Goal: Task Accomplishment & Management: Complete application form

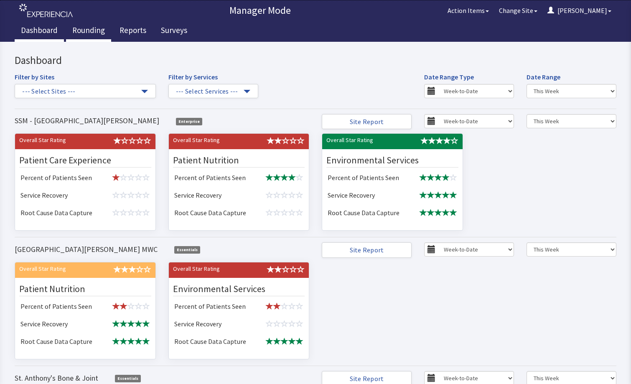
click at [89, 29] on link "Rounding" at bounding box center [88, 31] width 45 height 21
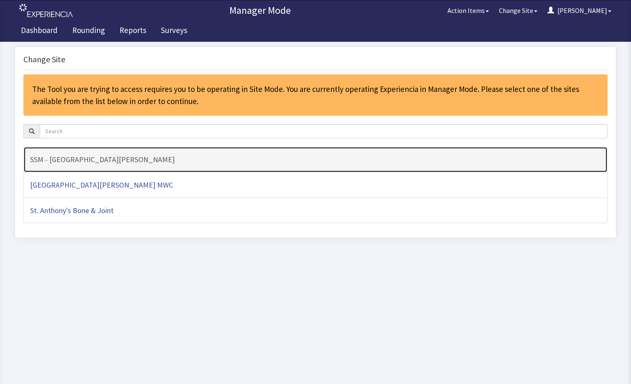
click at [162, 164] on link "SSM - [GEOGRAPHIC_DATA][PERSON_NAME]" at bounding box center [315, 160] width 584 height 26
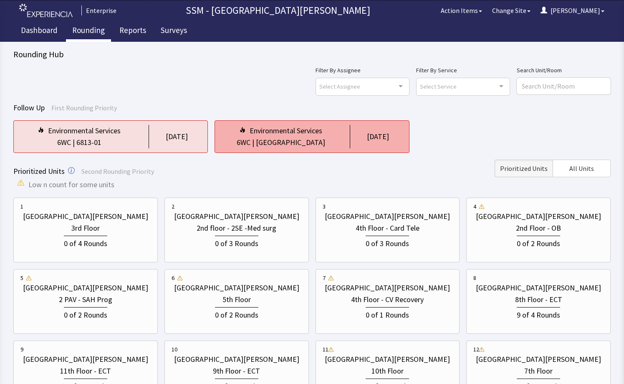
click at [299, 145] on div "[GEOGRAPHIC_DATA]" at bounding box center [290, 143] width 69 height 12
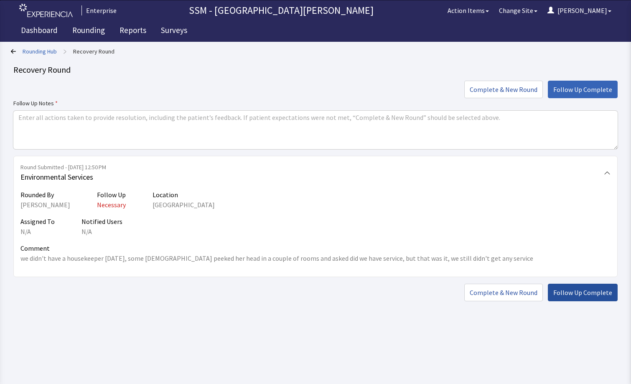
click at [570, 287] on span "Follow Up Complete" at bounding box center [582, 292] width 59 height 10
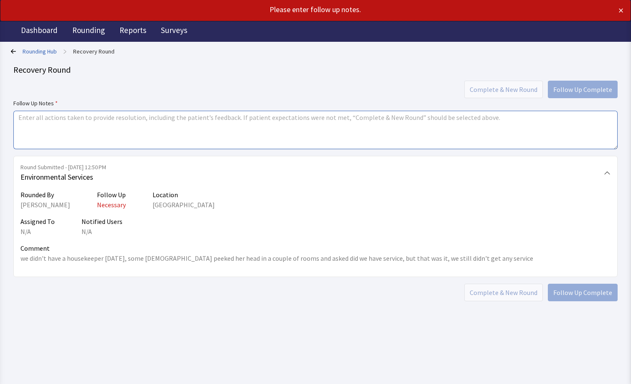
click at [127, 132] on textarea at bounding box center [315, 130] width 604 height 38
type textarea "completed"
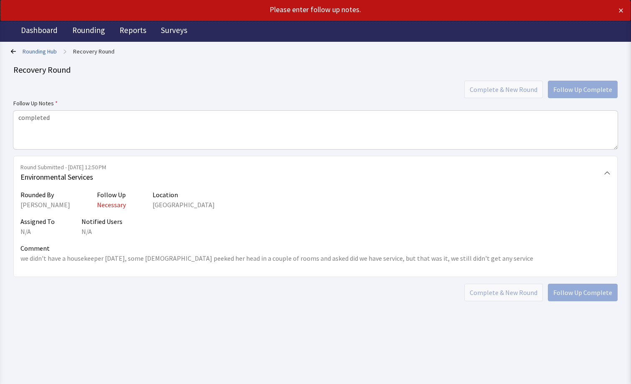
click at [356, 79] on div "Rounding Hub > Recovery Round Recovery Round Complete & New Round Follow Up Com…" at bounding box center [315, 173] width 604 height 256
click at [523, 92] on div "Complete & New Round Follow Up Complete" at bounding box center [315, 90] width 604 height 18
click at [374, 66] on div "Recovery Round" at bounding box center [315, 70] width 604 height 12
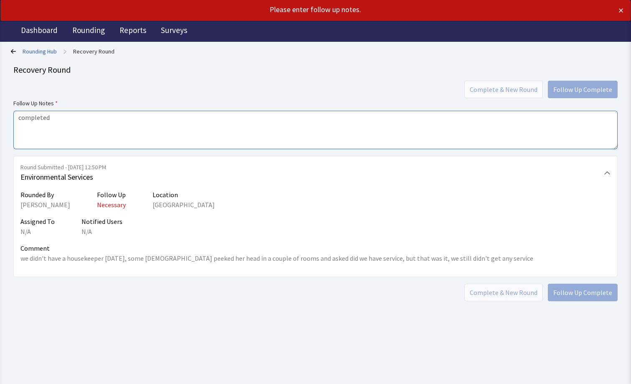
click at [119, 143] on textarea "completed" at bounding box center [315, 130] width 604 height 38
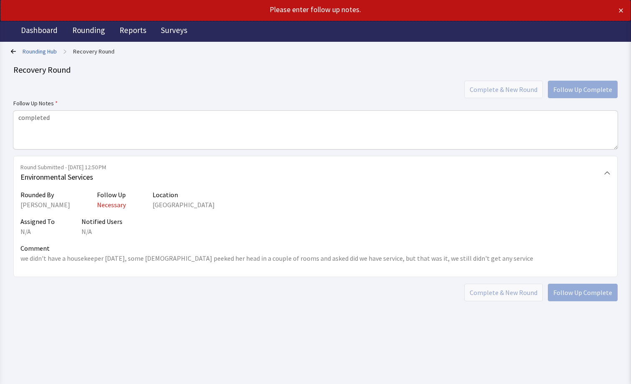
click at [98, 54] on link "Recovery Round" at bounding box center [93, 51] width 41 height 8
click at [51, 48] on link "Rounding Hub" at bounding box center [40, 51] width 34 height 8
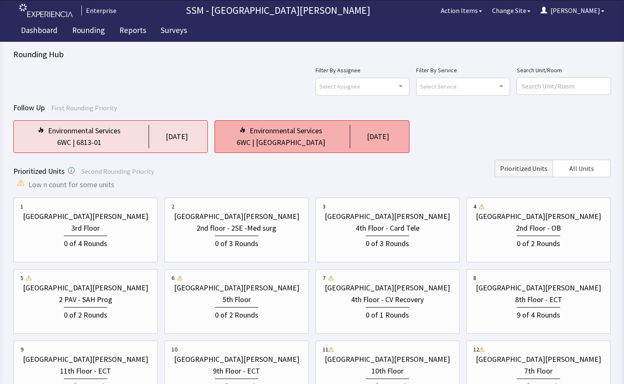
click at [294, 141] on div "[GEOGRAPHIC_DATA]" at bounding box center [290, 143] width 69 height 12
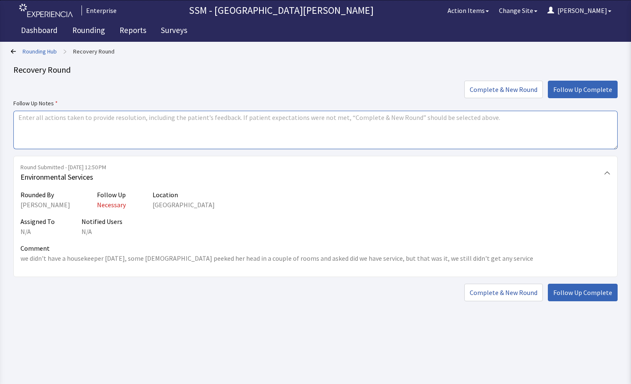
click at [141, 133] on textarea at bounding box center [315, 130] width 604 height 38
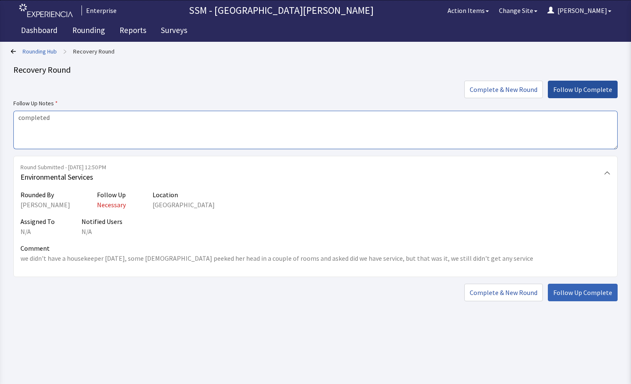
type textarea "completed"
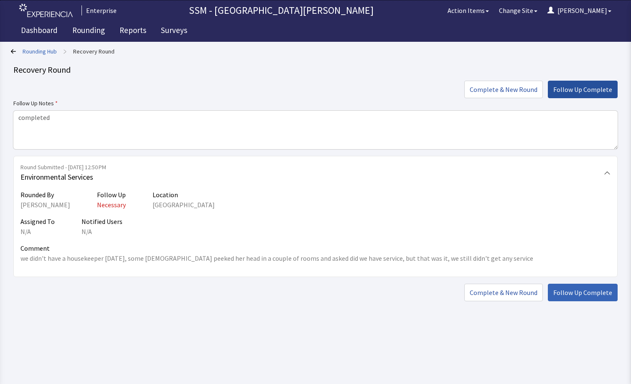
click at [568, 87] on span "Follow Up Complete" at bounding box center [582, 89] width 59 height 10
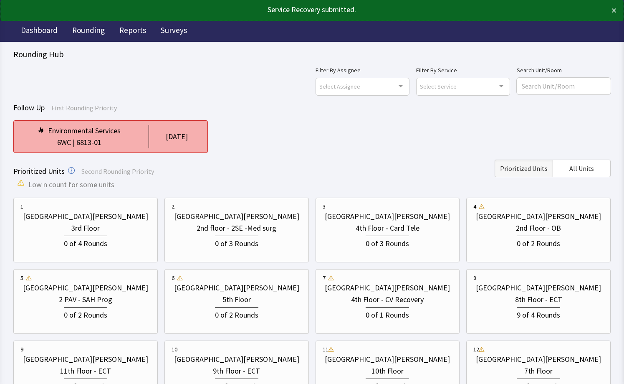
click at [173, 139] on div "[DATE]" at bounding box center [177, 137] width 22 height 12
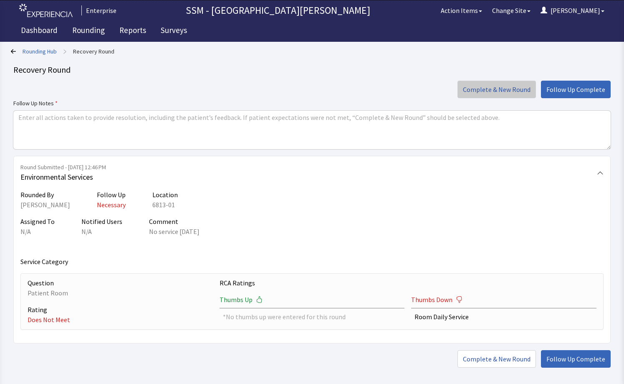
click at [496, 93] on span "Complete & New Round" at bounding box center [497, 89] width 68 height 10
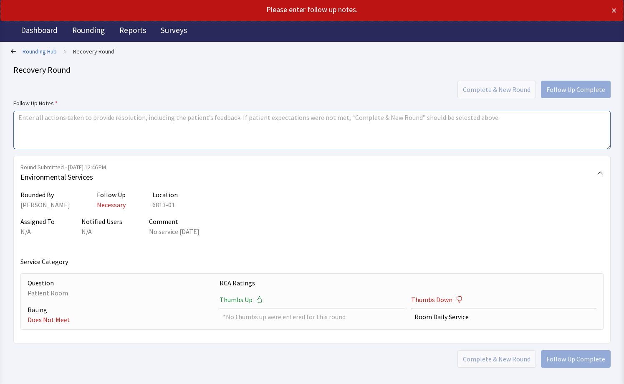
click at [332, 127] on textarea at bounding box center [312, 130] width 598 height 38
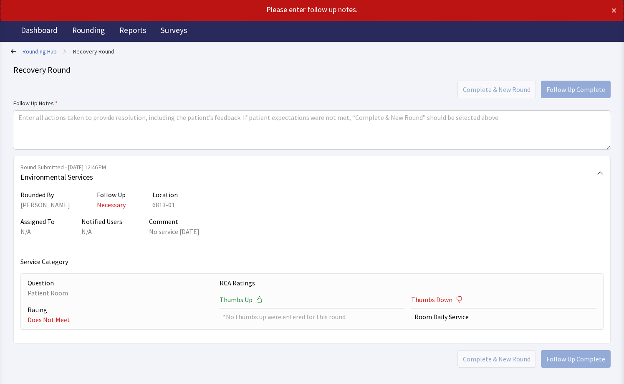
click at [11, 50] on icon at bounding box center [13, 51] width 5 height 5
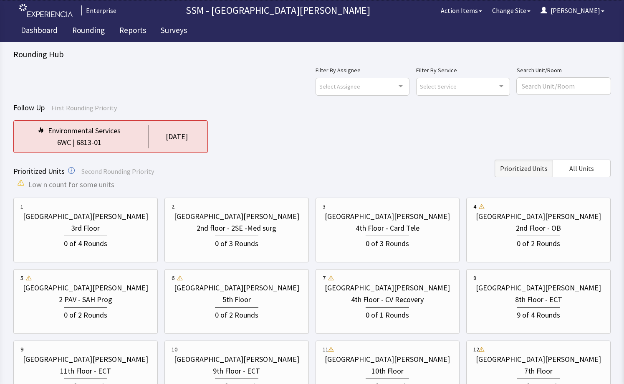
click at [289, 129] on div "Environmental Services 6WC | 6813-01 [DATE]" at bounding box center [312, 136] width 598 height 33
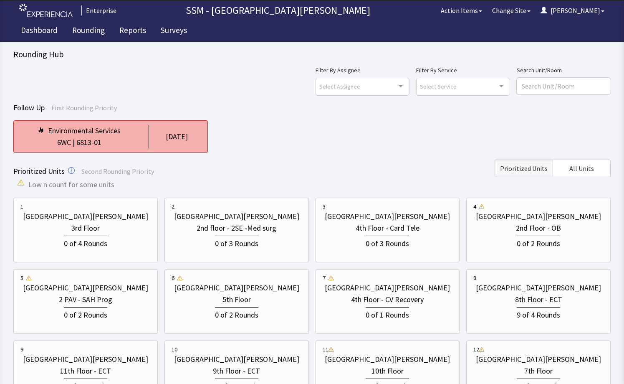
click at [123, 137] on div "6WC | 6813-01" at bounding box center [79, 143] width 118 height 12
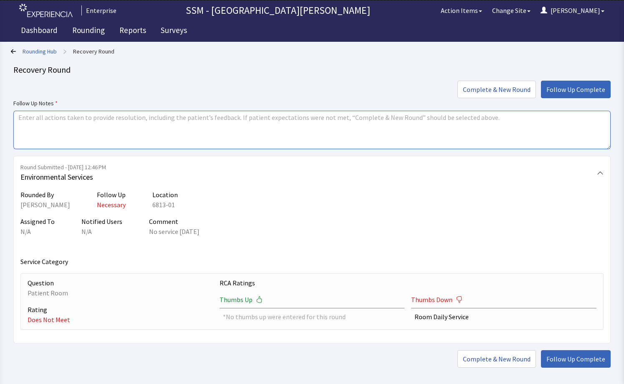
click at [318, 121] on textarea at bounding box center [312, 130] width 598 height 38
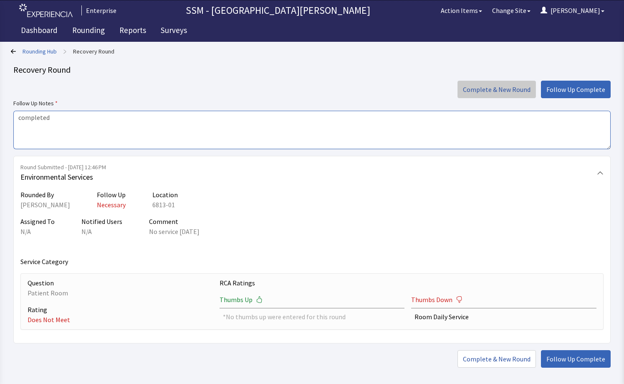
type textarea "completed"
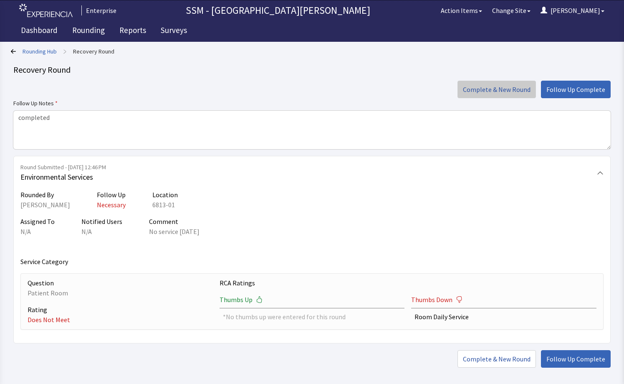
click at [518, 92] on span "Complete & New Round" at bounding box center [497, 89] width 68 height 10
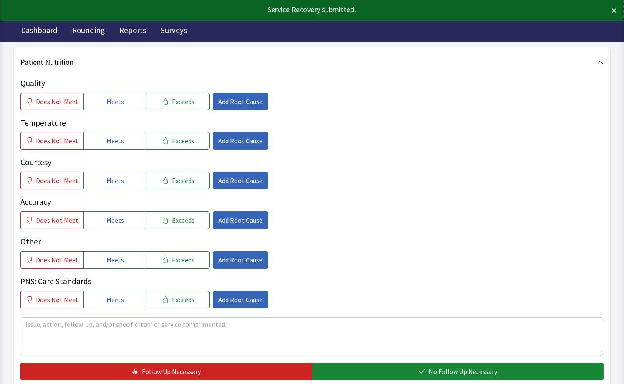
scroll to position [459, 0]
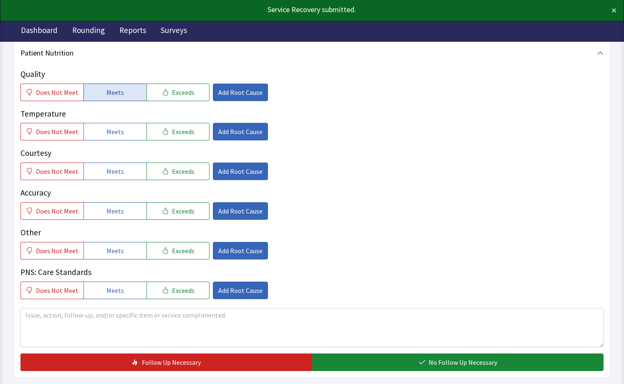
click at [109, 90] on span "Meets" at bounding box center [115, 92] width 18 height 10
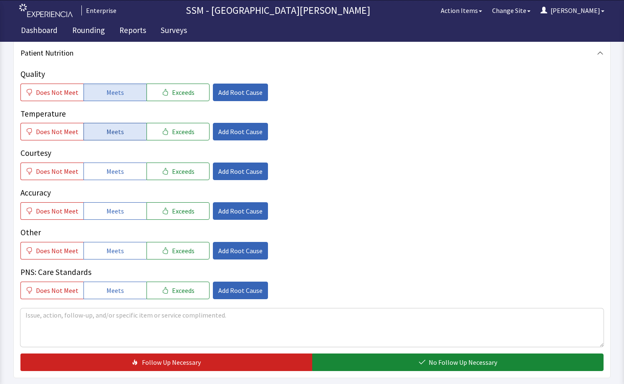
click at [113, 135] on span "Meets" at bounding box center [115, 132] width 18 height 10
click at [117, 172] on span "Meets" at bounding box center [115, 171] width 18 height 10
click at [110, 209] on span "Meets" at bounding box center [115, 211] width 18 height 10
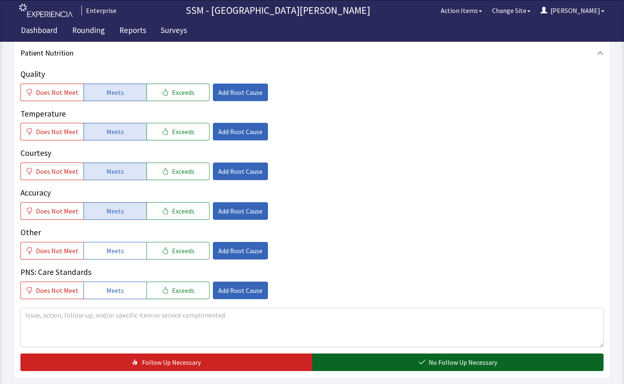
click at [416, 355] on button "No Follow Up Necessary" at bounding box center [458, 362] width 292 height 18
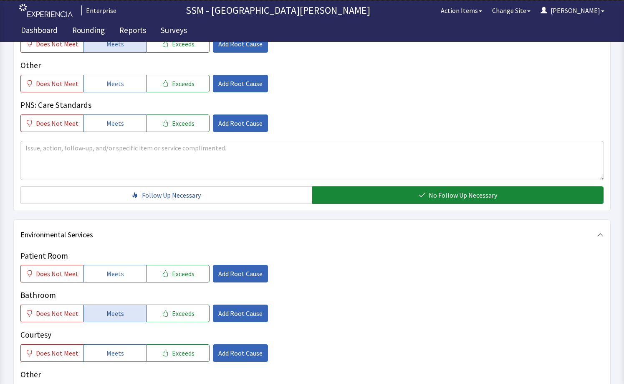
scroll to position [804, 0]
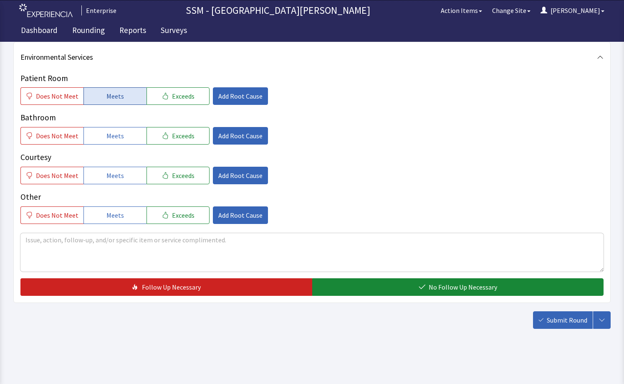
click at [97, 95] on button "Meets" at bounding box center [115, 96] width 63 height 18
click at [110, 143] on button "Meets" at bounding box center [115, 136] width 63 height 18
click at [114, 167] on button "Meets" at bounding box center [115, 176] width 63 height 18
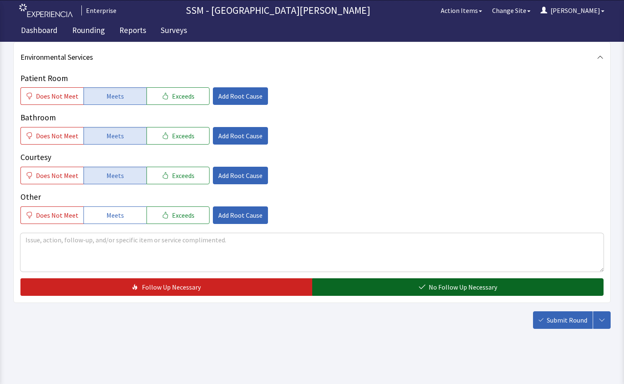
click at [428, 290] on button "No Follow Up Necessary" at bounding box center [458, 287] width 292 height 18
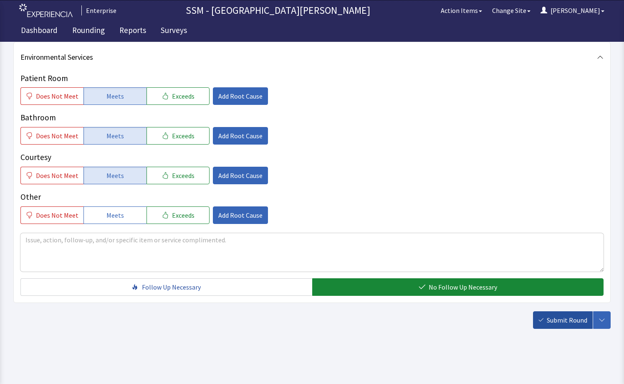
click at [549, 319] on span "Submit Round" at bounding box center [567, 320] width 41 height 10
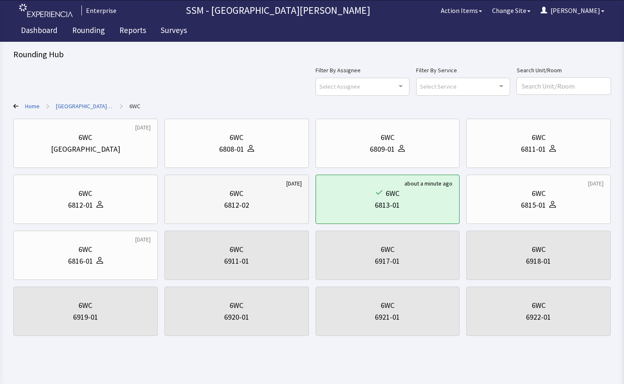
click at [257, 212] on div "6WC 6812-02" at bounding box center [237, 199] width 130 height 40
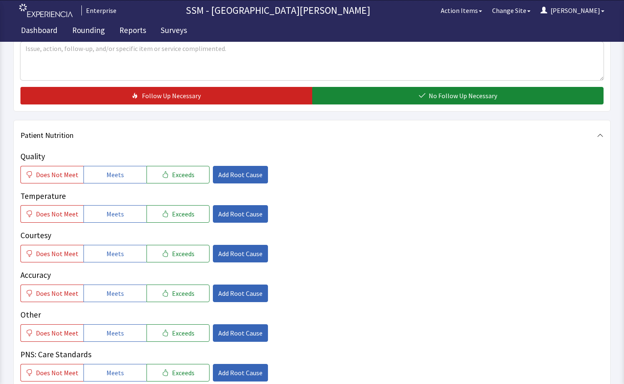
scroll to position [459, 0]
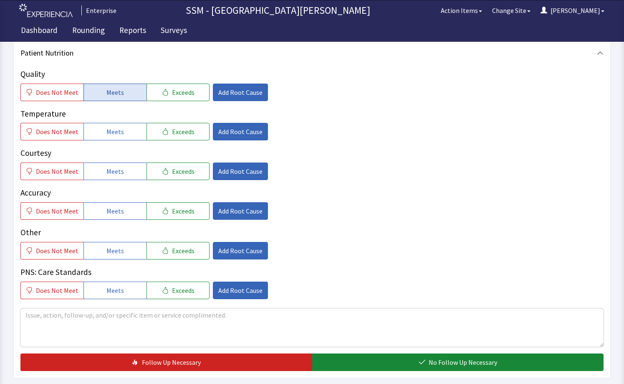
click at [124, 89] on button "Meets" at bounding box center [115, 93] width 63 height 18
click at [119, 136] on span "Meets" at bounding box center [115, 132] width 18 height 10
click at [119, 162] on button "Meets" at bounding box center [115, 171] width 63 height 18
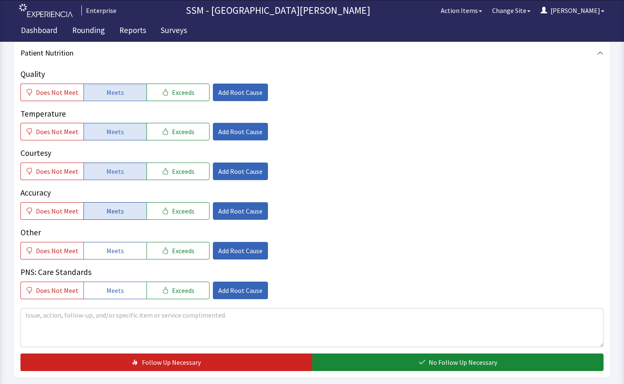
click at [114, 203] on button "Meets" at bounding box center [115, 211] width 63 height 18
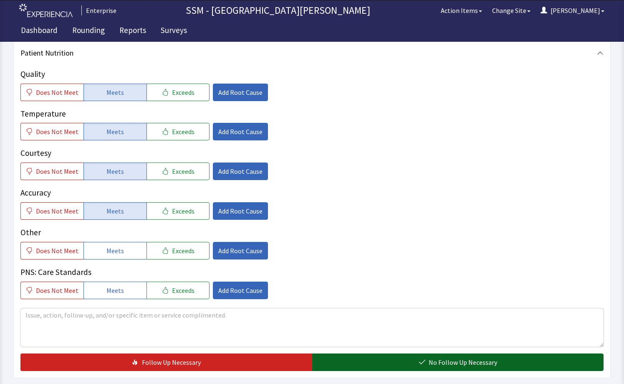
click at [443, 362] on span "No Follow Up Necessary" at bounding box center [463, 362] width 68 height 10
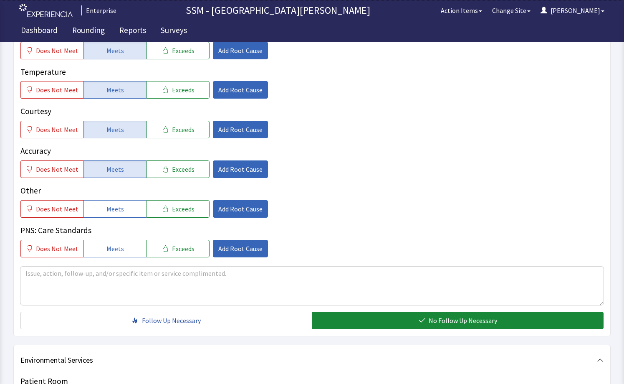
scroll to position [668, 0]
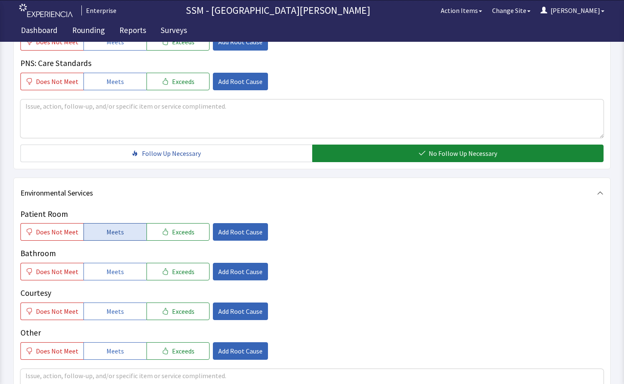
click at [124, 235] on button "Meets" at bounding box center [115, 232] width 63 height 18
click at [103, 277] on button "Meets" at bounding box center [115, 272] width 63 height 18
click at [101, 312] on button "Meets" at bounding box center [115, 311] width 63 height 18
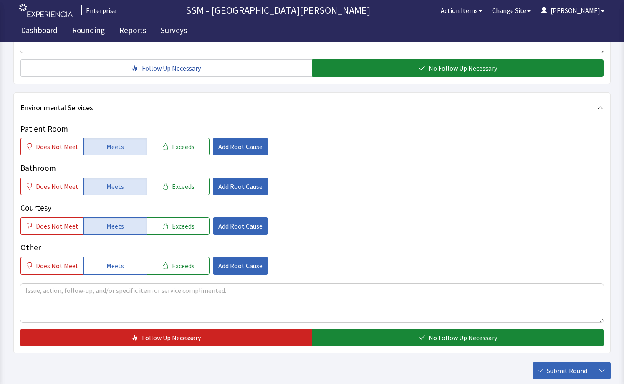
scroll to position [804, 0]
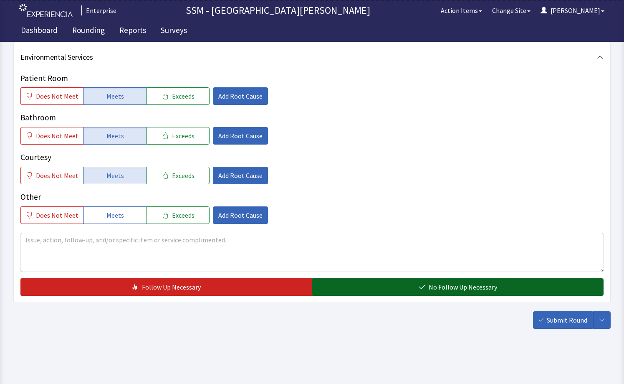
click at [448, 291] on span "No Follow Up Necessary" at bounding box center [463, 287] width 68 height 10
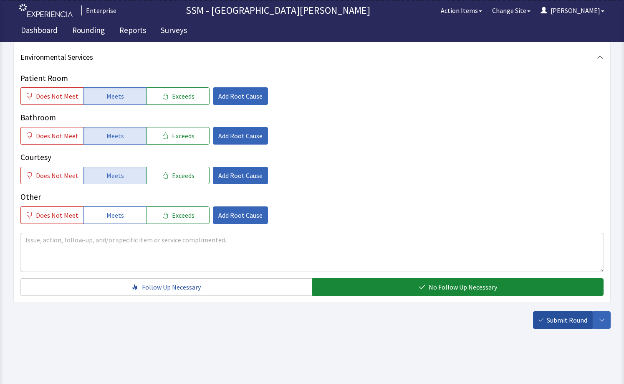
click at [559, 319] on span "Submit Round" at bounding box center [567, 320] width 41 height 10
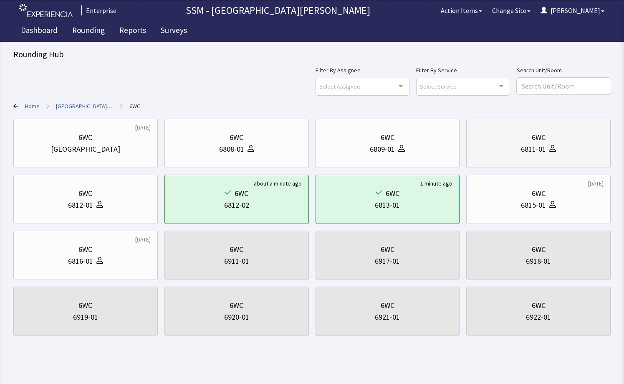
click at [568, 151] on div "6811-01" at bounding box center [539, 149] width 130 height 12
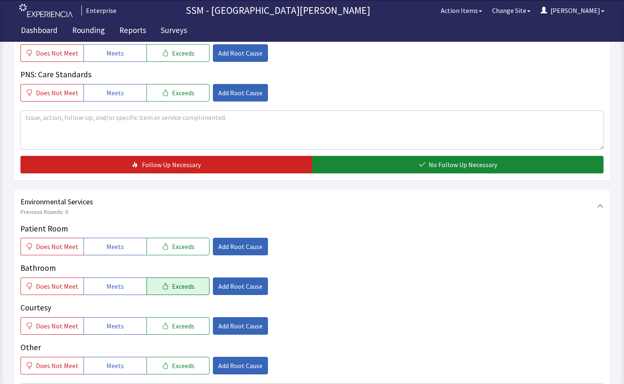
scroll to position [710, 0]
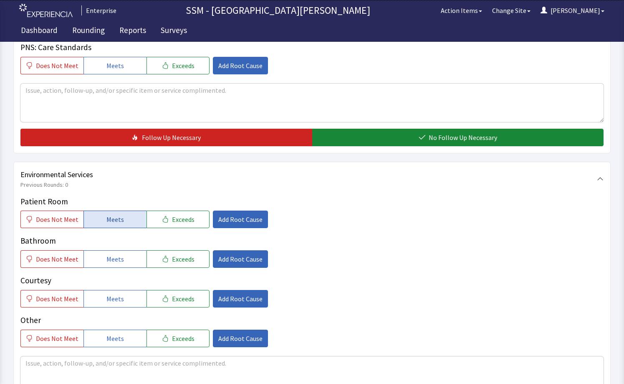
click at [116, 219] on span "Meets" at bounding box center [115, 219] width 18 height 10
click at [120, 265] on button "Meets" at bounding box center [115, 259] width 63 height 18
click at [119, 300] on span "Meets" at bounding box center [115, 299] width 18 height 10
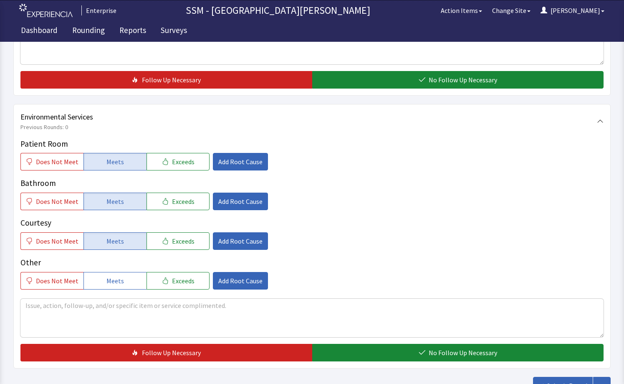
scroll to position [833, 0]
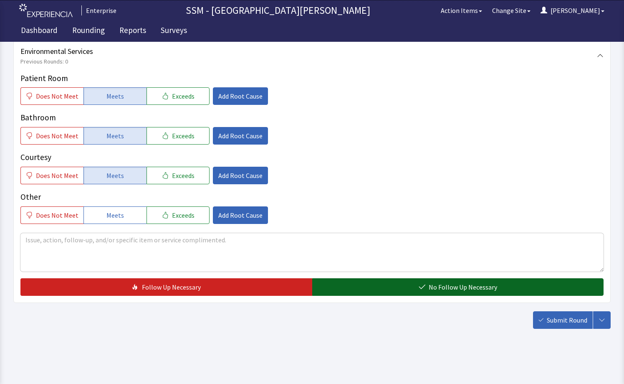
click at [446, 291] on span "No Follow Up Necessary" at bounding box center [463, 287] width 68 height 10
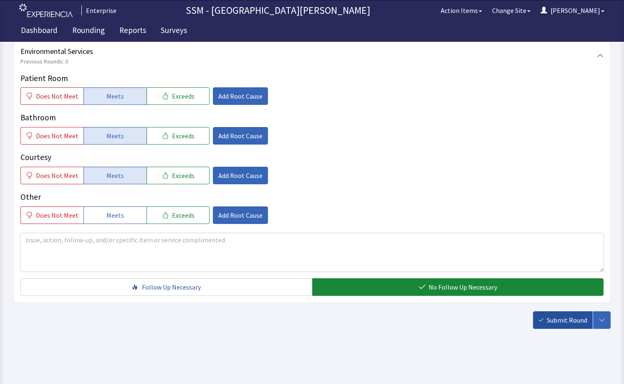
click at [551, 323] on span "Submit Round" at bounding box center [567, 320] width 41 height 10
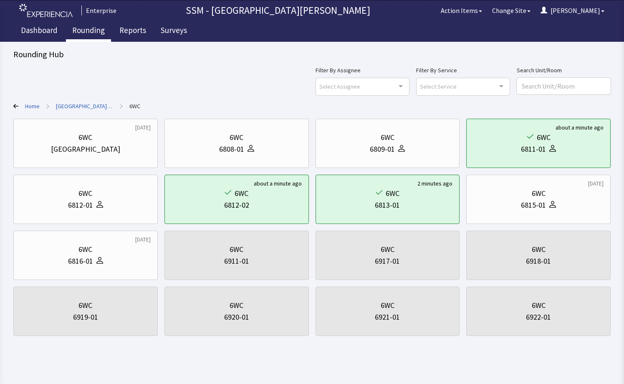
click at [99, 29] on link "Rounding" at bounding box center [88, 31] width 45 height 21
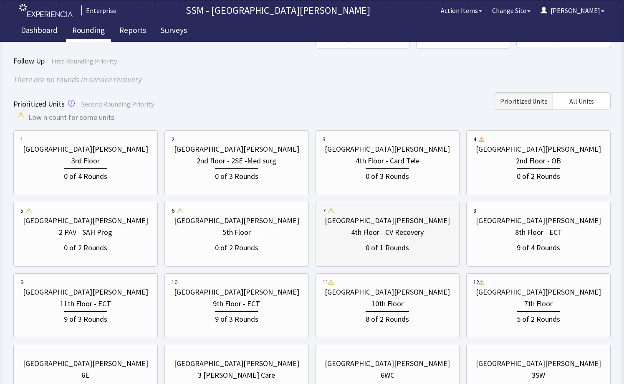
scroll to position [127, 0]
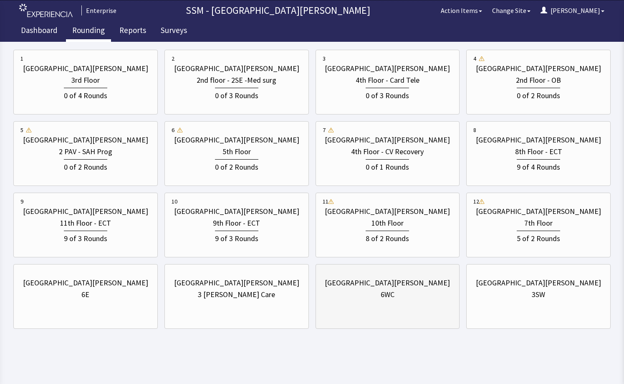
click at [396, 307] on div "[GEOGRAPHIC_DATA][PERSON_NAME] 6WC" at bounding box center [388, 289] width 130 height 40
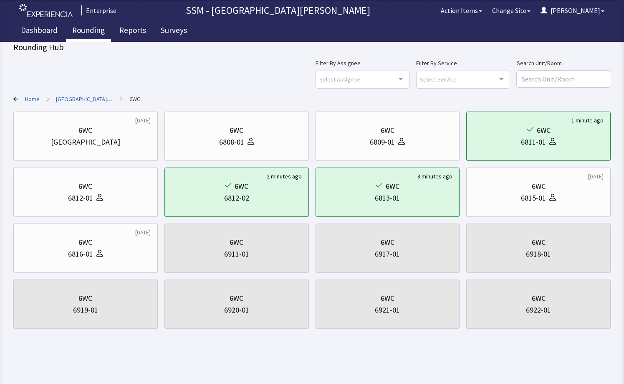
scroll to position [0, 0]
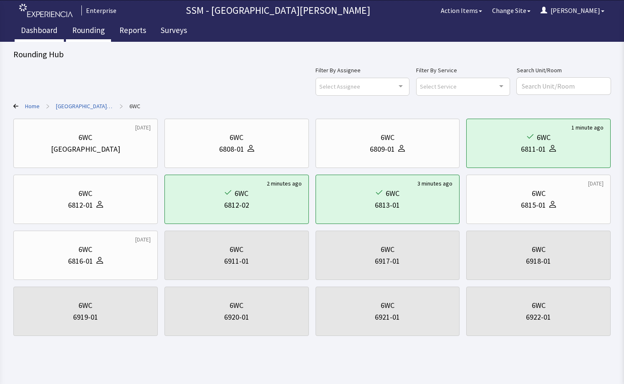
click at [53, 31] on link "Dashboard" at bounding box center [39, 31] width 49 height 21
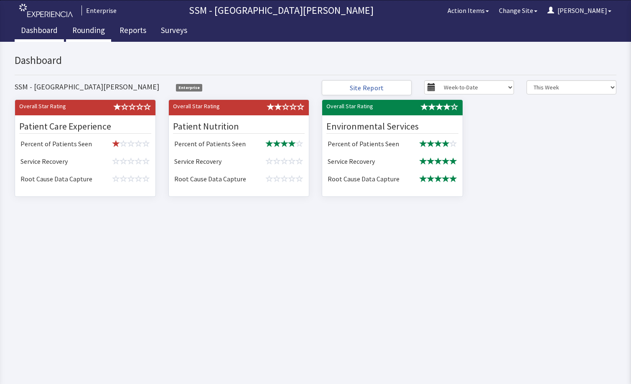
click at [84, 28] on link "Rounding" at bounding box center [88, 31] width 45 height 21
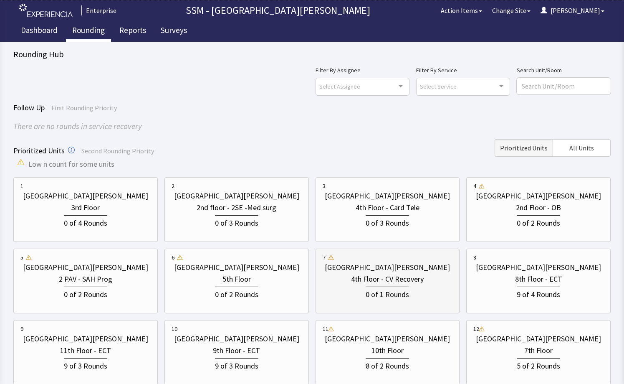
scroll to position [127, 0]
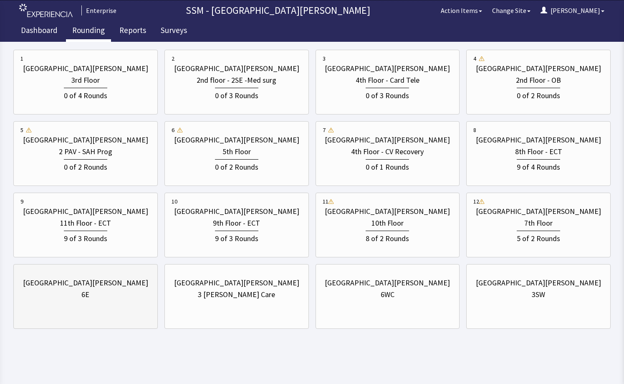
click at [122, 290] on div "6E" at bounding box center [85, 295] width 130 height 12
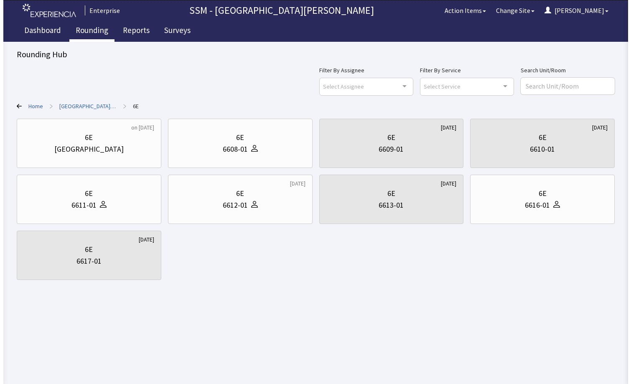
scroll to position [0, 0]
click at [128, 197] on div "6E" at bounding box center [86, 194] width 132 height 12
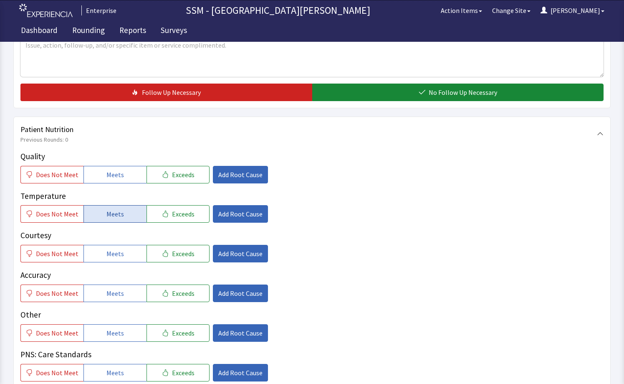
scroll to position [418, 0]
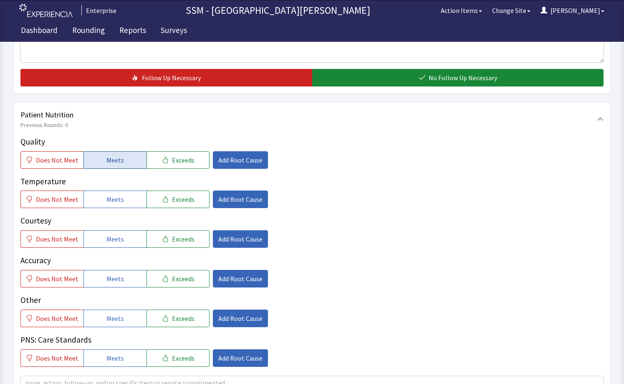
click at [117, 157] on span "Meets" at bounding box center [115, 160] width 18 height 10
click at [115, 196] on span "Meets" at bounding box center [115, 199] width 18 height 10
click at [121, 245] on button "Meets" at bounding box center [115, 239] width 63 height 18
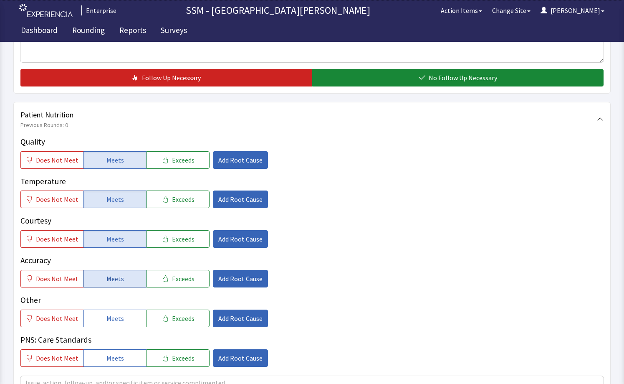
click at [121, 281] on button "Meets" at bounding box center [115, 279] width 63 height 18
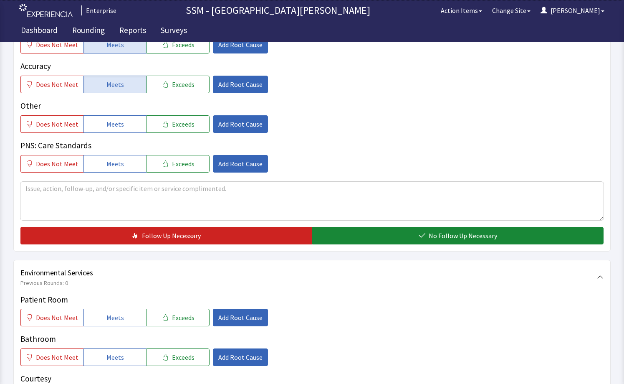
scroll to position [626, 0]
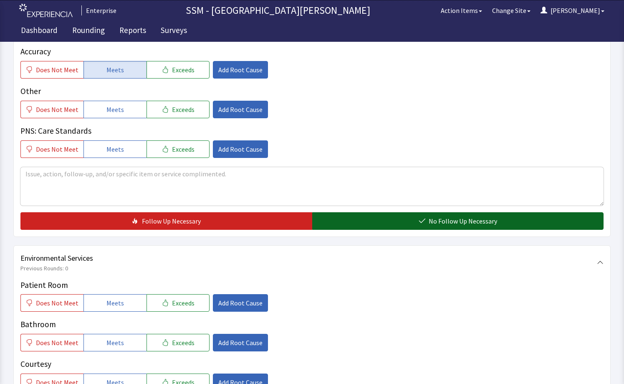
click at [416, 226] on button "No Follow Up Necessary" at bounding box center [458, 221] width 292 height 18
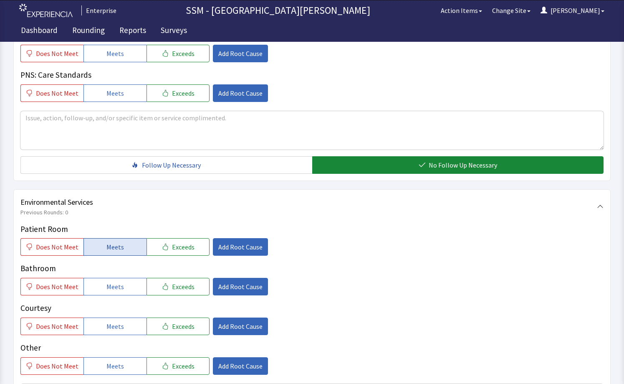
scroll to position [752, 0]
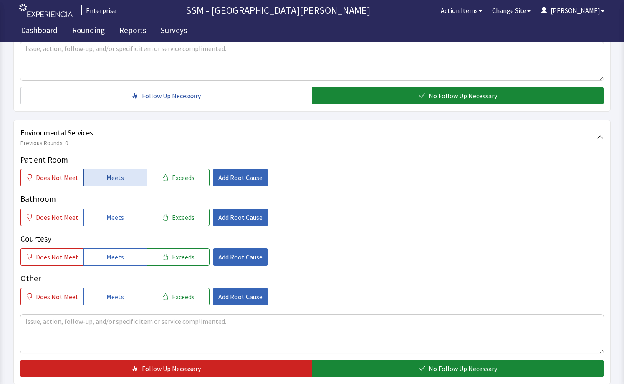
click at [117, 171] on button "Meets" at bounding box center [115, 178] width 63 height 18
click at [123, 220] on button "Meets" at bounding box center [115, 217] width 63 height 18
click at [111, 253] on span "Meets" at bounding box center [115, 257] width 18 height 10
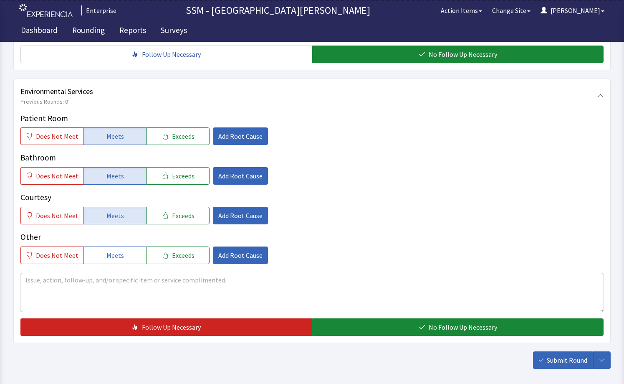
scroll to position [833, 0]
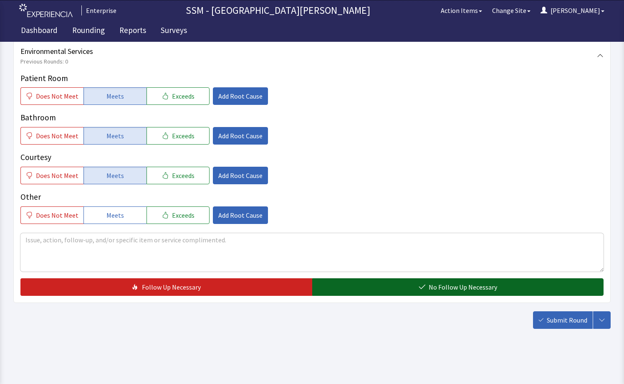
click at [424, 292] on button "No Follow Up Necessary" at bounding box center [458, 287] width 292 height 18
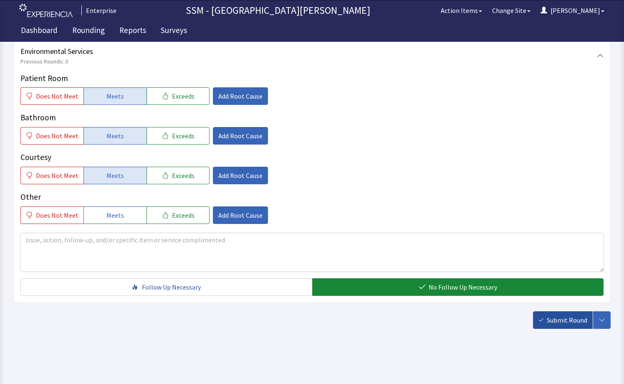
click at [548, 321] on span "Submit Round" at bounding box center [567, 320] width 41 height 10
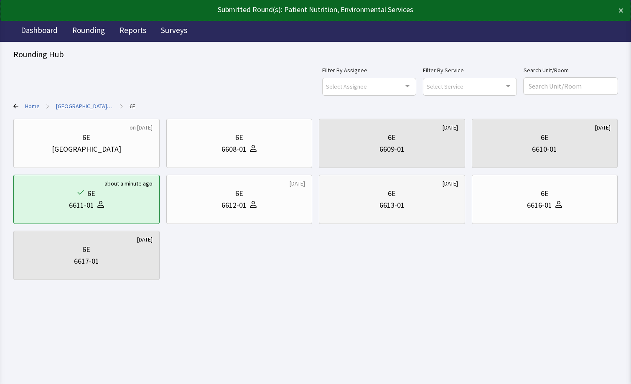
click at [388, 218] on div "6E 6613-01" at bounding box center [392, 199] width 132 height 40
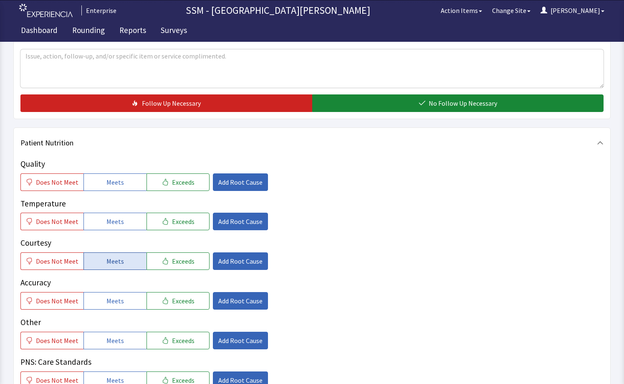
scroll to position [376, 0]
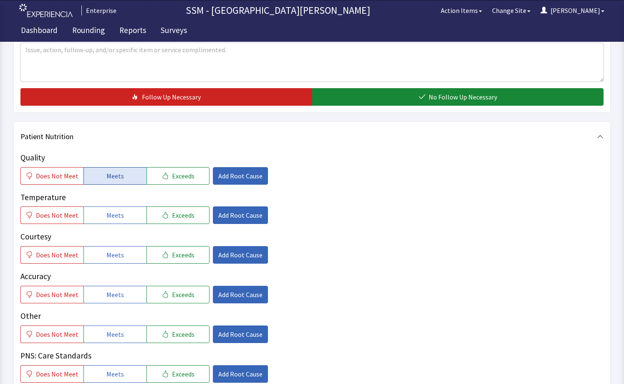
click at [95, 173] on button "Meets" at bounding box center [115, 176] width 63 height 18
click at [106, 215] on span "Meets" at bounding box center [115, 215] width 18 height 10
click at [124, 260] on button "Meets" at bounding box center [115, 255] width 63 height 18
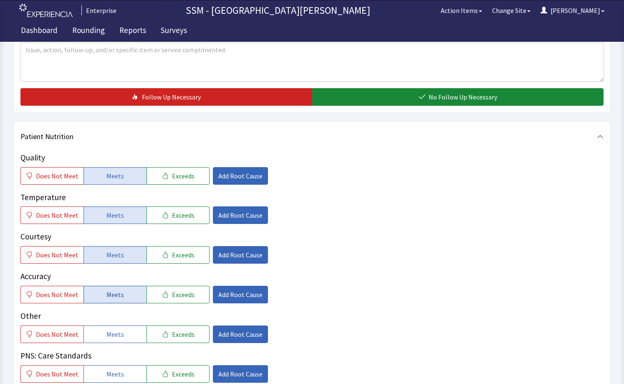
click at [127, 299] on button "Meets" at bounding box center [115, 295] width 63 height 18
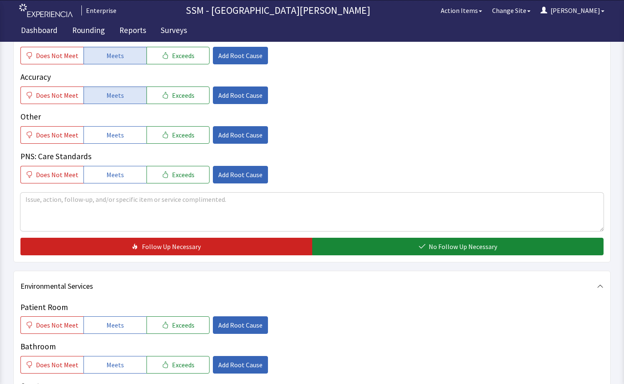
scroll to position [668, 0]
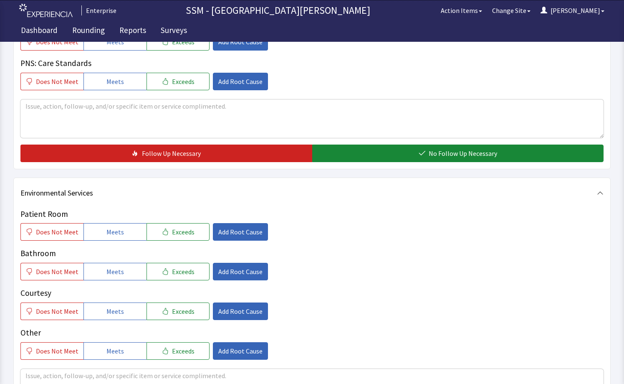
drag, startPoint x: 421, startPoint y: 148, endPoint x: 370, endPoint y: 179, distance: 59.2
click at [420, 147] on button "No Follow Up Necessary" at bounding box center [458, 153] width 292 height 18
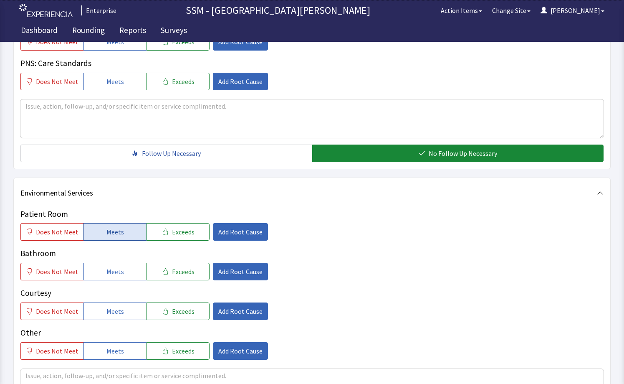
click at [128, 233] on button "Meets" at bounding box center [115, 232] width 63 height 18
click at [116, 266] on span "Meets" at bounding box center [115, 271] width 18 height 10
drag, startPoint x: 116, startPoint y: 316, endPoint x: 255, endPoint y: 316, distance: 139.1
click at [116, 315] on span "Meets" at bounding box center [115, 311] width 18 height 10
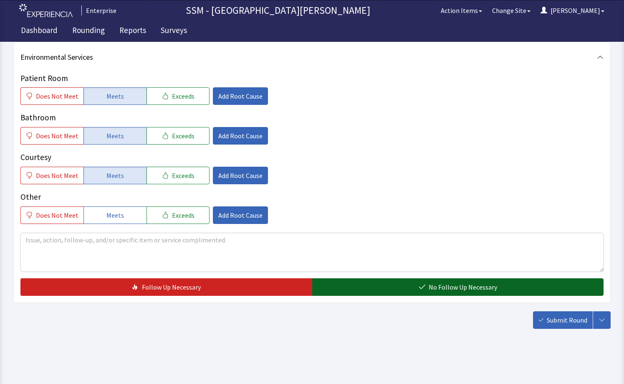
click at [412, 285] on button "No Follow Up Necessary" at bounding box center [458, 287] width 292 height 18
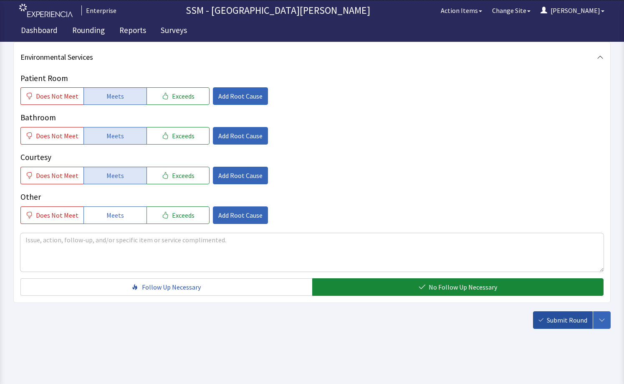
click at [548, 326] on button "Submit Round" at bounding box center [563, 320] width 60 height 18
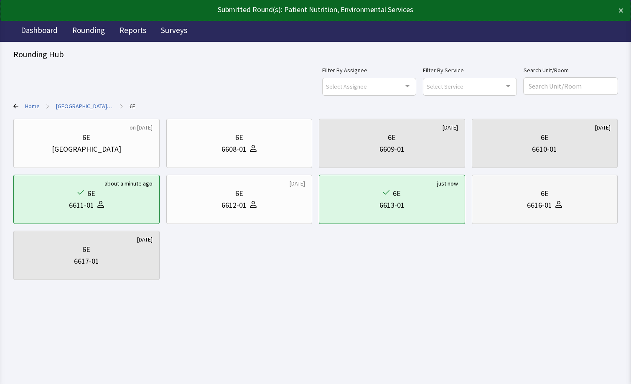
click at [547, 211] on div "6E 6616-01" at bounding box center [545, 199] width 132 height 40
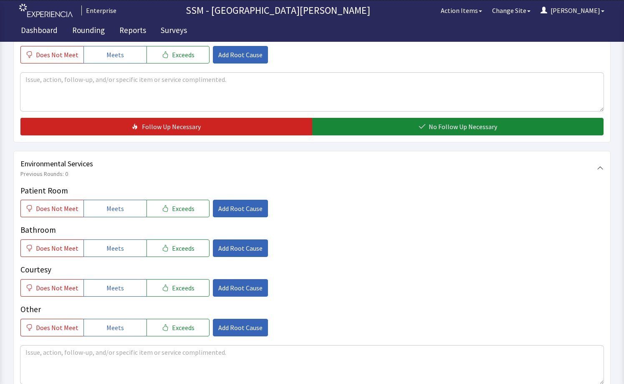
scroll to position [833, 0]
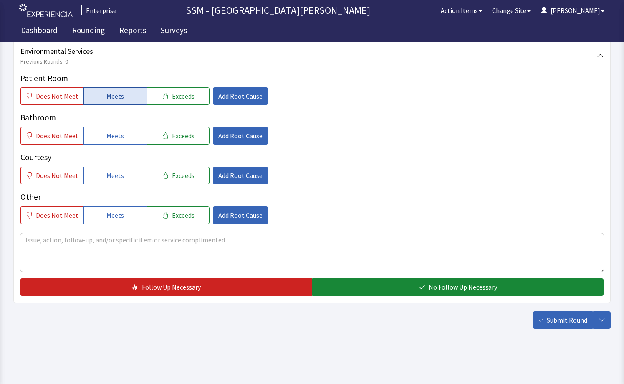
click at [101, 102] on button "Meets" at bounding box center [115, 96] width 63 height 18
click at [108, 136] on span "Meets" at bounding box center [115, 136] width 18 height 10
click at [107, 184] on button "Meets" at bounding box center [115, 176] width 63 height 18
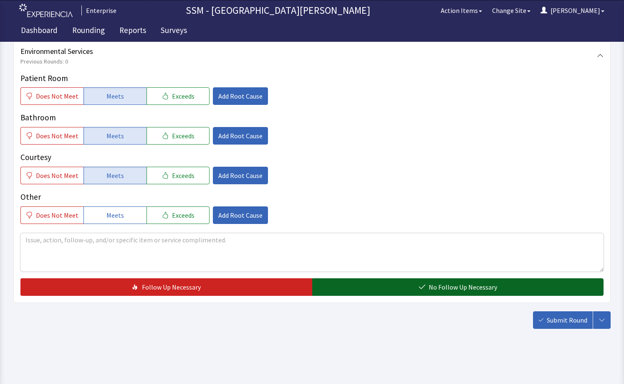
click at [387, 284] on button "No Follow Up Necessary" at bounding box center [458, 287] width 292 height 18
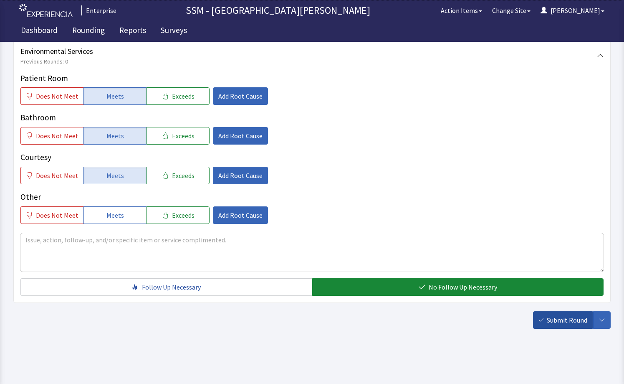
click at [555, 320] on span "Submit Round" at bounding box center [567, 320] width 41 height 10
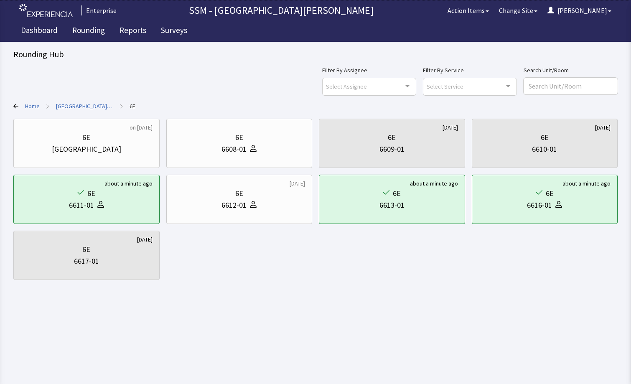
click at [153, 78] on div "Filter By Assignee Select Assignee Clear Selection Dorothy Littleton Allan Bell…" at bounding box center [315, 80] width 604 height 30
click at [77, 31] on link "Rounding" at bounding box center [88, 31] width 45 height 21
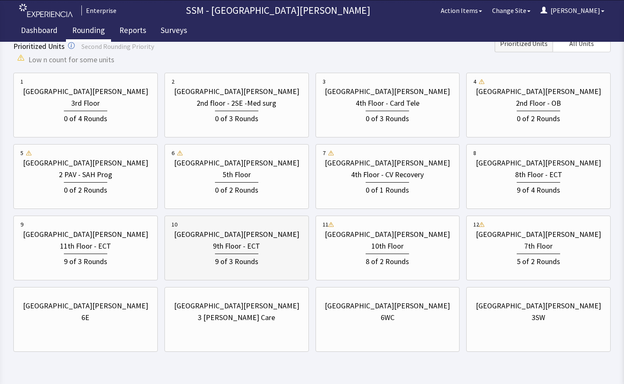
scroll to position [127, 0]
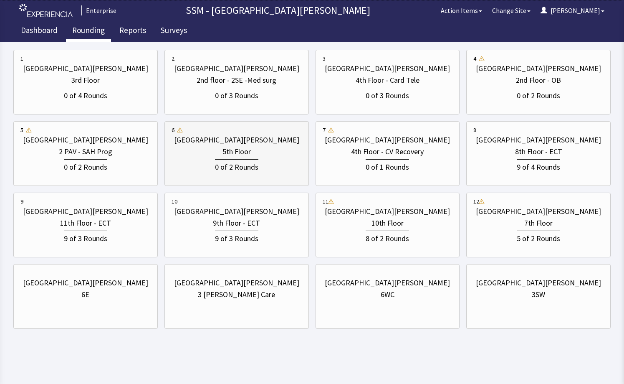
click at [266, 158] on div "0 of 2 Rounds" at bounding box center [237, 164] width 130 height 15
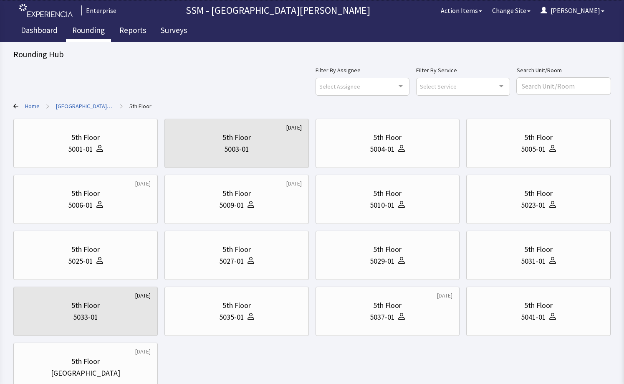
click at [496, 354] on div "5th Floor 5001-01 2 weeks ago 5th Floor 5003-01 5th Floor 5004-01 5th Floor 500…" at bounding box center [312, 255] width 598 height 273
click at [371, 198] on div "5th Floor" at bounding box center [388, 194] width 130 height 12
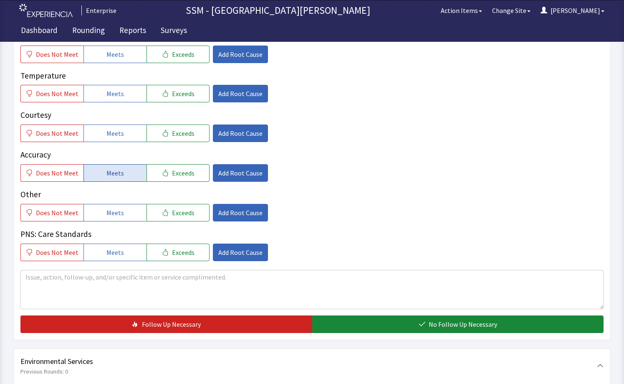
scroll to position [418, 0]
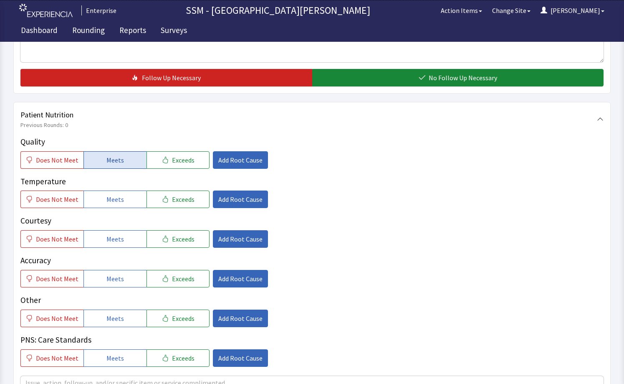
click at [106, 162] on span "Meets" at bounding box center [115, 160] width 18 height 10
click at [109, 200] on span "Meets" at bounding box center [115, 199] width 18 height 10
click at [109, 244] on button "Meets" at bounding box center [115, 239] width 63 height 18
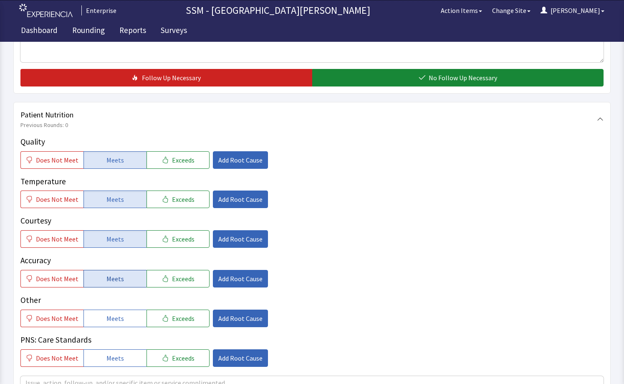
click at [115, 274] on span "Meets" at bounding box center [115, 279] width 18 height 10
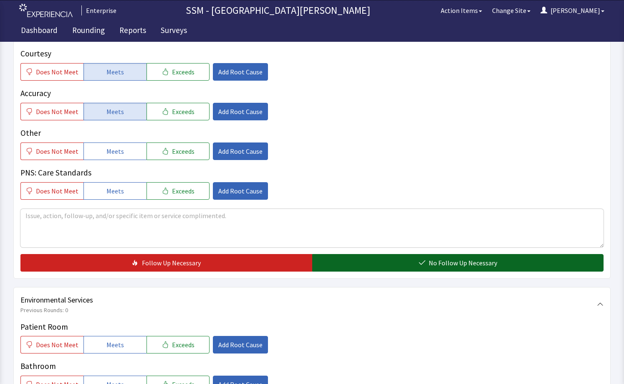
click at [407, 261] on button "No Follow Up Necessary" at bounding box center [458, 263] width 292 height 18
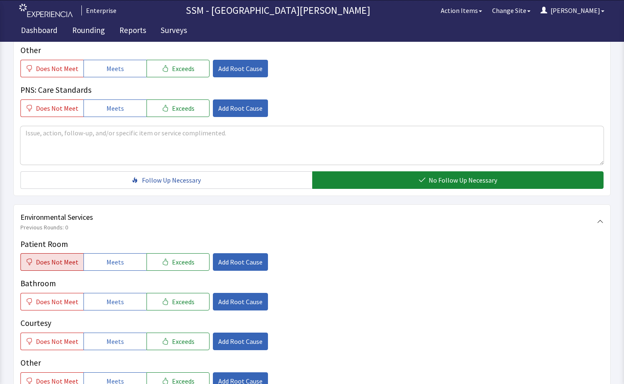
scroll to position [668, 0]
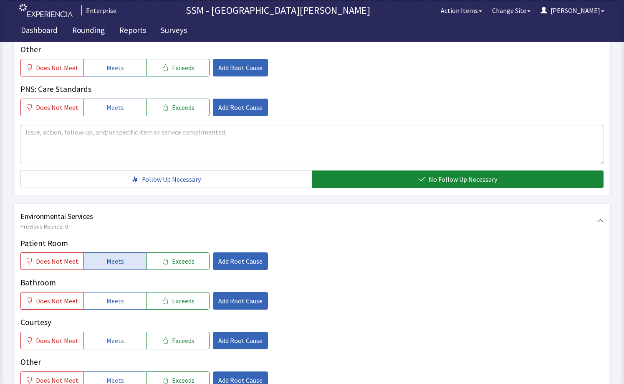
click at [98, 258] on button "Meets" at bounding box center [115, 261] width 63 height 18
click at [101, 301] on button "Meets" at bounding box center [115, 301] width 63 height 18
click at [118, 335] on span "Meets" at bounding box center [115, 340] width 18 height 10
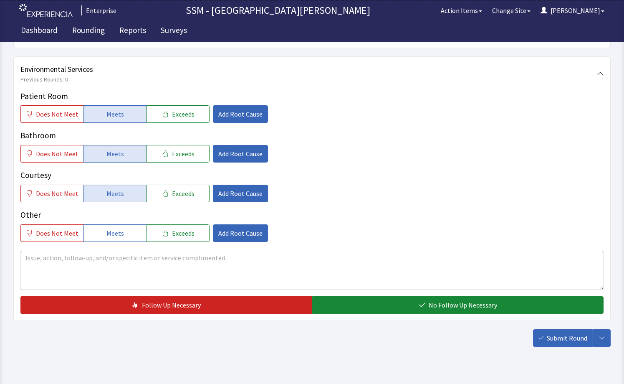
scroll to position [833, 0]
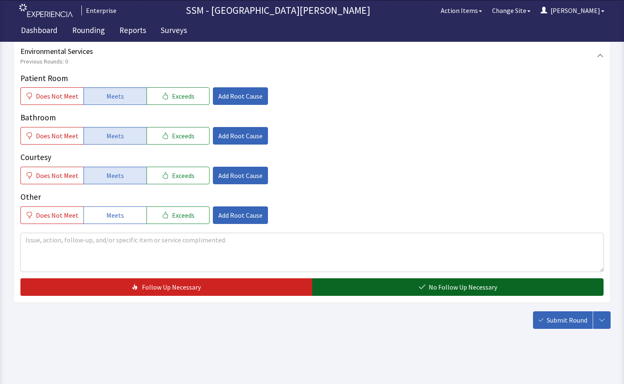
click at [426, 286] on icon "button" at bounding box center [422, 287] width 7 height 7
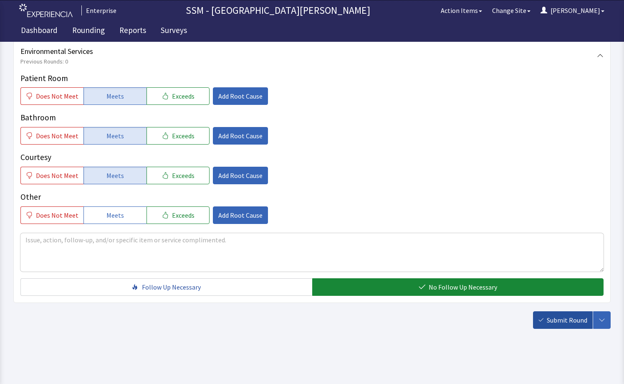
click at [575, 325] on button "Submit Round" at bounding box center [563, 320] width 60 height 18
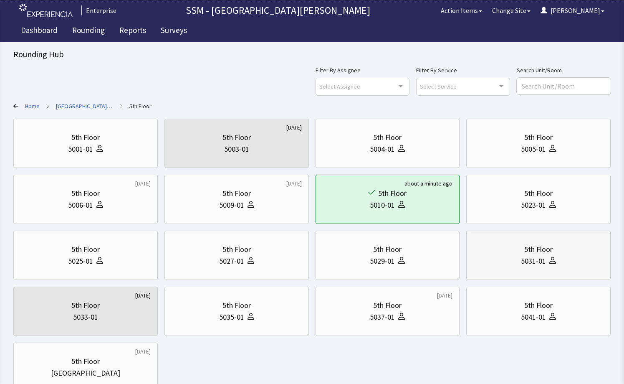
click at [553, 264] on div at bounding box center [551, 261] width 10 height 12
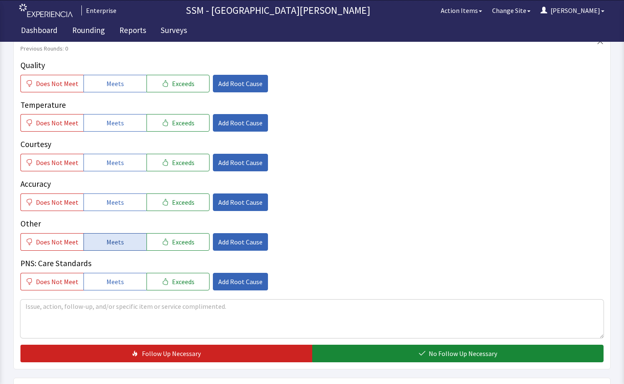
scroll to position [501, 0]
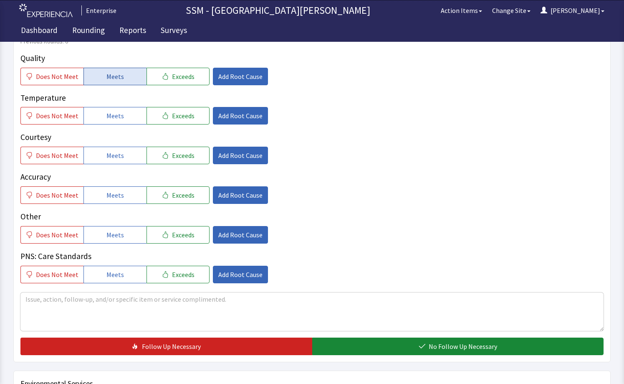
click at [113, 73] on span "Meets" at bounding box center [115, 76] width 18 height 10
click at [111, 115] on span "Meets" at bounding box center [115, 116] width 18 height 10
click at [114, 150] on span "Meets" at bounding box center [115, 155] width 18 height 10
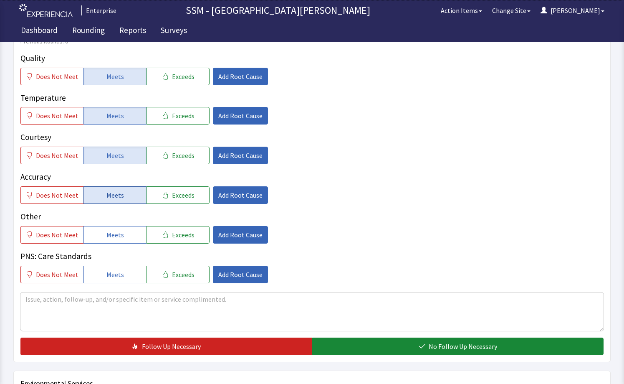
click at [124, 193] on button "Meets" at bounding box center [115, 195] width 63 height 18
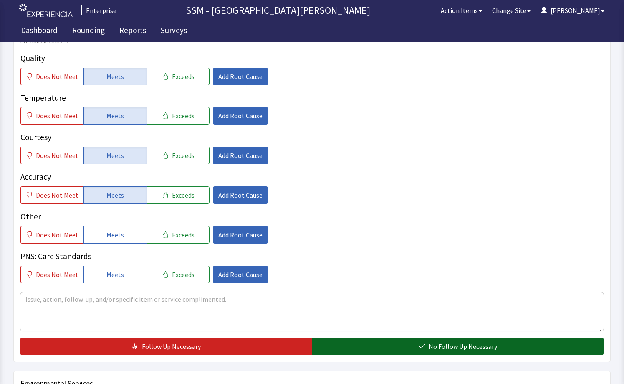
click at [382, 347] on button "No Follow Up Necessary" at bounding box center [458, 346] width 292 height 18
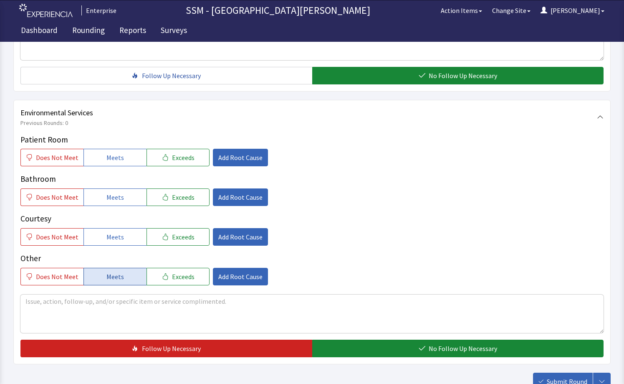
scroll to position [833, 0]
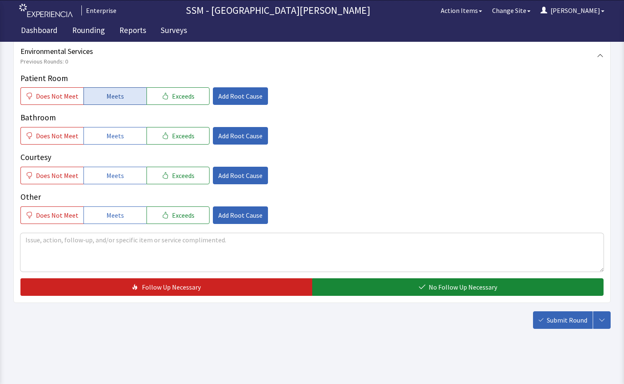
click at [110, 94] on span "Meets" at bounding box center [115, 96] width 18 height 10
click at [106, 138] on span "Meets" at bounding box center [115, 136] width 18 height 10
click at [121, 179] on button "Meets" at bounding box center [115, 176] width 63 height 18
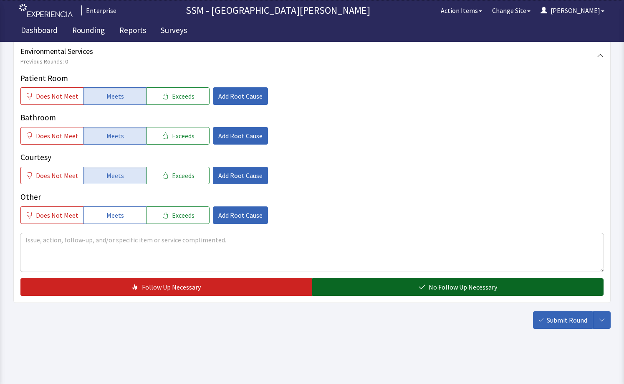
click at [408, 293] on button "No Follow Up Necessary" at bounding box center [458, 287] width 292 height 18
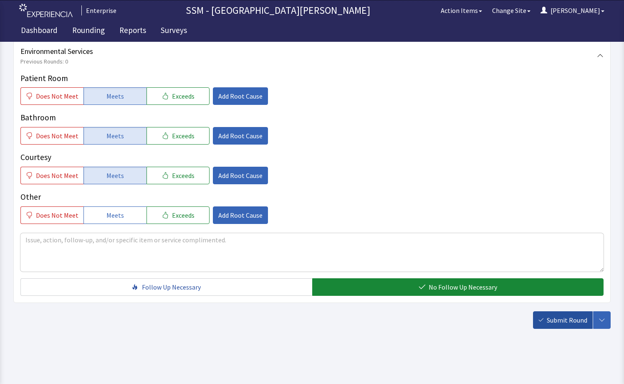
click at [545, 322] on button "Submit Round" at bounding box center [563, 320] width 60 height 18
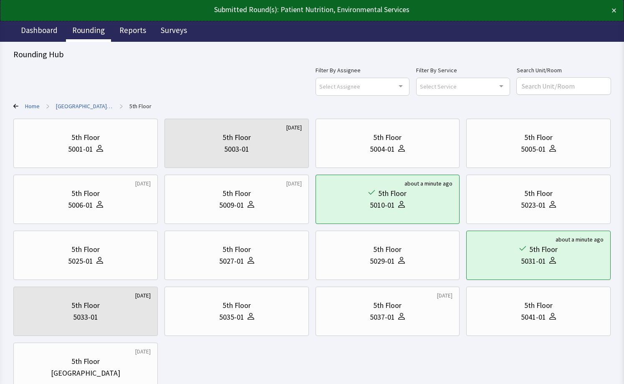
click at [84, 28] on link "Rounding" at bounding box center [88, 31] width 45 height 21
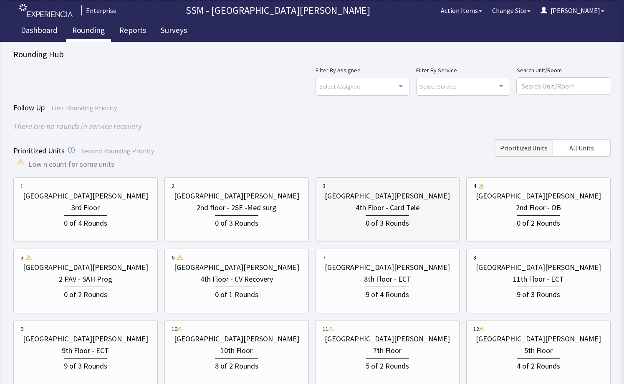
click at [393, 227] on div "0 of 3 Rounds" at bounding box center [387, 222] width 43 height 14
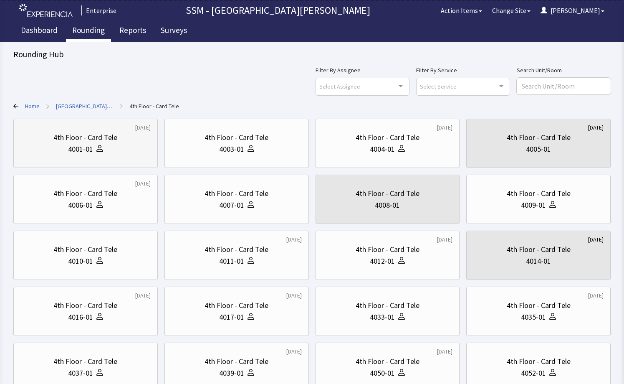
click at [116, 140] on div "4th Floor - Card Tele" at bounding box center [85, 138] width 64 height 12
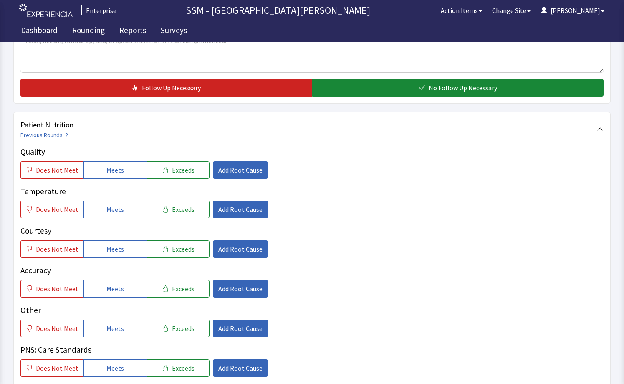
scroll to position [459, 0]
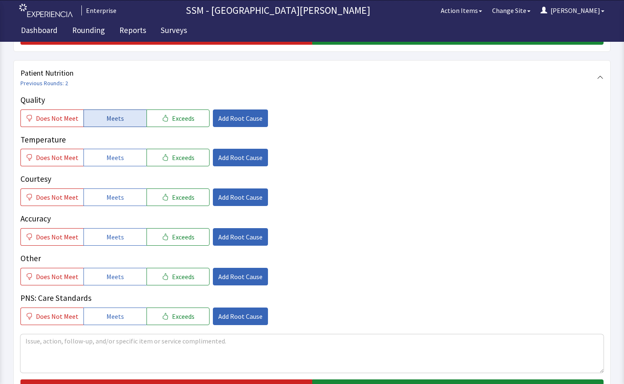
click at [118, 113] on span "Meets" at bounding box center [115, 118] width 18 height 10
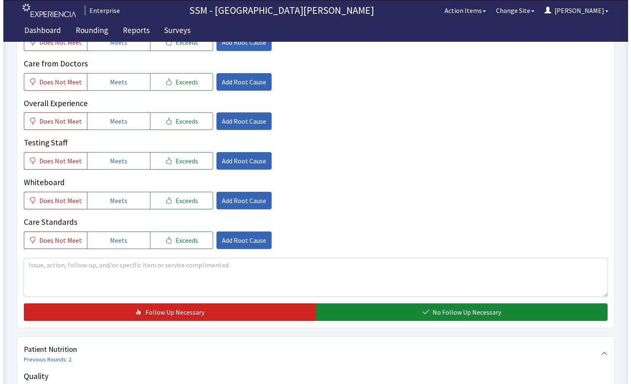
scroll to position [0, 0]
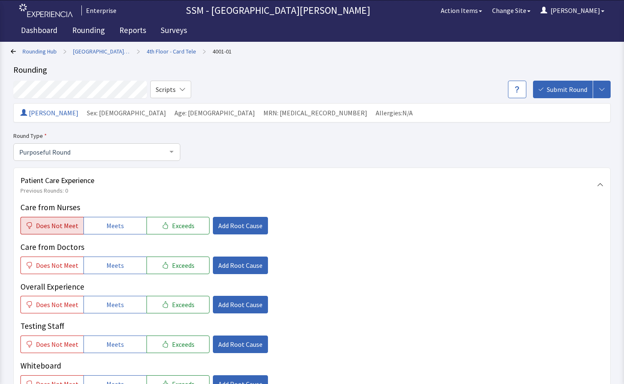
click at [59, 230] on span "Does Not Meet" at bounding box center [57, 225] width 43 height 10
click at [233, 223] on span "Add Root Cause" at bounding box center [240, 225] width 44 height 10
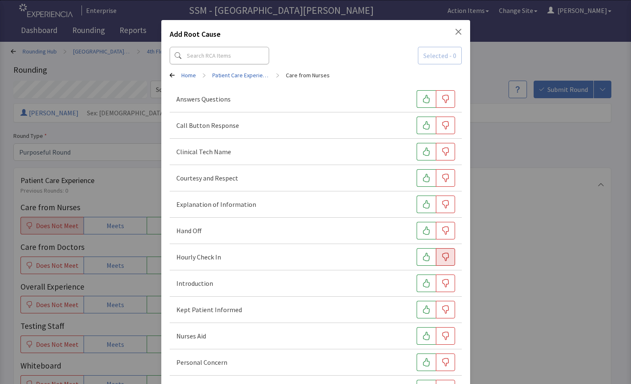
click at [441, 254] on icon "button" at bounding box center [445, 257] width 8 height 8
click at [443, 128] on icon "button" at bounding box center [445, 125] width 8 height 8
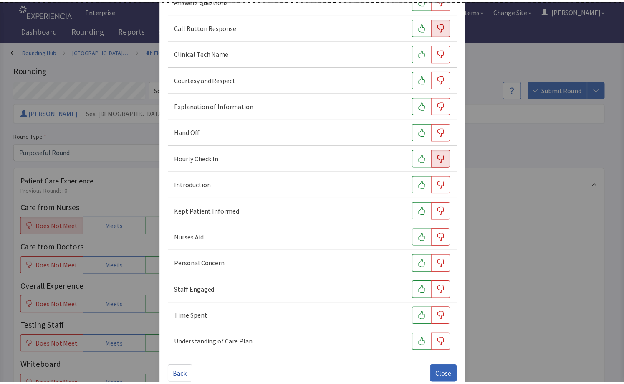
scroll to position [113, 0]
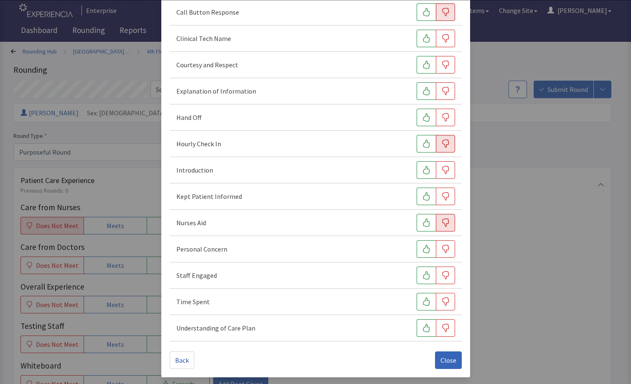
click at [448, 222] on button "button" at bounding box center [445, 223] width 19 height 18
click at [494, 211] on div "Add Root Cause Selected - 3 Home > Patient Care Experience > Care from Nurses A…" at bounding box center [315, 135] width 631 height 497
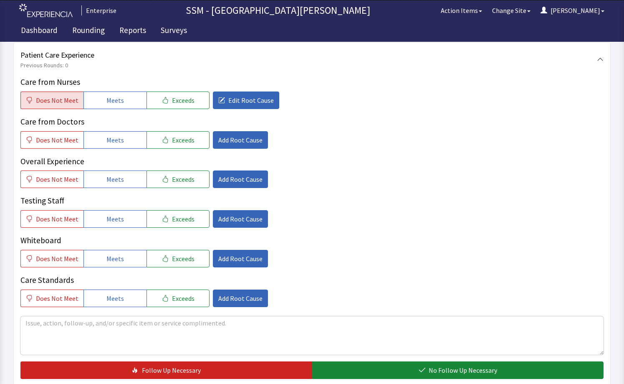
scroll to position [209, 0]
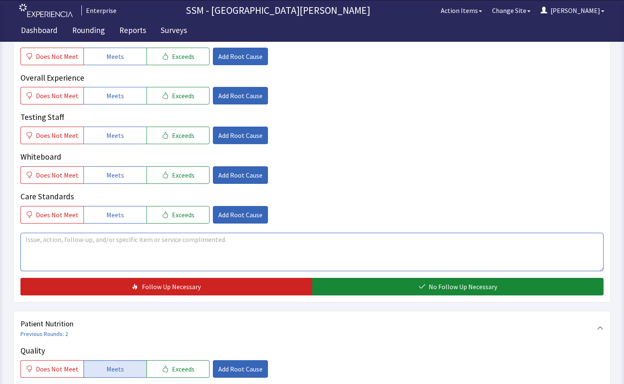
click at [157, 250] on textarea at bounding box center [311, 252] width 583 height 38
type textarea "p"
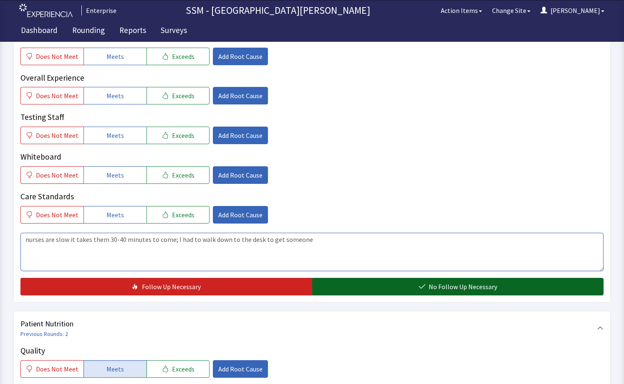
type textarea "nurses are slow it takes them 30-40 minutes to come; I had to walk down to the …"
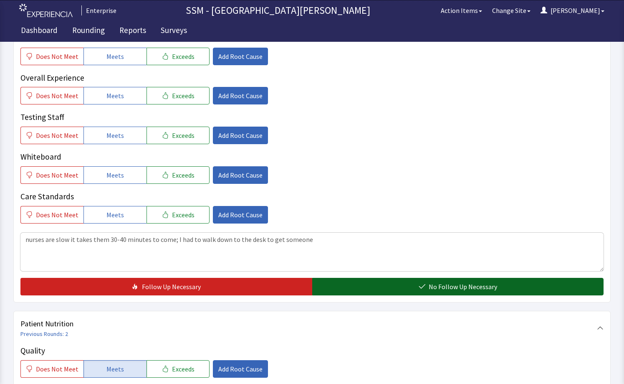
click at [384, 288] on button "No Follow Up Necessary" at bounding box center [458, 287] width 292 height 18
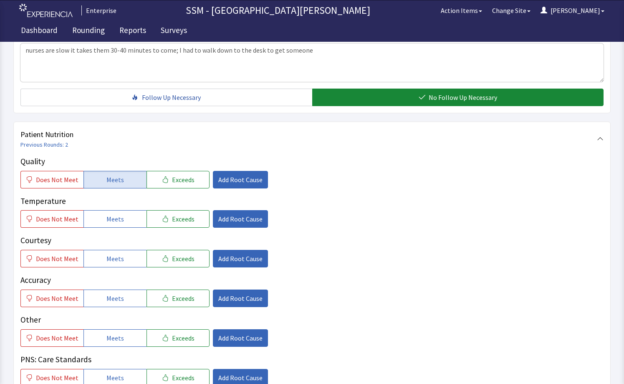
scroll to position [418, 0]
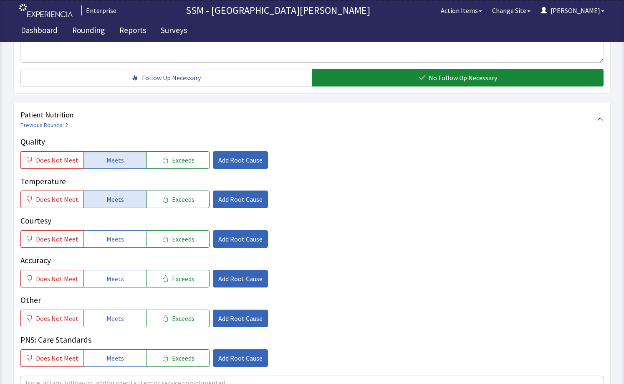
click at [116, 204] on span "Meets" at bounding box center [115, 199] width 18 height 10
click at [101, 231] on button "Meets" at bounding box center [115, 239] width 63 height 18
click at [119, 279] on span "Meets" at bounding box center [115, 279] width 18 height 10
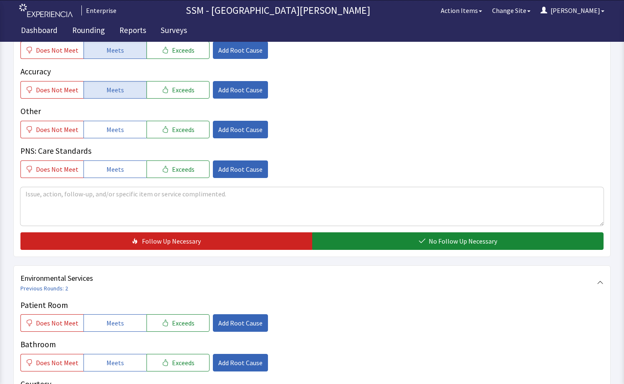
scroll to position [626, 0]
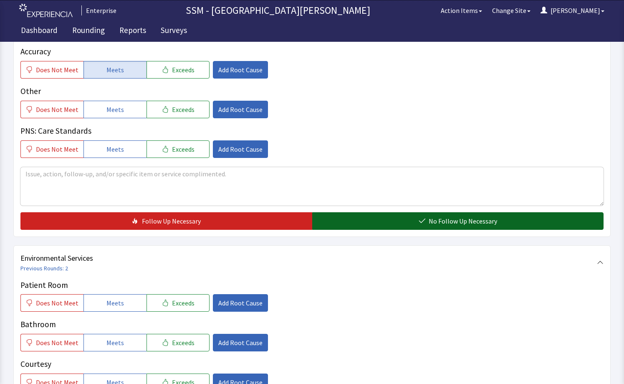
click at [390, 212] on button "No Follow Up Necessary" at bounding box center [458, 221] width 292 height 18
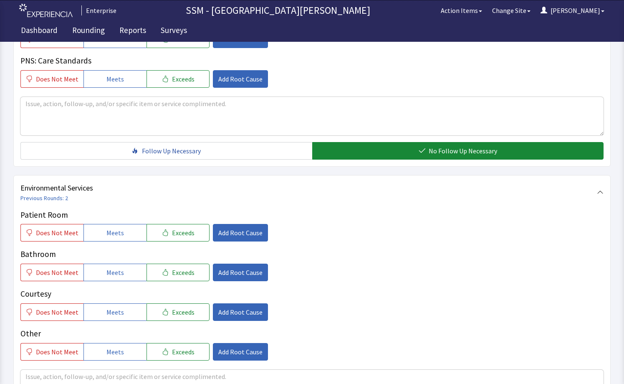
scroll to position [793, 0]
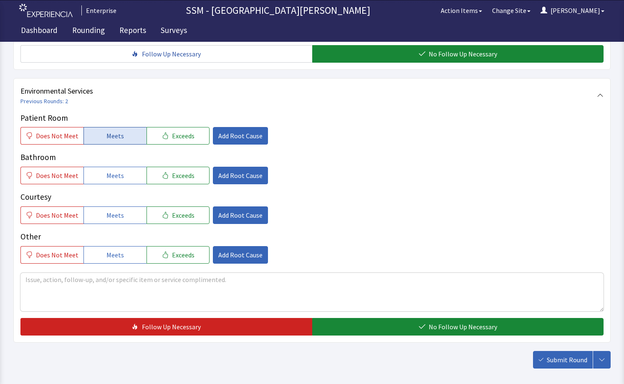
click at [109, 143] on button "Meets" at bounding box center [115, 136] width 63 height 18
click at [104, 170] on button "Meets" at bounding box center [115, 176] width 63 height 18
click at [119, 218] on span "Meets" at bounding box center [115, 215] width 18 height 10
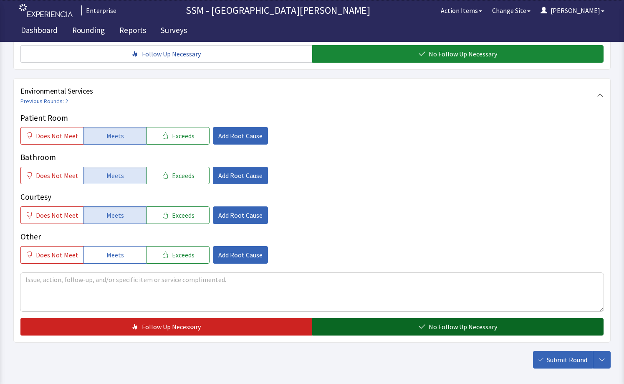
click at [482, 320] on button "No Follow Up Necessary" at bounding box center [458, 327] width 292 height 18
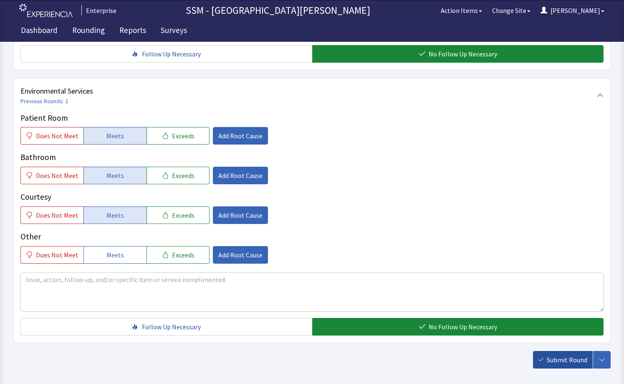
click at [555, 360] on span "Submit Round" at bounding box center [567, 360] width 41 height 10
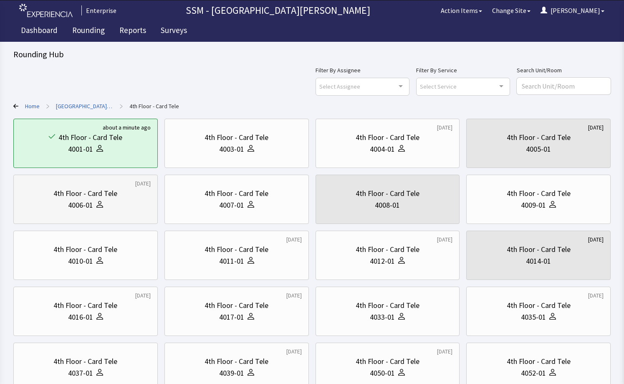
click at [63, 206] on div "4006-01" at bounding box center [85, 205] width 130 height 12
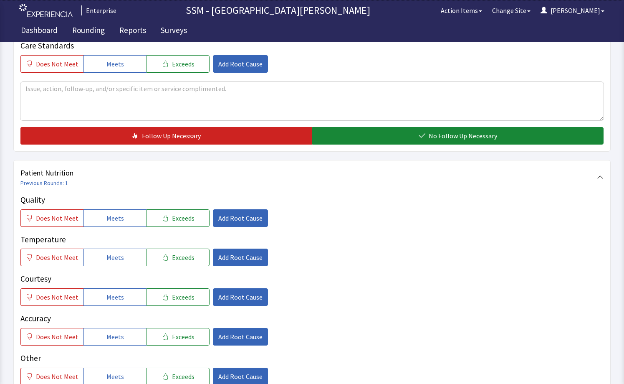
scroll to position [418, 0]
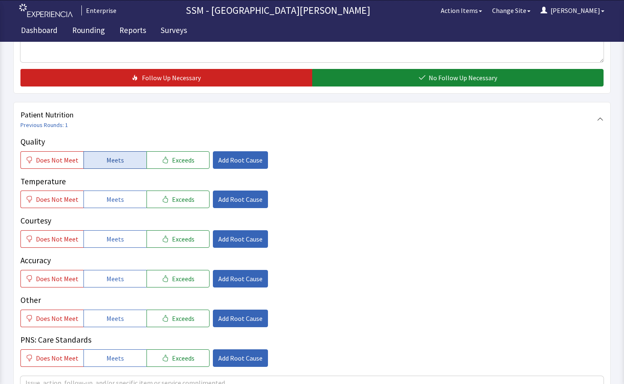
click at [112, 156] on span "Meets" at bounding box center [115, 160] width 18 height 10
click at [118, 202] on span "Meets" at bounding box center [115, 199] width 18 height 10
click at [110, 241] on span "Meets" at bounding box center [115, 239] width 18 height 10
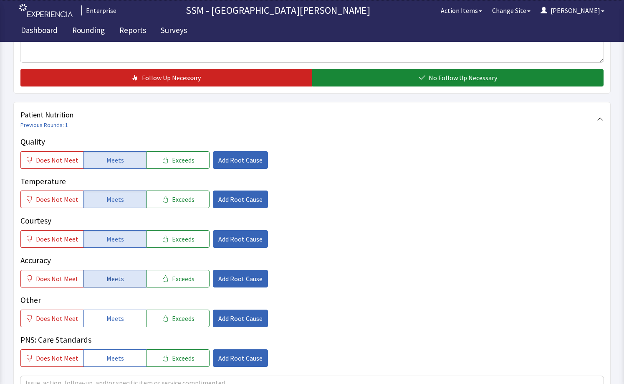
click at [118, 283] on span "Meets" at bounding box center [115, 279] width 18 height 10
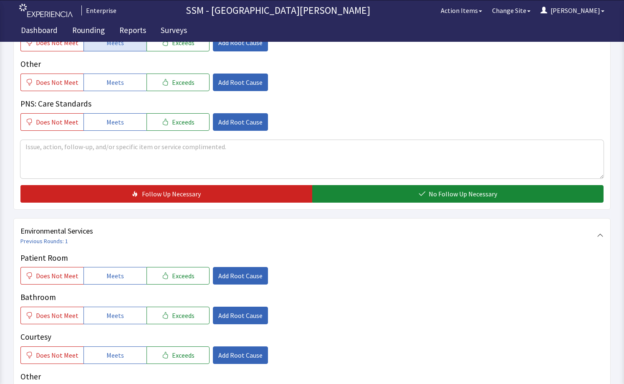
scroll to position [668, 0]
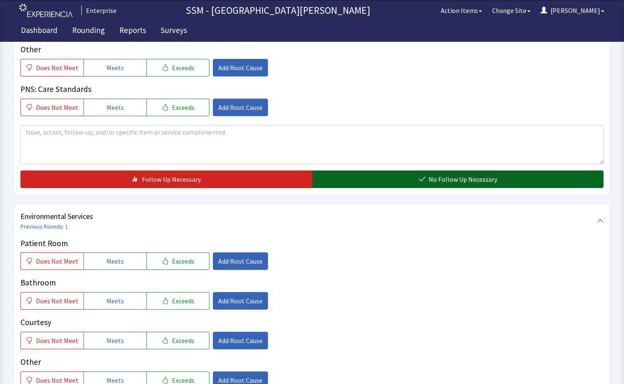
click at [375, 178] on button "No Follow Up Necessary" at bounding box center [458, 179] width 292 height 18
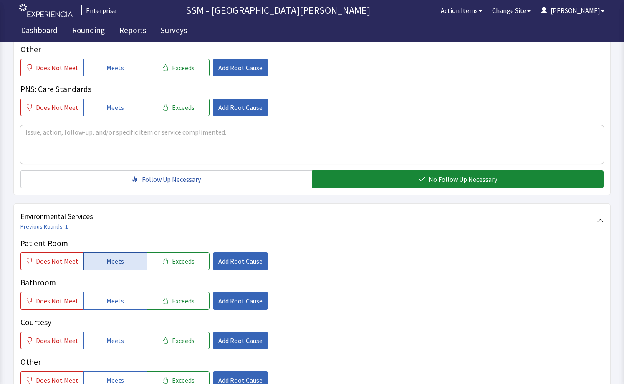
click at [92, 268] on button "Meets" at bounding box center [115, 261] width 63 height 18
click at [106, 298] on span "Meets" at bounding box center [115, 301] width 18 height 10
click at [107, 339] on span "Meets" at bounding box center [115, 340] width 18 height 10
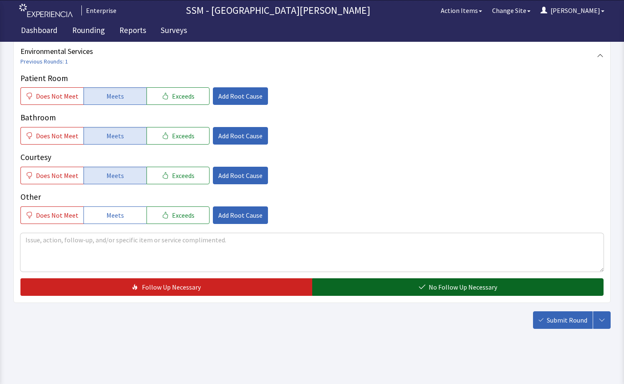
click at [379, 281] on button "No Follow Up Necessary" at bounding box center [458, 287] width 292 height 18
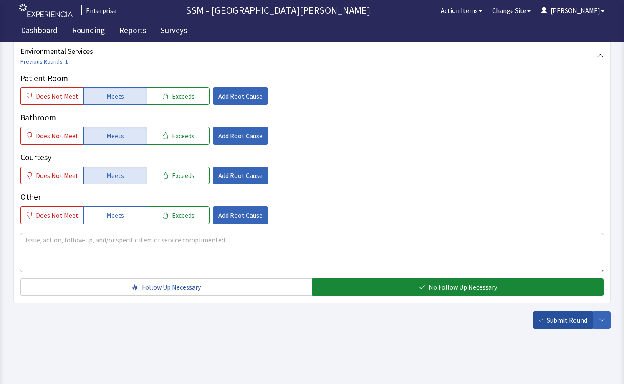
click at [568, 322] on span "Submit Round" at bounding box center [567, 320] width 41 height 10
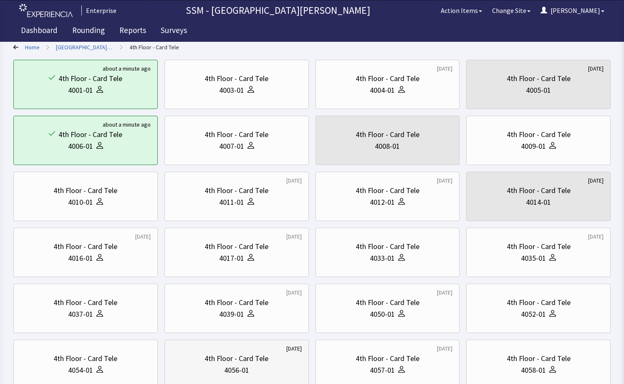
scroll to position [125, 0]
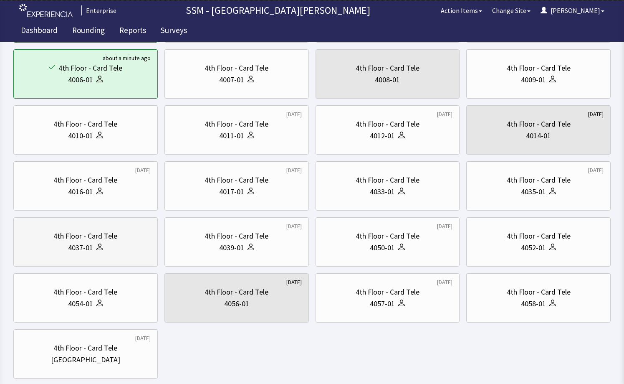
click at [95, 251] on div at bounding box center [98, 248] width 10 height 12
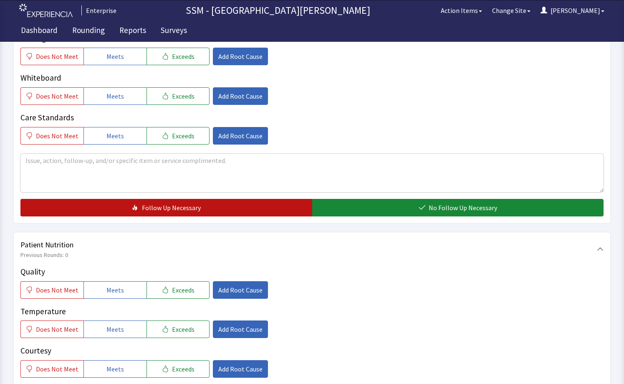
scroll to position [376, 0]
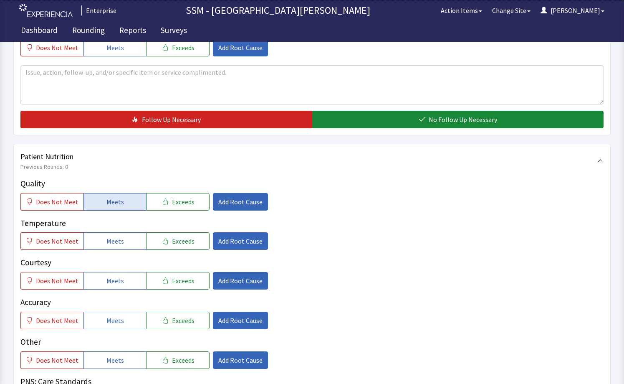
click at [120, 207] on button "Meets" at bounding box center [115, 202] width 63 height 18
click at [119, 244] on span "Meets" at bounding box center [115, 241] width 18 height 10
click at [112, 288] on button "Meets" at bounding box center [115, 281] width 63 height 18
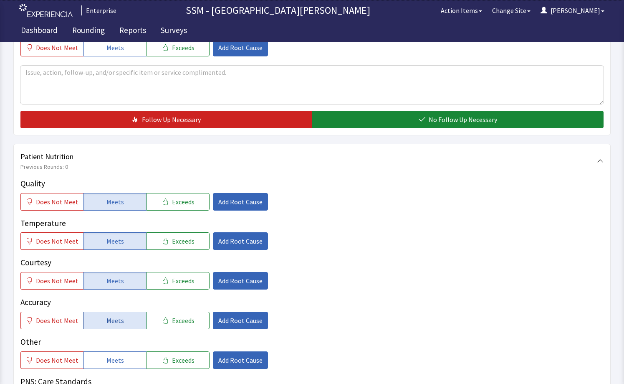
click at [108, 322] on span "Meets" at bounding box center [115, 320] width 18 height 10
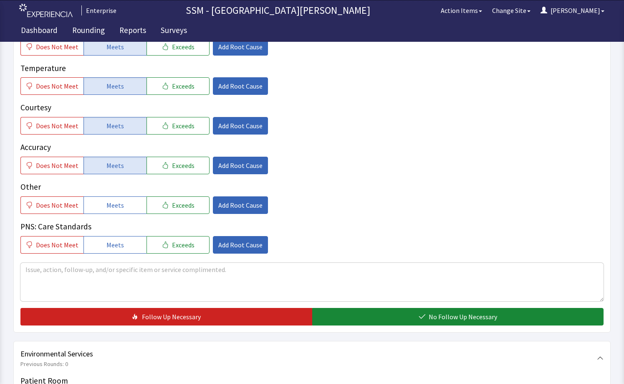
scroll to position [626, 0]
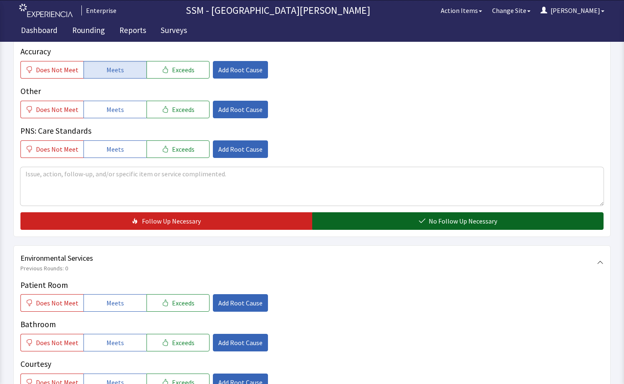
click at [352, 222] on button "No Follow Up Necessary" at bounding box center [458, 221] width 292 height 18
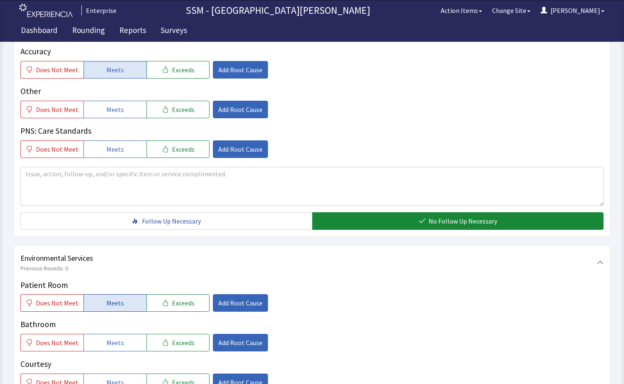
click at [108, 307] on span "Meets" at bounding box center [115, 303] width 18 height 10
click at [106, 337] on span "Meets" at bounding box center [115, 342] width 18 height 10
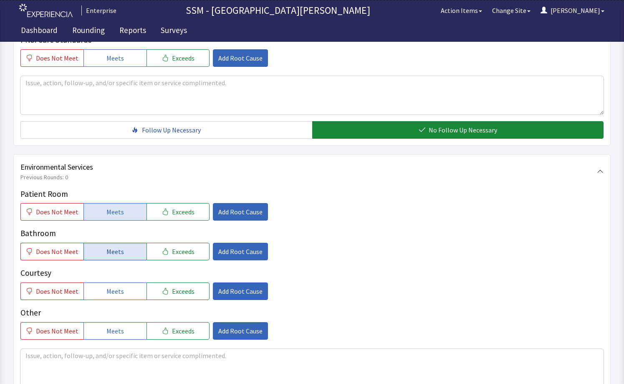
scroll to position [833, 0]
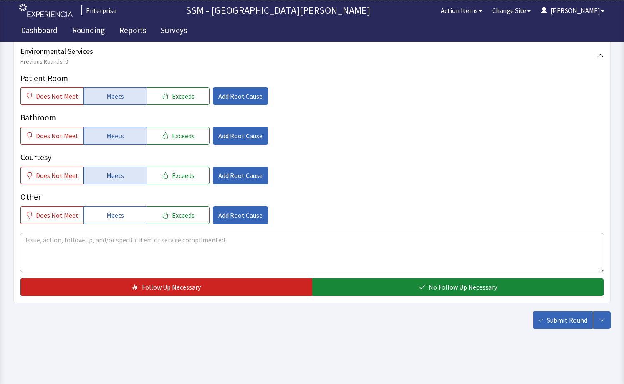
click at [104, 167] on button "Meets" at bounding box center [115, 176] width 63 height 18
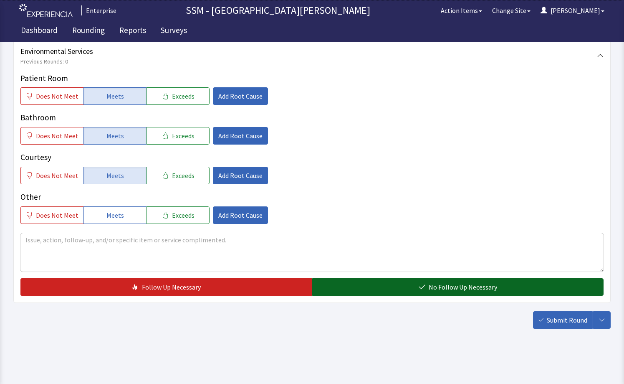
click at [380, 294] on button "No Follow Up Necessary" at bounding box center [458, 287] width 292 height 18
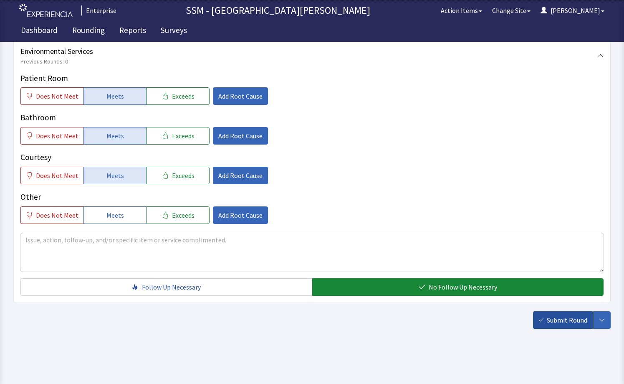
click at [563, 325] on button "Submit Round" at bounding box center [563, 320] width 60 height 18
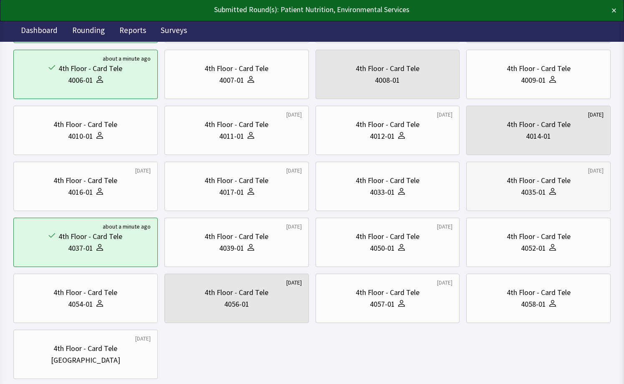
scroll to position [125, 0]
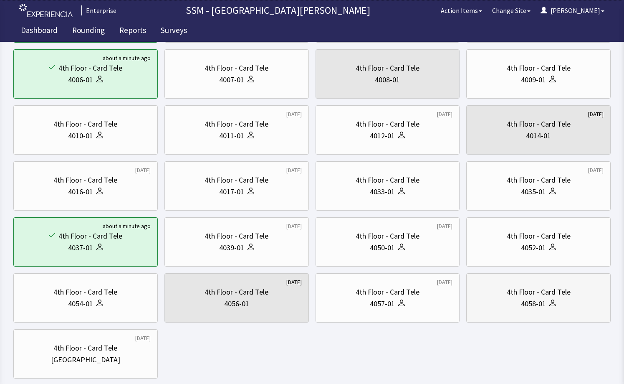
click at [544, 311] on div "4th Floor - Card Tele 4058-01" at bounding box center [539, 298] width 130 height 40
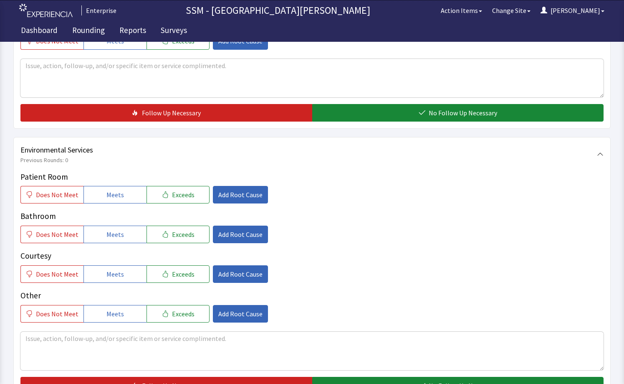
scroll to position [833, 0]
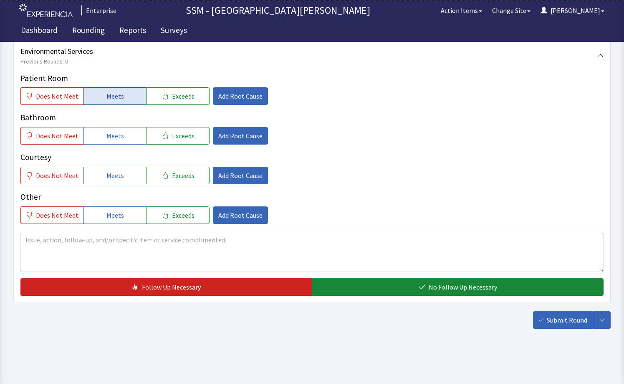
click at [102, 92] on button "Meets" at bounding box center [115, 96] width 63 height 18
click at [106, 138] on span "Meets" at bounding box center [115, 136] width 18 height 10
click at [116, 174] on span "Meets" at bounding box center [115, 175] width 18 height 10
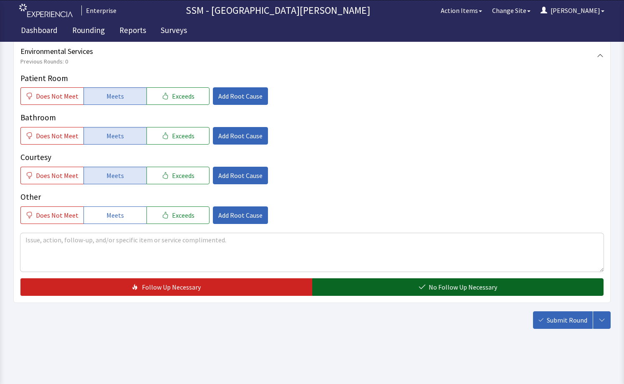
click at [370, 287] on button "No Follow Up Necessary" at bounding box center [458, 287] width 292 height 18
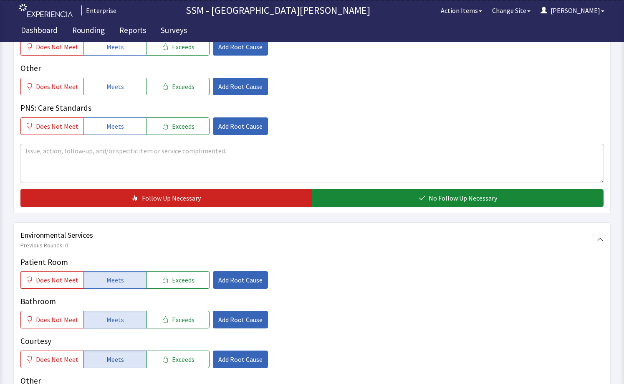
scroll to position [457, 0]
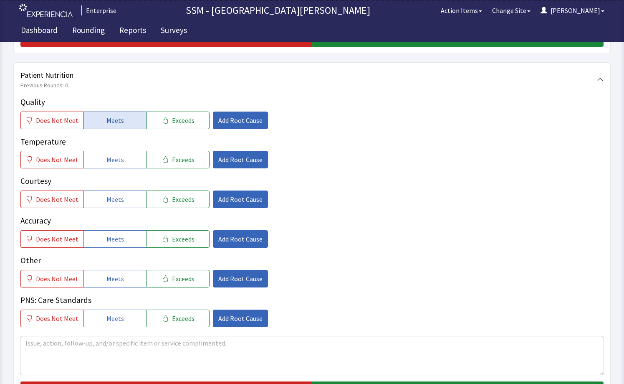
click at [97, 118] on button "Meets" at bounding box center [115, 121] width 63 height 18
click at [113, 163] on span "Meets" at bounding box center [115, 160] width 18 height 10
click at [117, 193] on button "Meets" at bounding box center [115, 199] width 63 height 18
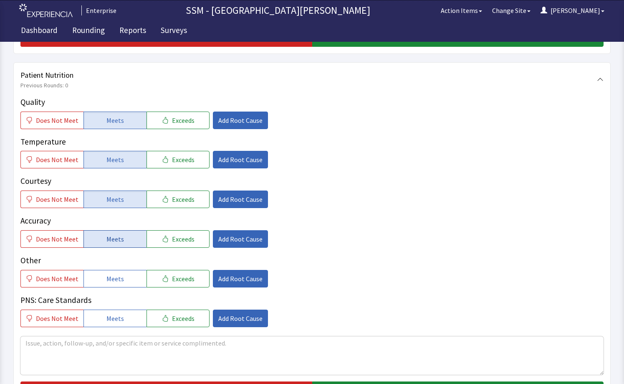
click at [123, 241] on button "Meets" at bounding box center [115, 239] width 63 height 18
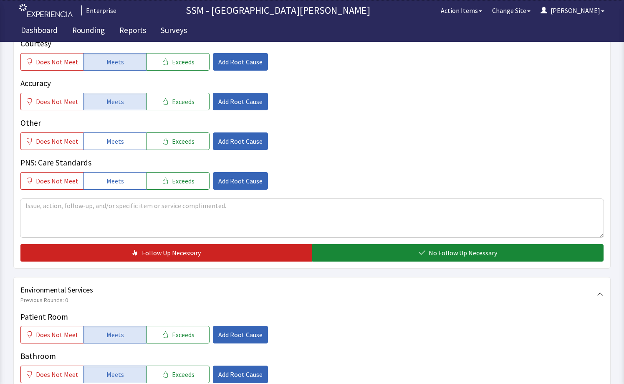
scroll to position [624, 0]
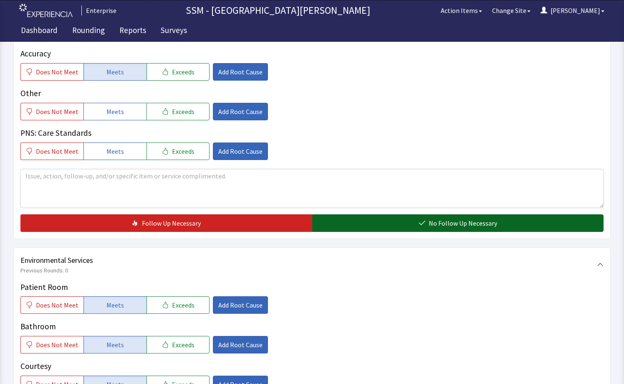
click at [430, 231] on button "No Follow Up Necessary" at bounding box center [458, 223] width 292 height 18
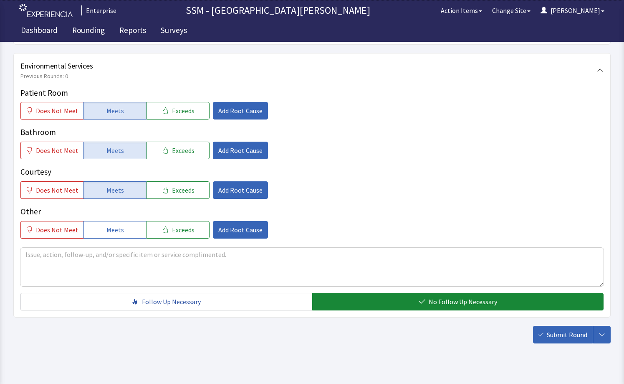
scroll to position [833, 0]
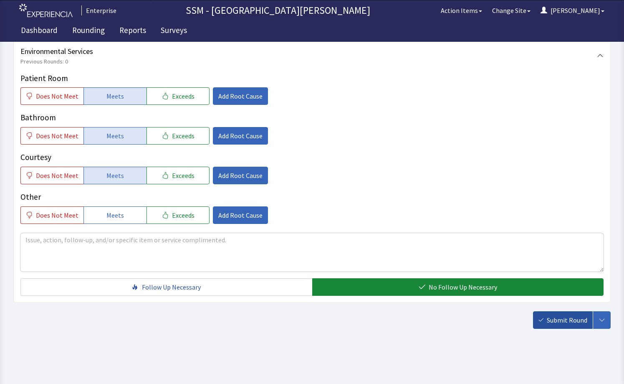
click at [563, 318] on span "Submit Round" at bounding box center [567, 320] width 41 height 10
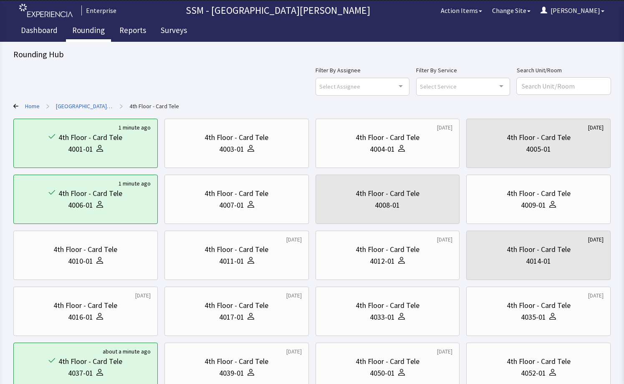
click at [86, 28] on link "Rounding" at bounding box center [88, 31] width 45 height 21
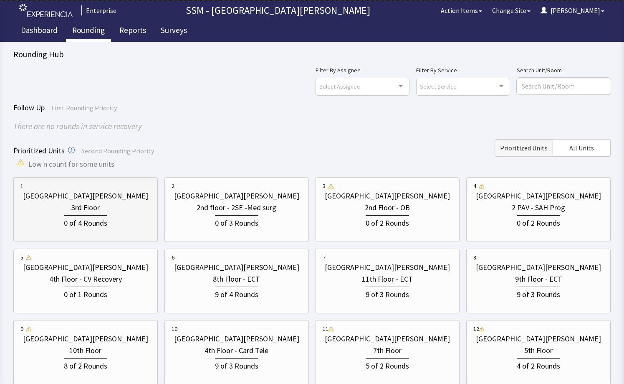
click at [47, 209] on div "3rd Floor" at bounding box center [85, 208] width 130 height 12
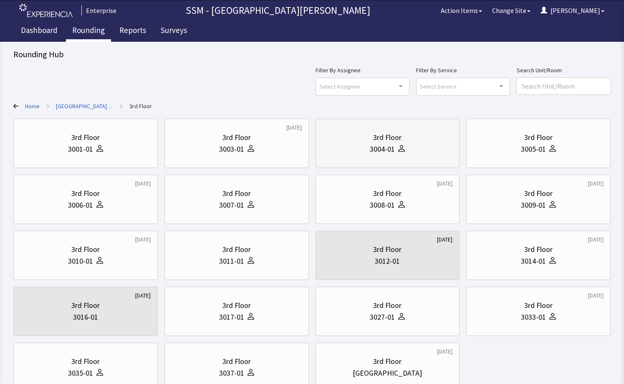
click at [357, 151] on div "3004-01" at bounding box center [388, 149] width 130 height 12
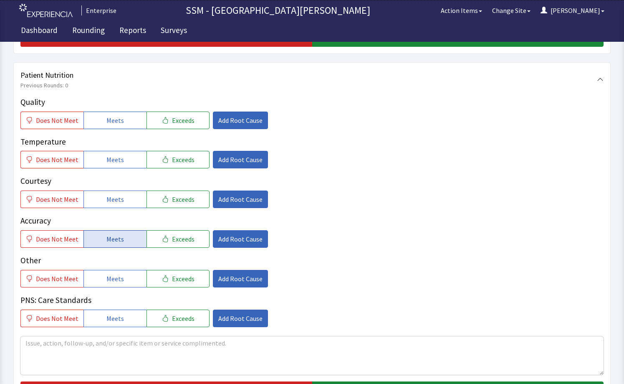
scroll to position [459, 0]
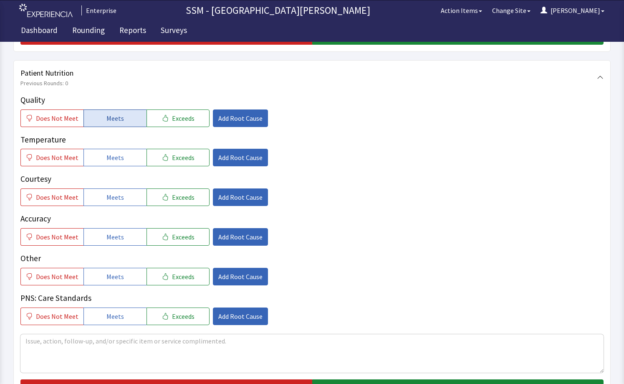
click at [108, 114] on span "Meets" at bounding box center [115, 118] width 18 height 10
click at [109, 155] on span "Meets" at bounding box center [115, 157] width 18 height 10
click at [106, 198] on span "Meets" at bounding box center [115, 197] width 18 height 10
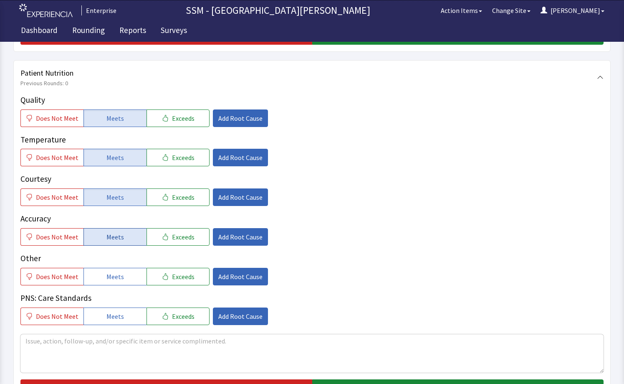
click at [112, 234] on span "Meets" at bounding box center [115, 237] width 18 height 10
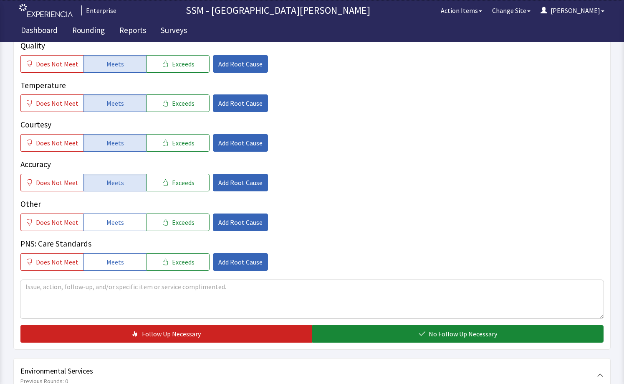
scroll to position [585, 0]
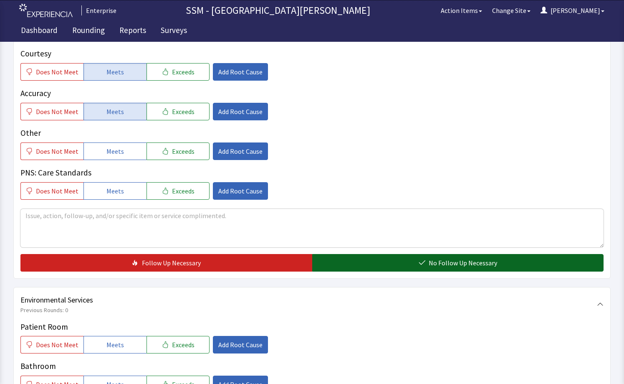
click at [403, 258] on button "No Follow Up Necessary" at bounding box center [458, 263] width 292 height 18
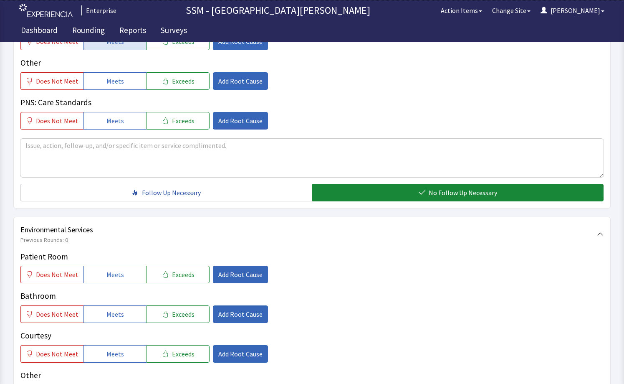
scroll to position [752, 0]
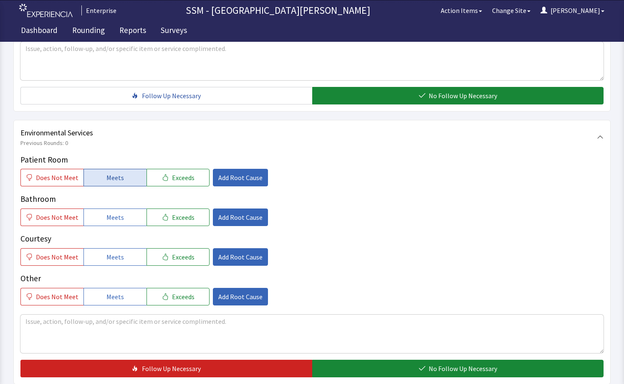
click at [103, 177] on button "Meets" at bounding box center [115, 178] width 63 height 18
click at [122, 224] on button "Meets" at bounding box center [115, 217] width 63 height 18
click at [108, 248] on button "Meets" at bounding box center [115, 257] width 63 height 18
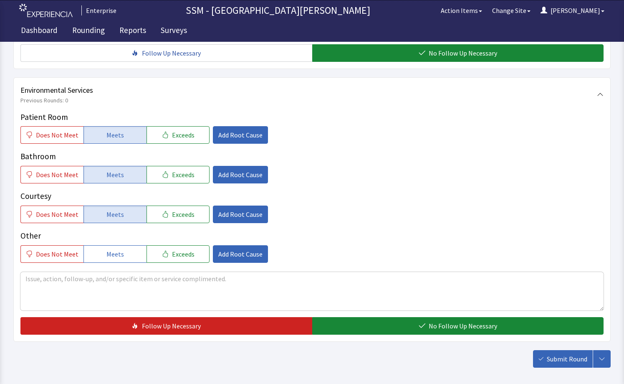
scroll to position [833, 0]
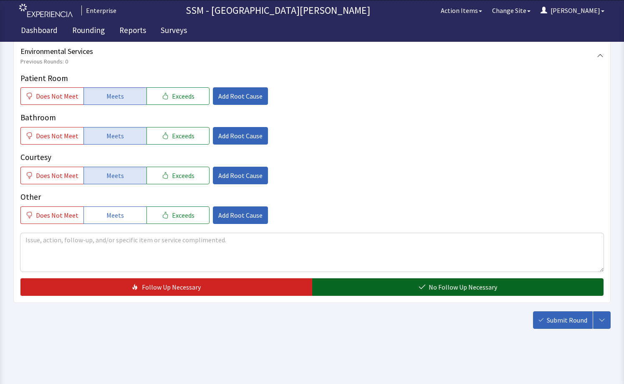
click at [434, 291] on span "No Follow Up Necessary" at bounding box center [463, 287] width 68 height 10
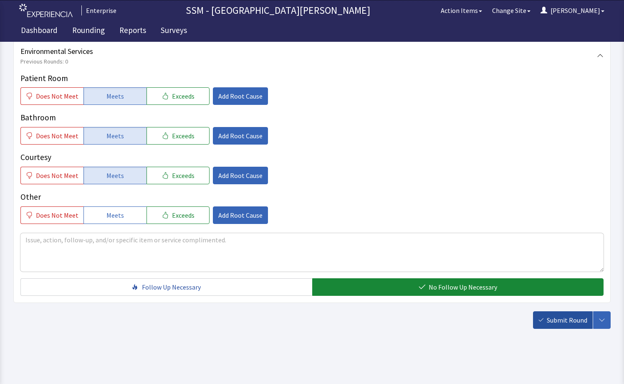
click at [553, 323] on span "Submit Round" at bounding box center [567, 320] width 41 height 10
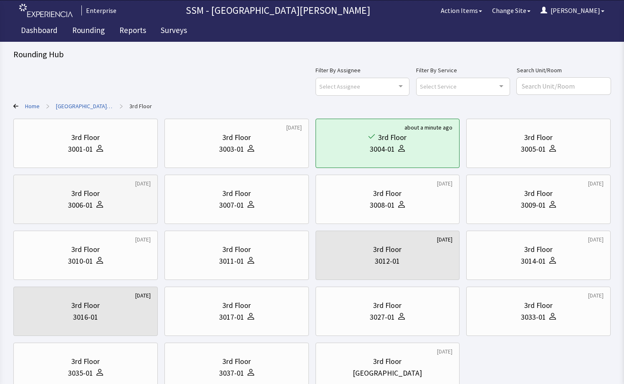
click at [106, 200] on div "3006-01" at bounding box center [85, 205] width 130 height 12
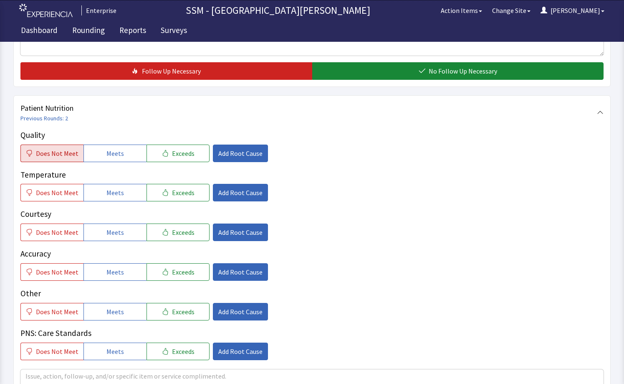
scroll to position [459, 0]
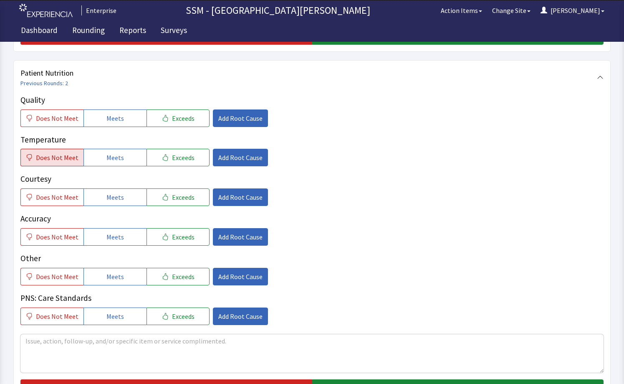
click at [49, 157] on span "Does Not Meet" at bounding box center [57, 157] width 43 height 10
click at [218, 160] on span "Add Root Cause" at bounding box center [240, 157] width 44 height 10
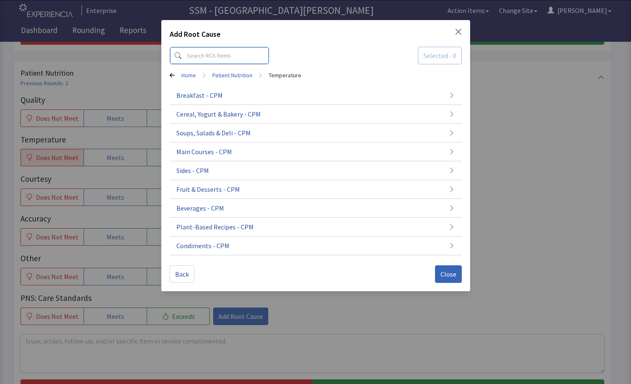
click at [201, 61] on input at bounding box center [219, 56] width 99 height 18
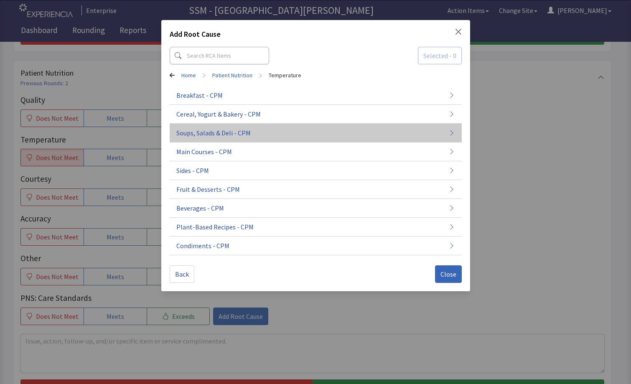
click at [212, 128] on span "Soups, Salads & Deli - CPM" at bounding box center [213, 133] width 74 height 10
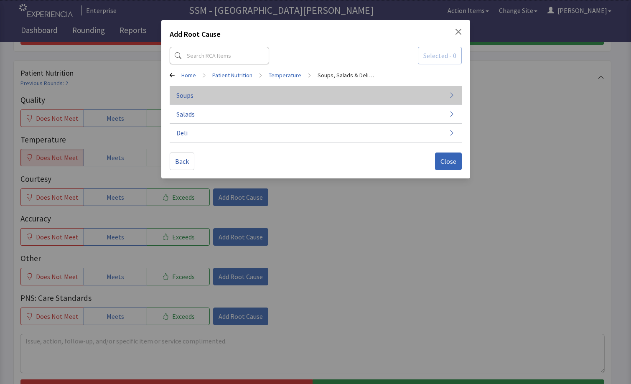
click at [248, 99] on button "Soups" at bounding box center [316, 95] width 292 height 19
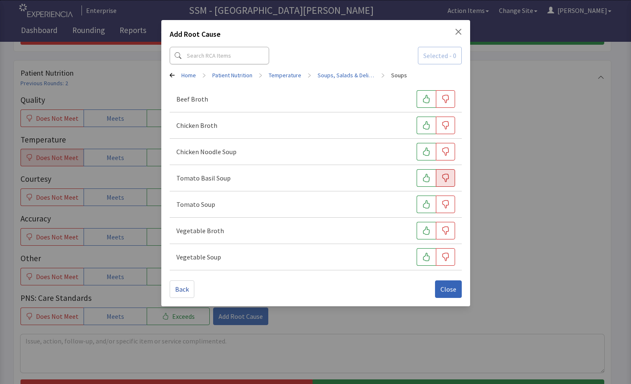
click at [447, 176] on icon "button" at bounding box center [445, 178] width 8 height 8
click at [453, 293] on span "Close" at bounding box center [448, 289] width 16 height 10
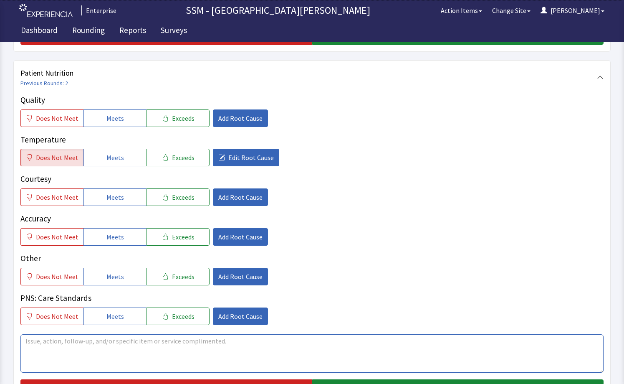
click at [194, 342] on textarea at bounding box center [311, 353] width 583 height 38
type textarea "n"
type textarea "soup was cold"
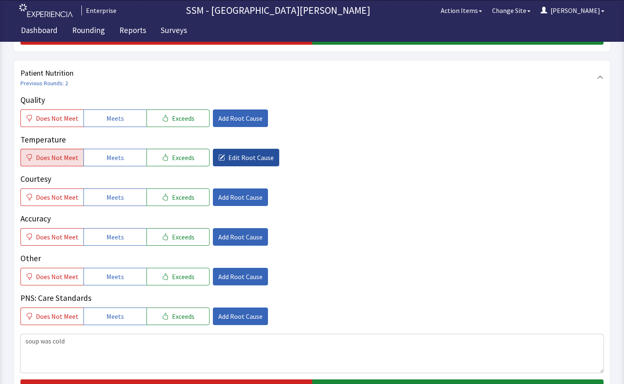
click at [228, 153] on span "Edit Root Cause" at bounding box center [251, 157] width 46 height 10
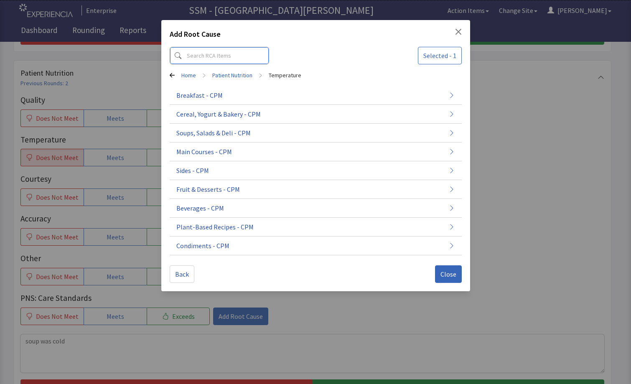
click at [214, 51] on input at bounding box center [219, 56] width 99 height 18
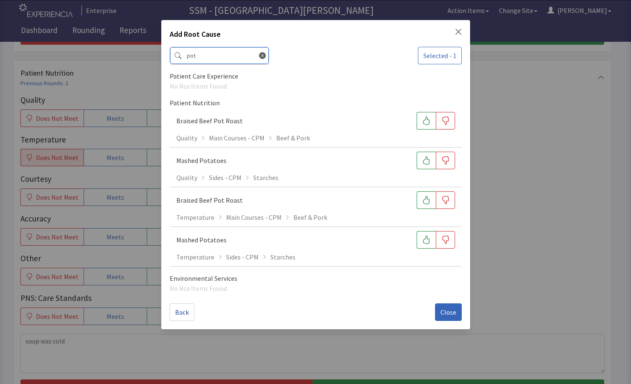
type input "pot"
click at [458, 30] on icon "Close" at bounding box center [458, 31] width 7 height 7
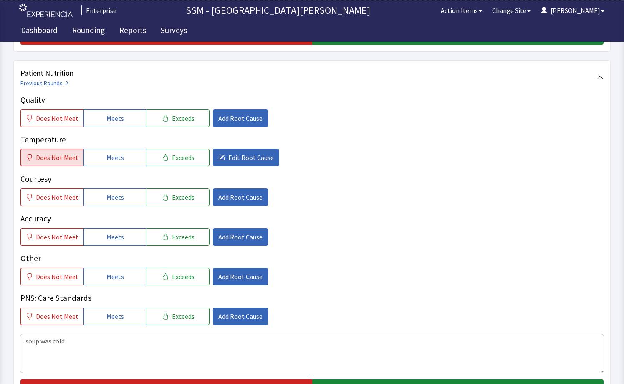
click at [350, 208] on div "Quality Does Not Meet Meets Exceeds Add Root Cause Temperature Does Not Meet Me…" at bounding box center [311, 209] width 583 height 231
click at [387, 186] on div "Courtesy Does Not Meet Meets Exceeds Add Root Cause" at bounding box center [311, 189] width 583 height 33
click at [364, 190] on div "Does Not Meet Meets Exceeds Add Root Cause" at bounding box center [311, 197] width 583 height 18
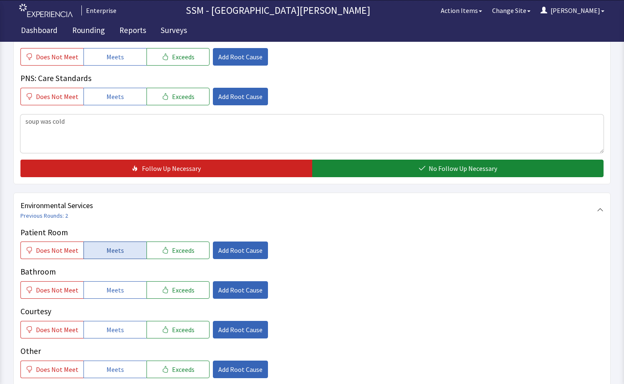
scroll to position [710, 0]
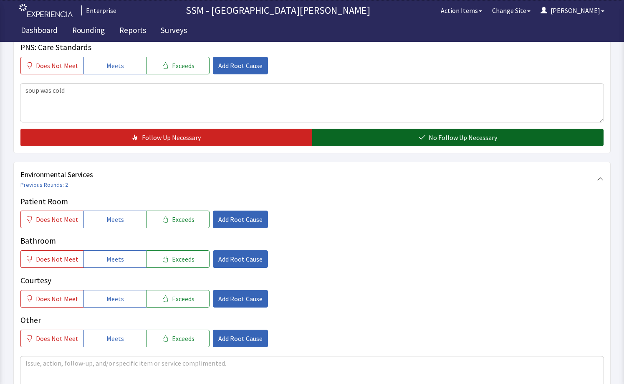
click at [345, 143] on button "No Follow Up Necessary" at bounding box center [458, 138] width 292 height 18
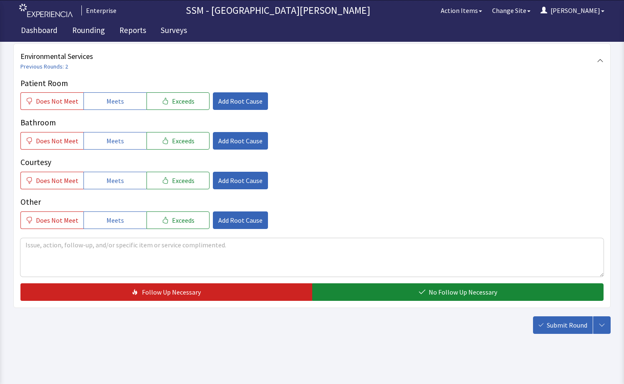
scroll to position [833, 0]
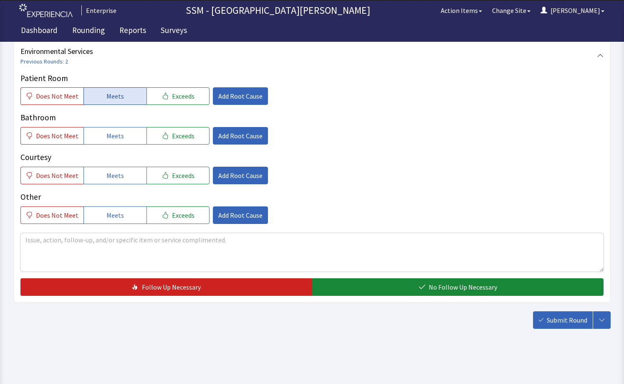
click at [132, 101] on button "Meets" at bounding box center [115, 96] width 63 height 18
click at [121, 130] on button "Meets" at bounding box center [115, 136] width 63 height 18
click at [108, 175] on span "Meets" at bounding box center [115, 175] width 18 height 10
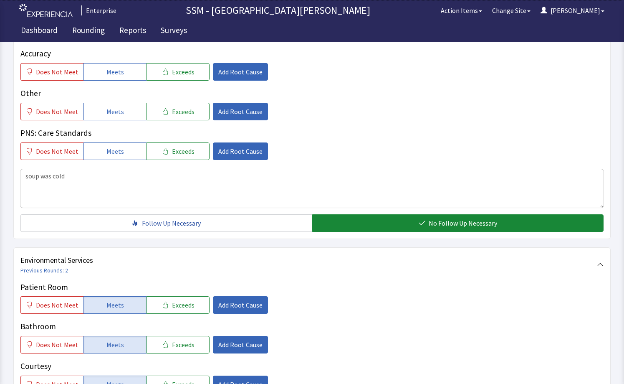
scroll to position [499, 0]
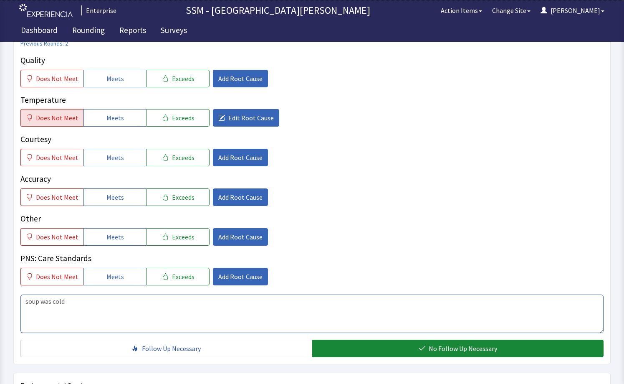
click at [114, 314] on textarea "soup was cold" at bounding box center [311, 313] width 583 height 38
click at [110, 155] on span "Meets" at bounding box center [115, 157] width 18 height 10
click at [117, 193] on span "Meets" at bounding box center [115, 197] width 18 height 10
click at [141, 302] on textarea "soup was cold , and my potatoes was cold" at bounding box center [311, 313] width 583 height 38
type textarea "soup was cold , and my potatoes was cold"
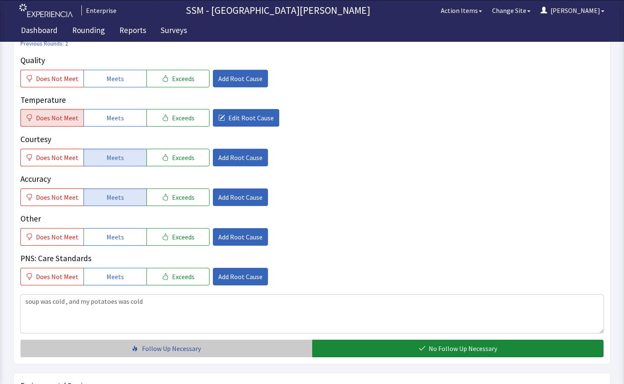
click at [159, 351] on span "Follow Up Necessary" at bounding box center [171, 348] width 59 height 10
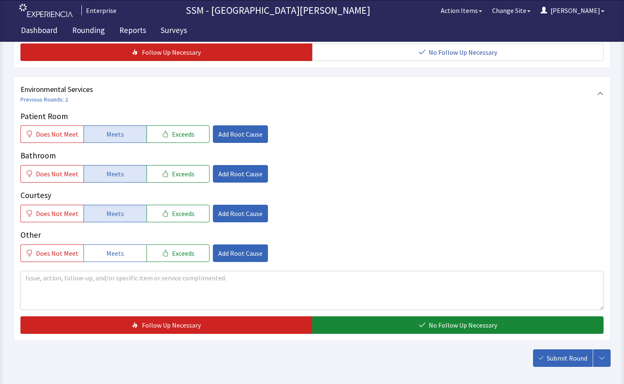
scroll to position [833, 0]
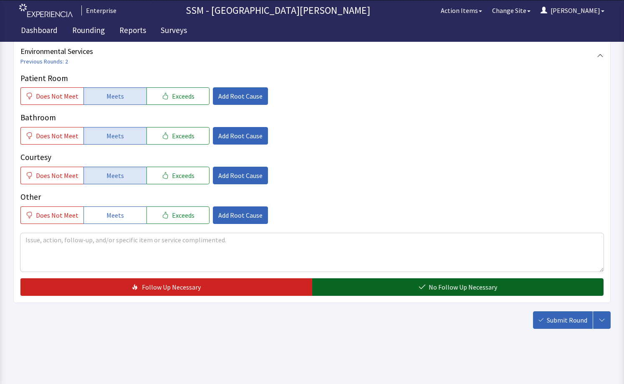
click at [444, 291] on span "No Follow Up Necessary" at bounding box center [463, 287] width 68 height 10
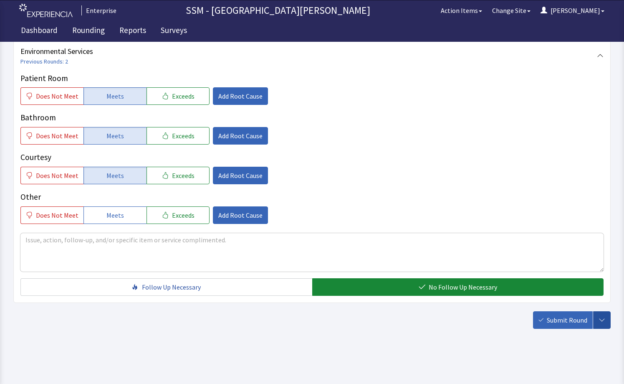
click at [600, 325] on button "button" at bounding box center [602, 320] width 18 height 18
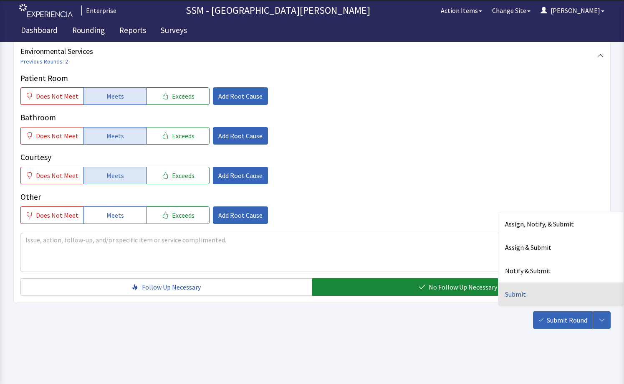
click at [527, 288] on div "Submit" at bounding box center [561, 293] width 125 height 23
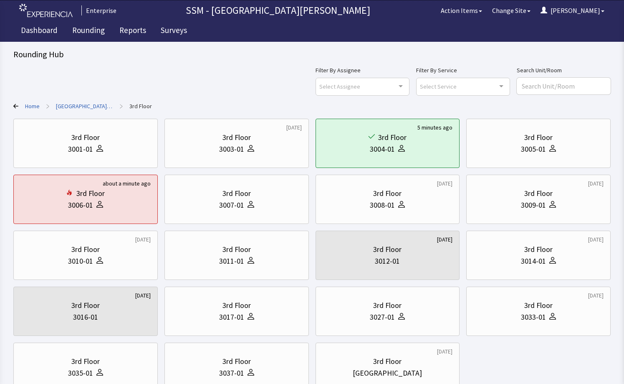
click at [545, 357] on div "3rd Floor 3001-01 [DATE] 3rd Floor 3003-01 5 minutes ago 3rd Floor 3004-01 3rd …" at bounding box center [312, 255] width 598 height 273
click at [226, 265] on div "3011-01" at bounding box center [231, 261] width 25 height 12
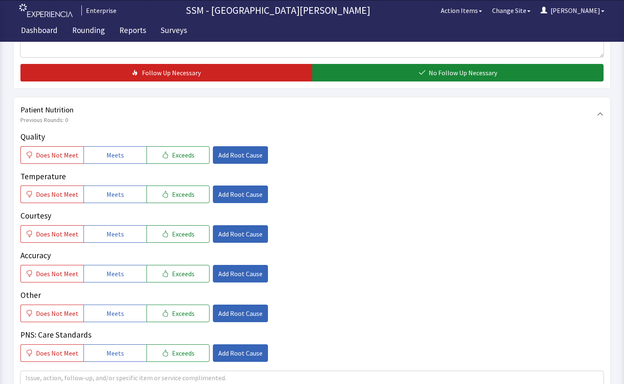
scroll to position [418, 0]
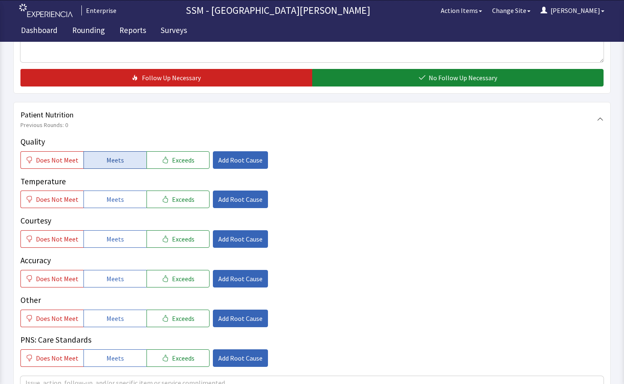
click at [101, 163] on button "Meets" at bounding box center [115, 160] width 63 height 18
click at [110, 203] on span "Meets" at bounding box center [115, 199] width 18 height 10
click at [111, 230] on button "Meets" at bounding box center [115, 239] width 63 height 18
click at [111, 288] on div "Quality Does Not Meet Meets Exceeds Add Root Cause Temperature Does Not Meet Me…" at bounding box center [311, 251] width 583 height 231
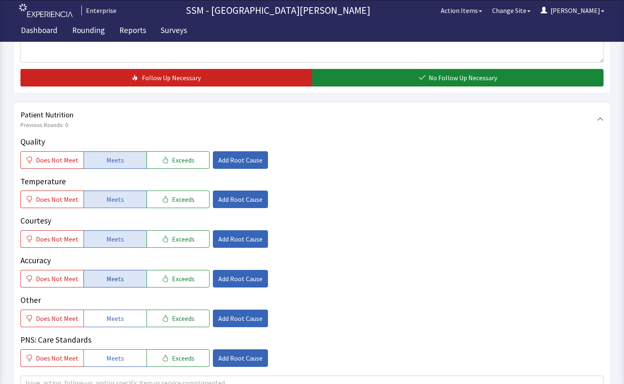
click at [117, 280] on span "Meets" at bounding box center [115, 279] width 18 height 10
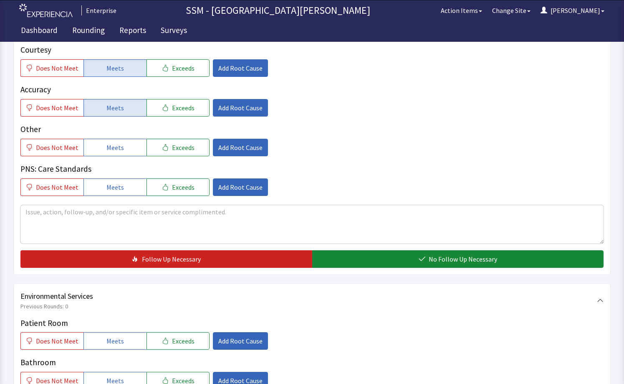
scroll to position [668, 0]
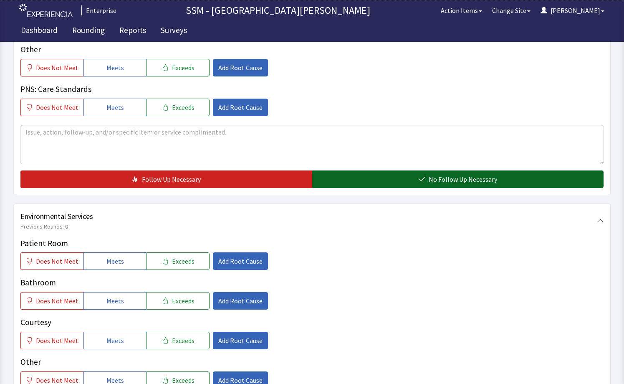
click at [451, 180] on span "No Follow Up Necessary" at bounding box center [463, 179] width 68 height 10
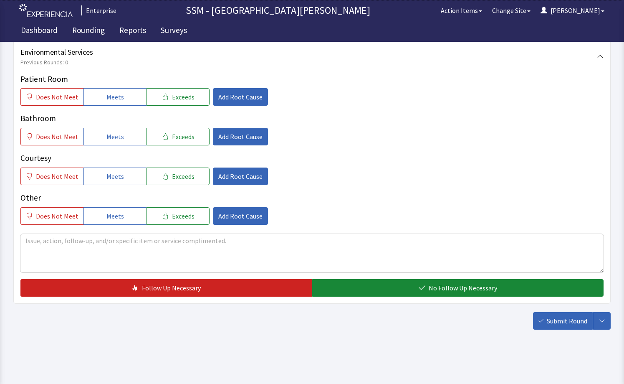
scroll to position [833, 0]
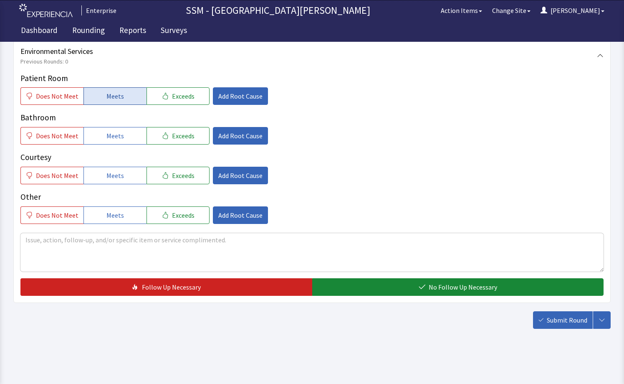
click at [116, 97] on span "Meets" at bounding box center [115, 96] width 18 height 10
click at [114, 139] on span "Meets" at bounding box center [115, 136] width 18 height 10
click at [116, 175] on span "Meets" at bounding box center [115, 175] width 18 height 10
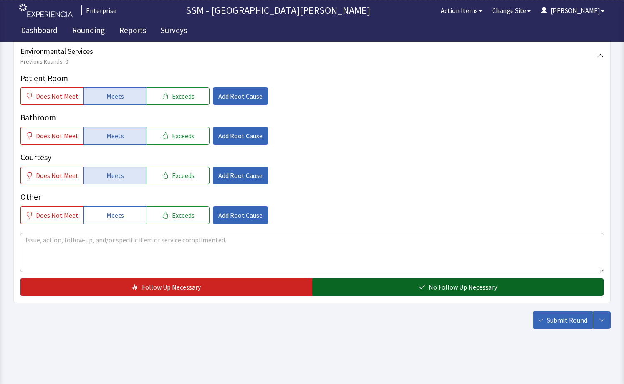
click at [481, 293] on button "No Follow Up Necessary" at bounding box center [458, 287] width 292 height 18
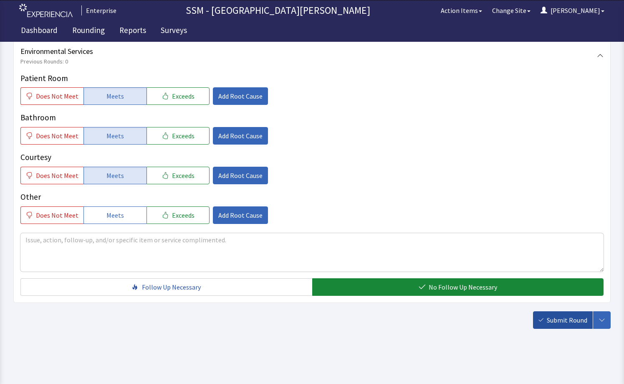
click at [552, 317] on span "Submit Round" at bounding box center [567, 320] width 41 height 10
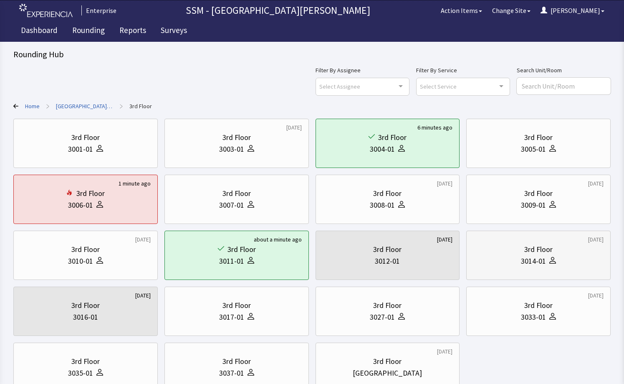
click at [540, 269] on div "3rd Floor 3014-01" at bounding box center [539, 255] width 130 height 40
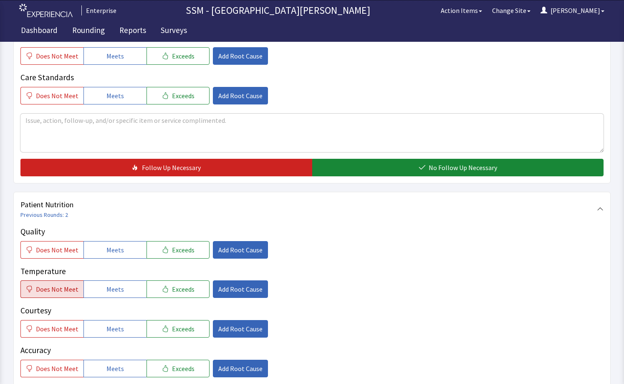
scroll to position [418, 0]
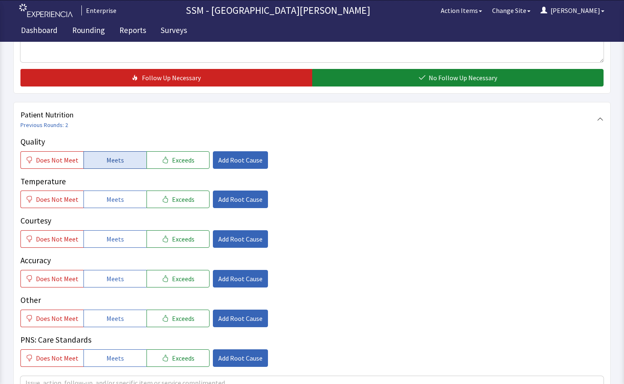
click at [111, 161] on span "Meets" at bounding box center [115, 160] width 18 height 10
click at [124, 237] on button "Meets" at bounding box center [115, 239] width 63 height 18
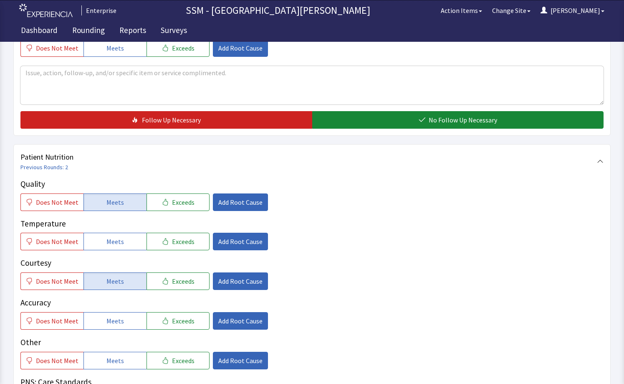
scroll to position [376, 0]
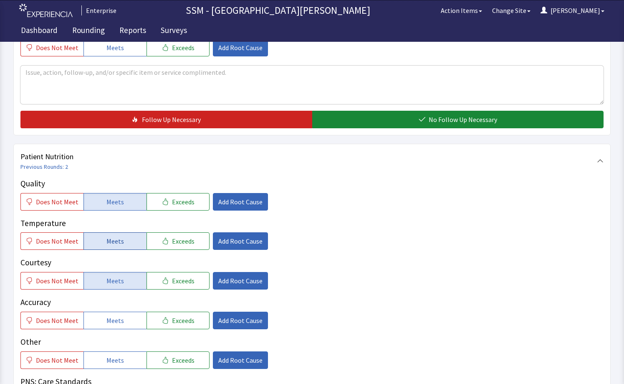
click at [112, 246] on span "Meets" at bounding box center [115, 241] width 18 height 10
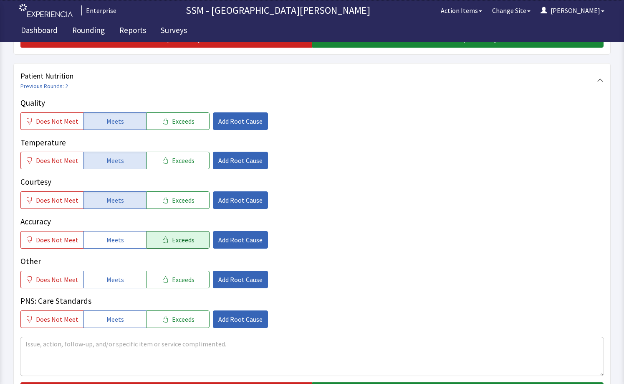
scroll to position [459, 0]
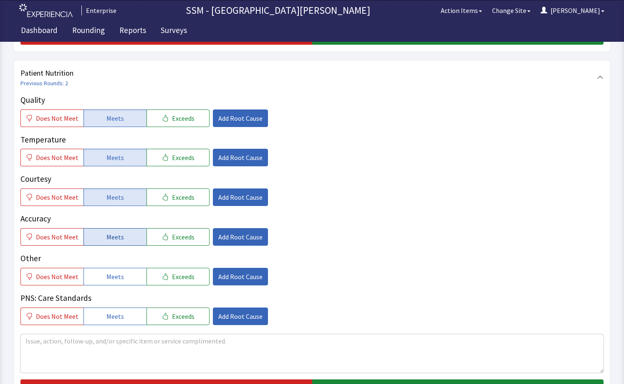
click at [114, 232] on span "Meets" at bounding box center [115, 237] width 18 height 10
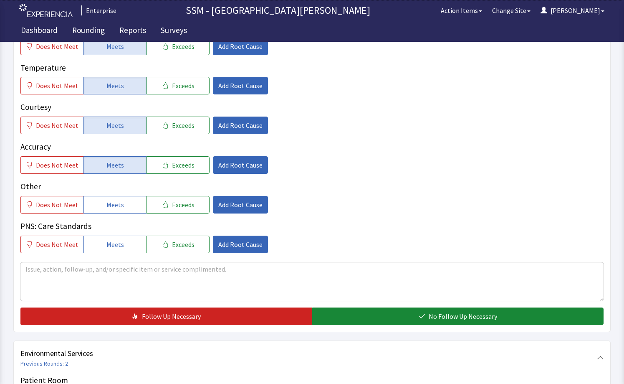
scroll to position [585, 0]
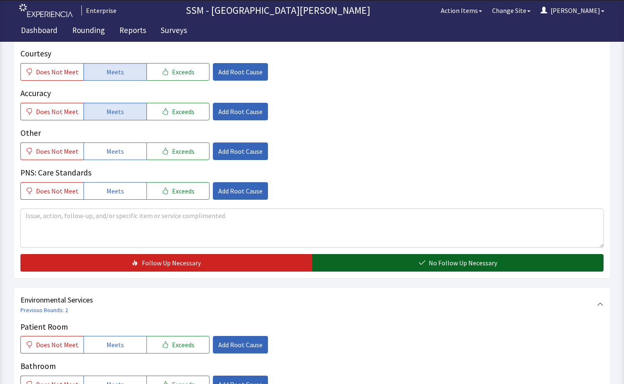
click at [409, 257] on button "No Follow Up Necessary" at bounding box center [458, 263] width 292 height 18
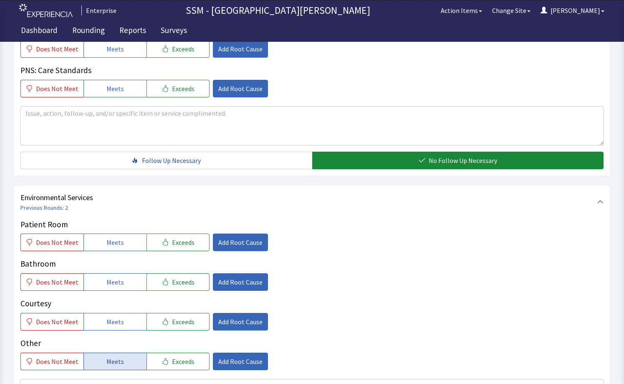
scroll to position [793, 0]
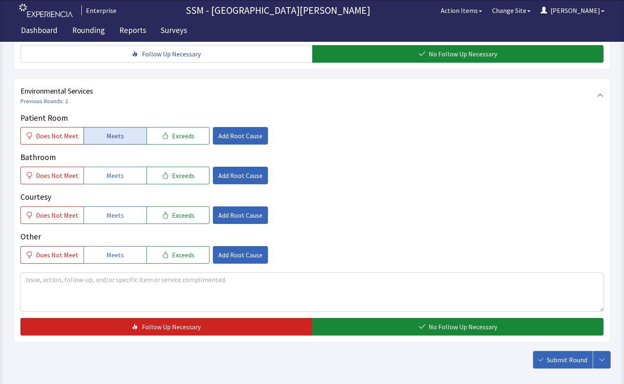
click at [115, 143] on button "Meets" at bounding box center [115, 136] width 63 height 18
click at [115, 178] on span "Meets" at bounding box center [115, 175] width 18 height 10
click at [112, 223] on button "Meets" at bounding box center [115, 215] width 63 height 18
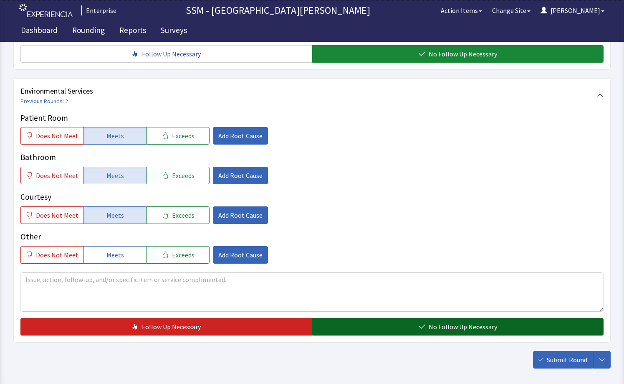
click at [464, 323] on span "No Follow Up Necessary" at bounding box center [463, 327] width 68 height 10
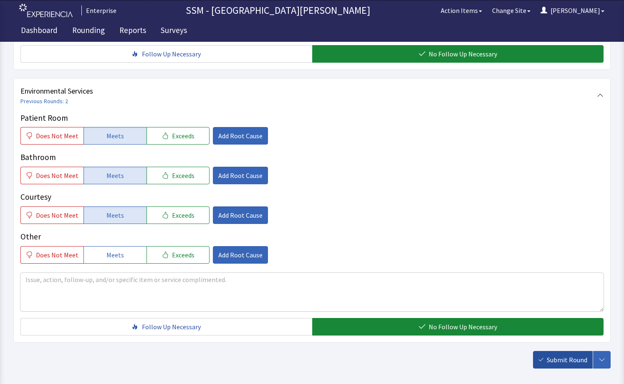
click at [551, 356] on span "Submit Round" at bounding box center [567, 360] width 41 height 10
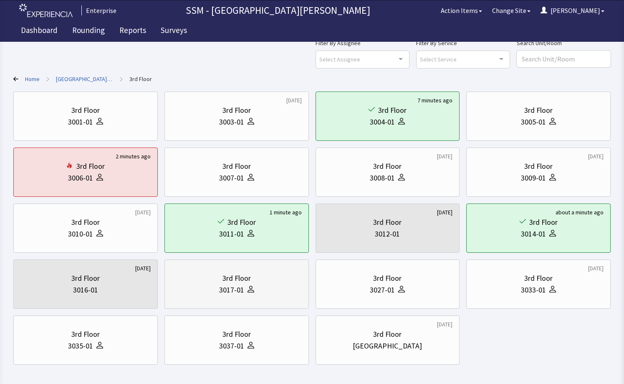
scroll to position [42, 0]
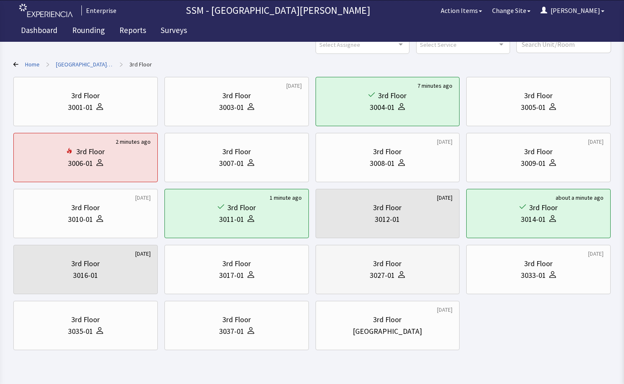
click at [421, 271] on div "3027-01" at bounding box center [388, 275] width 130 height 12
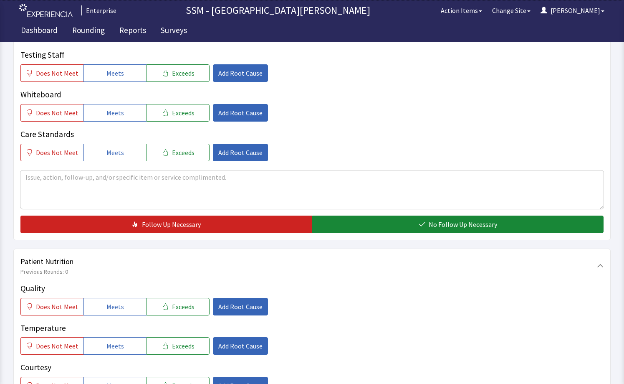
scroll to position [376, 0]
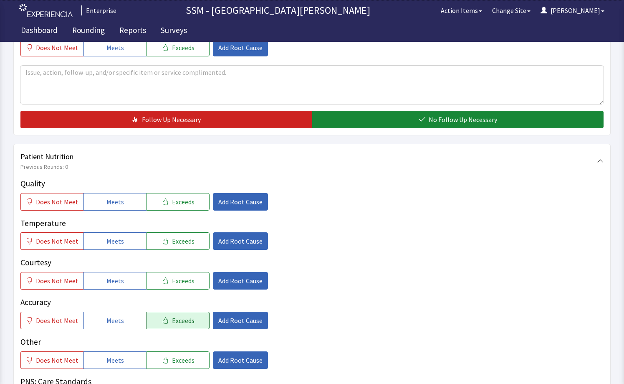
click at [188, 324] on span "Exceeds" at bounding box center [183, 320] width 23 height 10
click at [96, 206] on button "Meets" at bounding box center [115, 202] width 63 height 18
click at [112, 242] on span "Meets" at bounding box center [115, 241] width 18 height 10
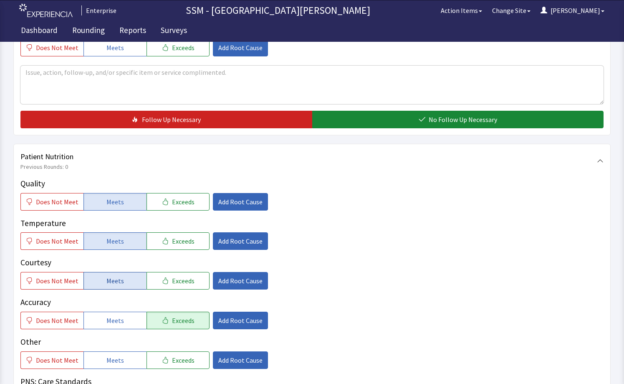
click at [106, 284] on span "Meets" at bounding box center [115, 281] width 18 height 10
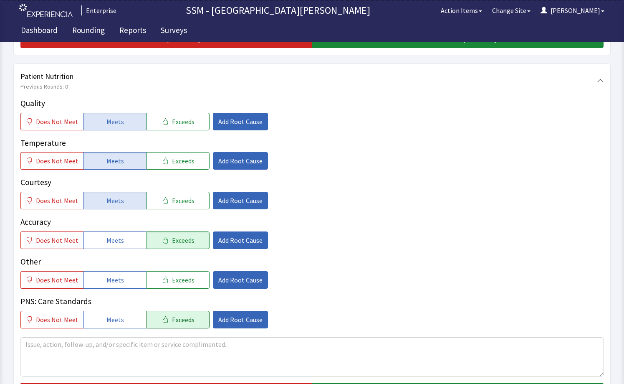
scroll to position [418, 0]
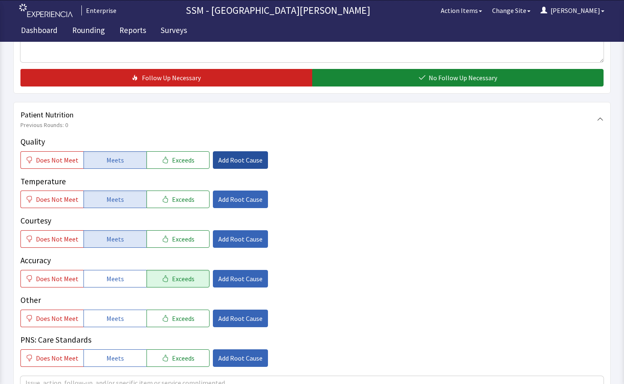
click at [242, 165] on button "Add Root Cause" at bounding box center [240, 160] width 55 height 18
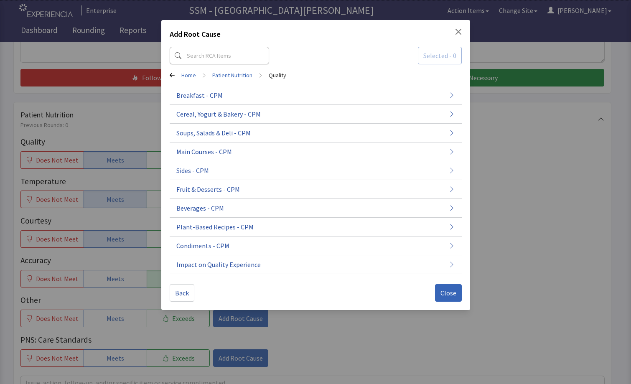
click at [121, 127] on div "Add Root Cause Selected - 0 Home > Patient Nutrition > Quality Breakfast - CPM …" at bounding box center [315, 192] width 631 height 384
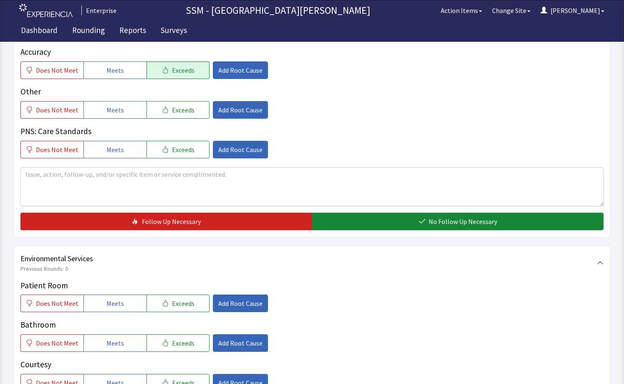
scroll to position [626, 0]
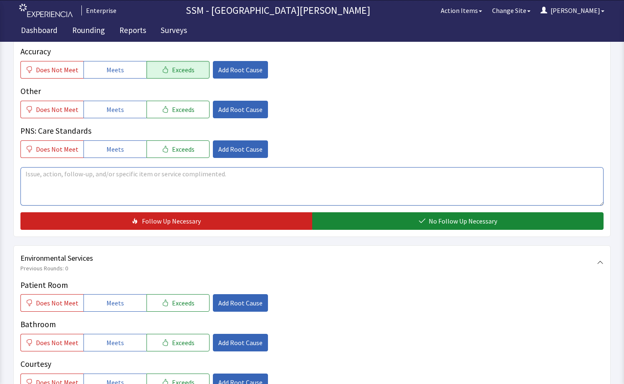
click at [113, 177] on textarea at bounding box center [311, 186] width 583 height 38
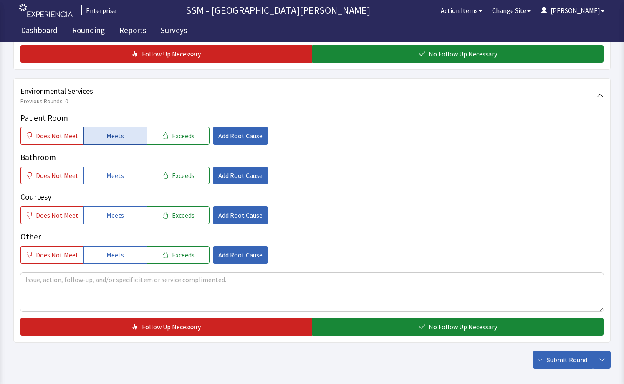
type textarea "meals are excellent , and they come up pretty fast"
click at [115, 136] on span "Meets" at bounding box center [115, 136] width 18 height 10
click at [115, 178] on span "Meets" at bounding box center [115, 175] width 18 height 10
click at [112, 217] on span "Meets" at bounding box center [115, 215] width 18 height 10
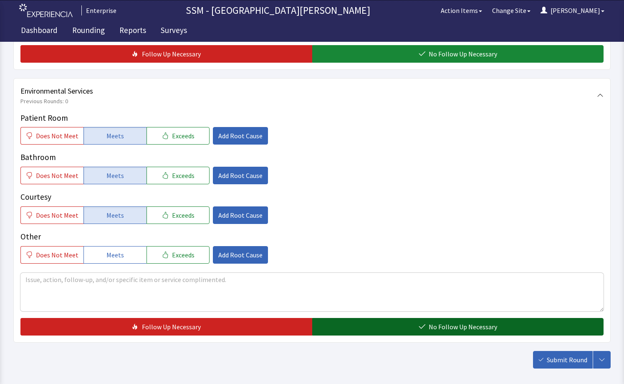
click at [408, 331] on button "No Follow Up Necessary" at bounding box center [458, 327] width 292 height 18
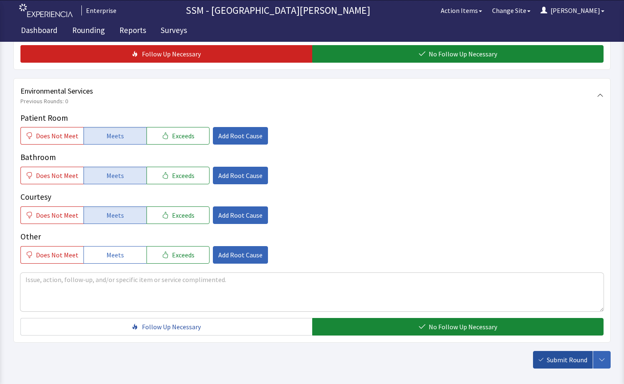
click at [543, 356] on button "Submit Round" at bounding box center [563, 360] width 60 height 18
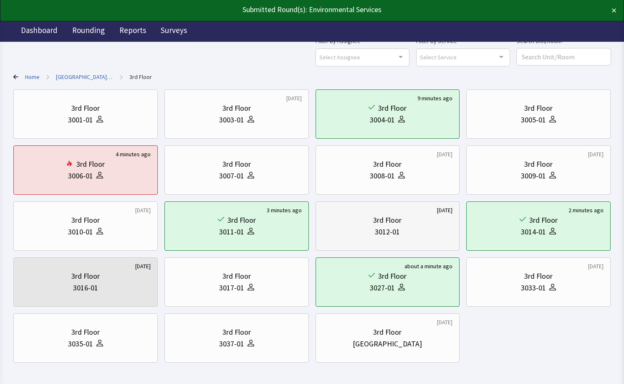
scroll to position [63, 0]
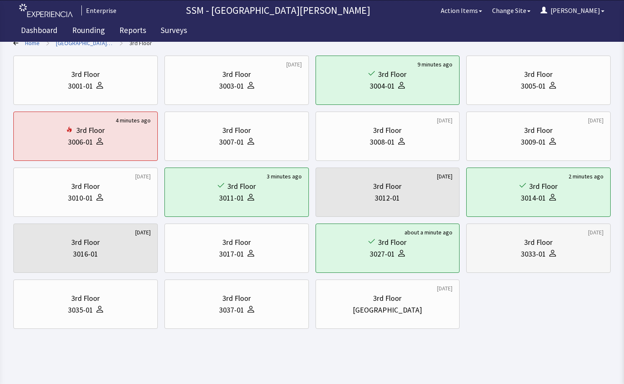
click at [502, 256] on div "3033-01" at bounding box center [539, 254] width 130 height 12
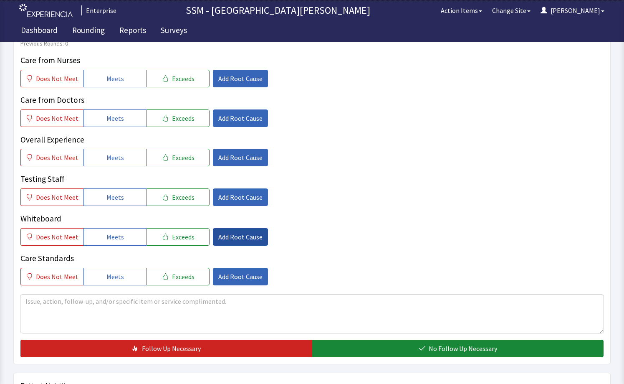
scroll to position [84, 0]
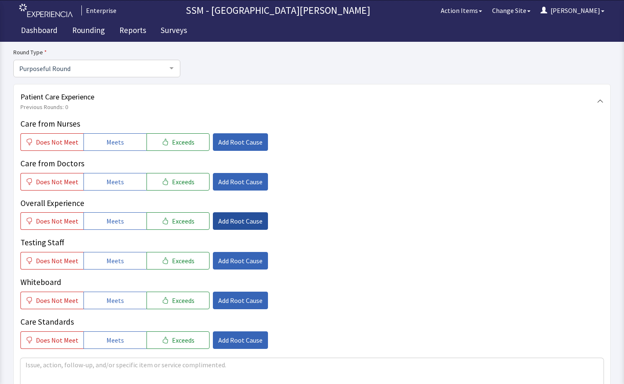
click at [232, 220] on span "Add Root Cause" at bounding box center [240, 221] width 44 height 10
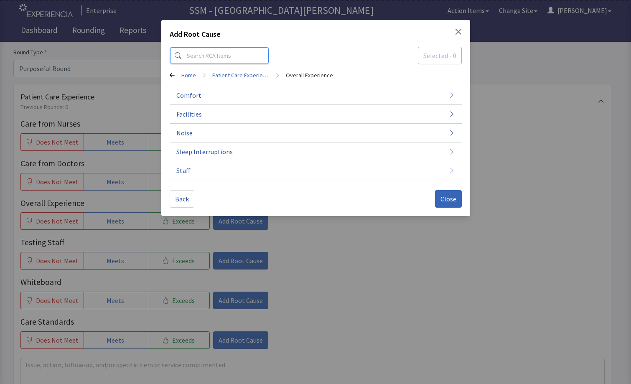
click at [233, 48] on input at bounding box center [219, 56] width 99 height 18
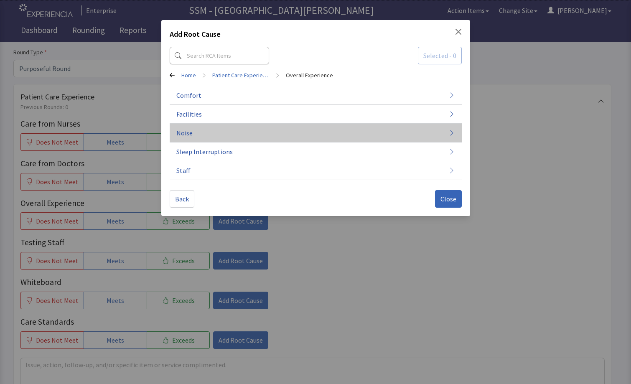
click at [372, 138] on button "Noise" at bounding box center [316, 133] width 292 height 19
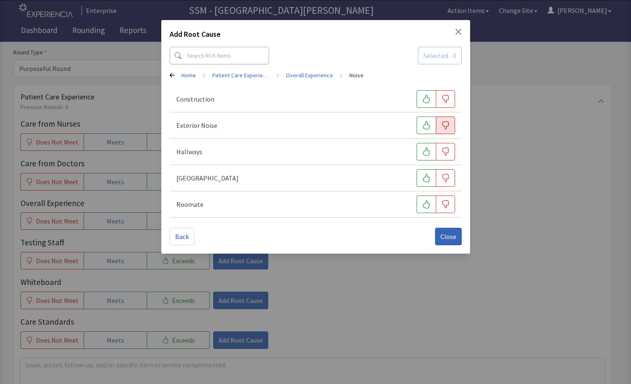
click at [450, 128] on button "button" at bounding box center [445, 126] width 19 height 18
click at [445, 100] on icon "button" at bounding box center [445, 99] width 8 height 8
click at [449, 233] on span "Close" at bounding box center [448, 236] width 16 height 10
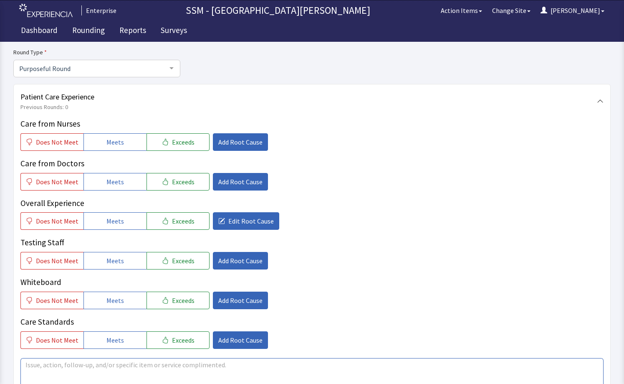
click at [240, 364] on textarea at bounding box center [311, 377] width 583 height 38
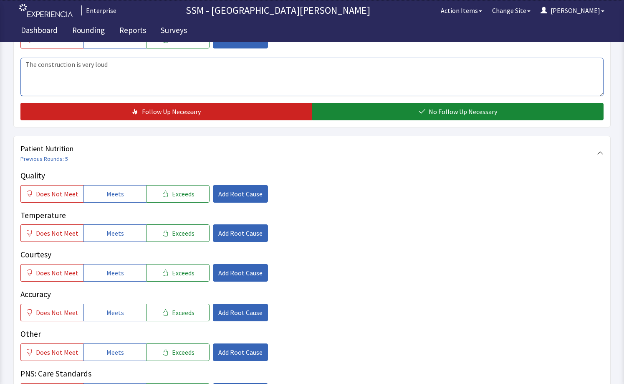
scroll to position [418, 0]
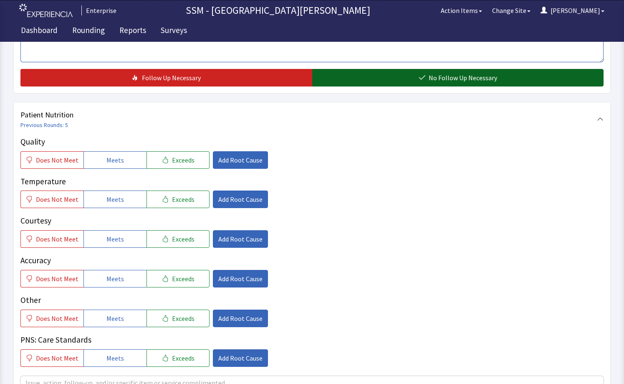
type textarea "The construction is very loud"
click at [498, 73] on button "No Follow Up Necessary" at bounding box center [458, 78] width 292 height 18
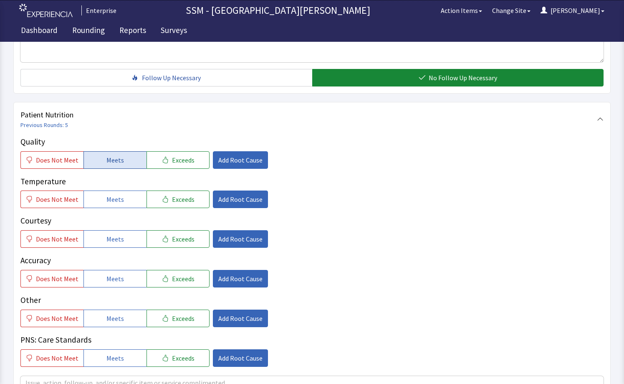
click at [121, 160] on button "Meets" at bounding box center [115, 160] width 63 height 18
click at [108, 205] on button "Meets" at bounding box center [115, 199] width 63 height 18
click at [106, 239] on span "Meets" at bounding box center [115, 239] width 18 height 10
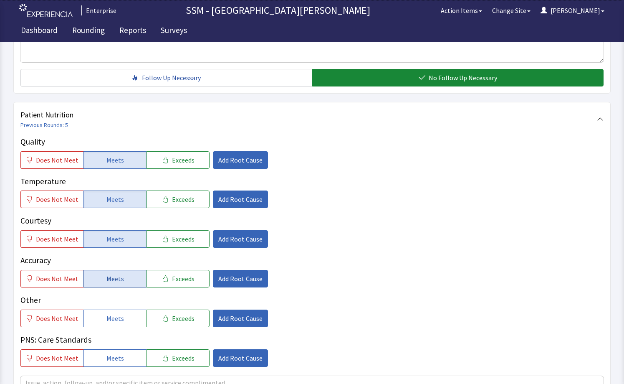
click at [106, 280] on span "Meets" at bounding box center [115, 279] width 18 height 10
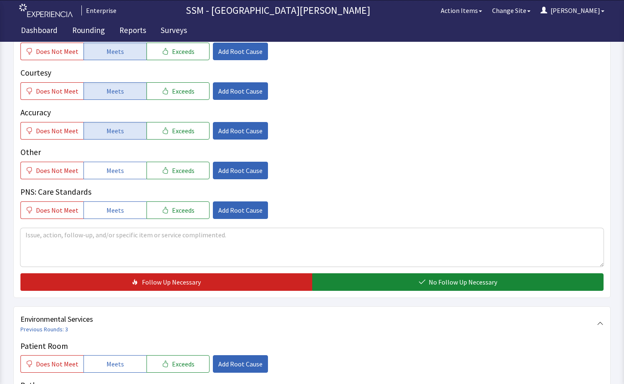
scroll to position [626, 0]
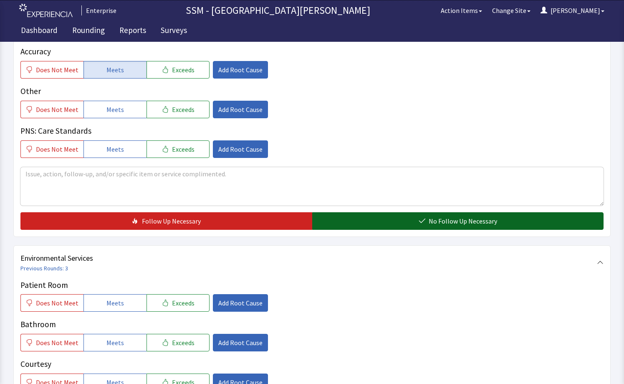
click at [444, 226] on span "No Follow Up Necessary" at bounding box center [463, 221] width 68 height 10
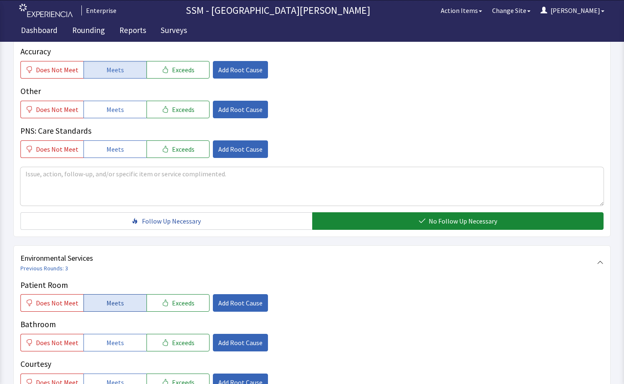
click at [130, 310] on button "Meets" at bounding box center [115, 303] width 63 height 18
click at [117, 346] on span "Meets" at bounding box center [115, 342] width 18 height 10
click at [115, 378] on span "Meets" at bounding box center [115, 382] width 18 height 10
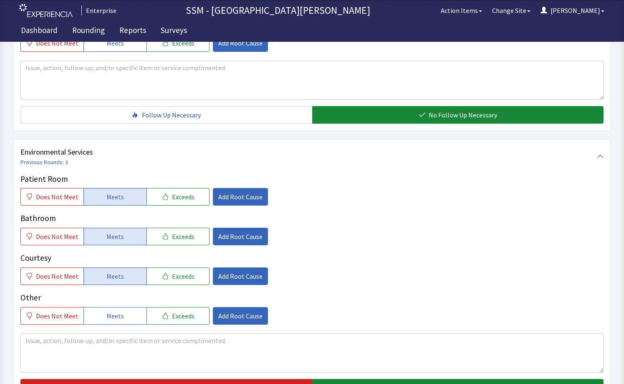
scroll to position [833, 0]
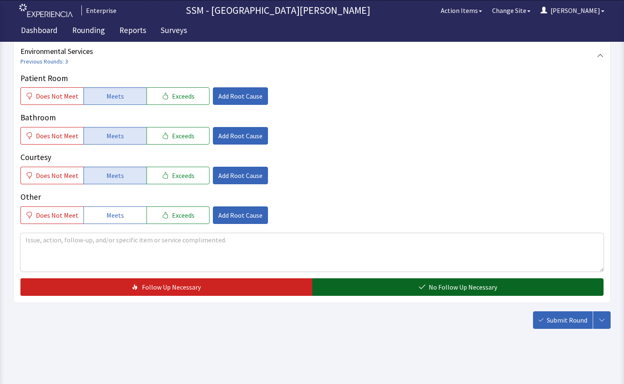
click at [360, 292] on button "No Follow Up Necessary" at bounding box center [458, 287] width 292 height 18
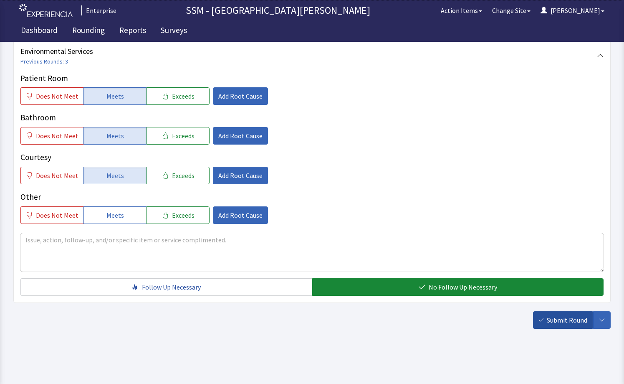
click at [565, 327] on button "Submit Round" at bounding box center [563, 320] width 60 height 18
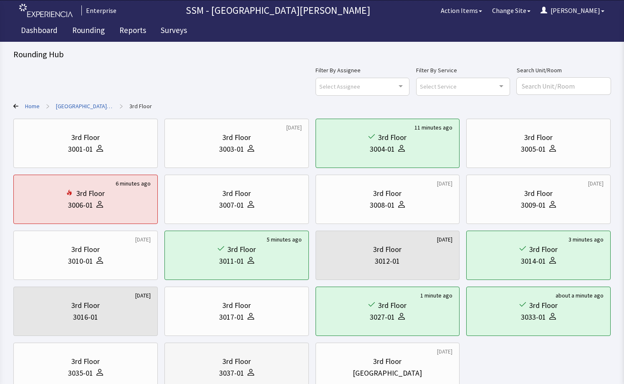
click at [231, 361] on div "3rd Floor" at bounding box center [237, 361] width 28 height 12
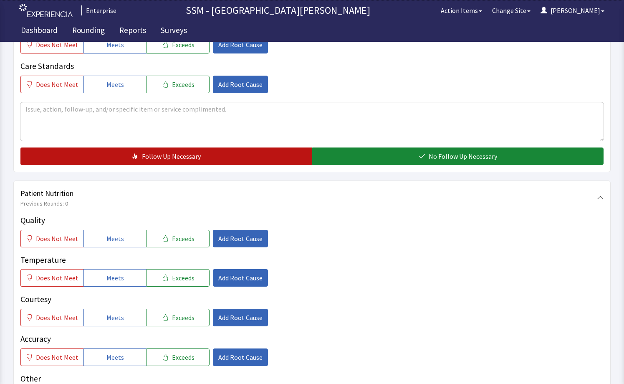
scroll to position [418, 0]
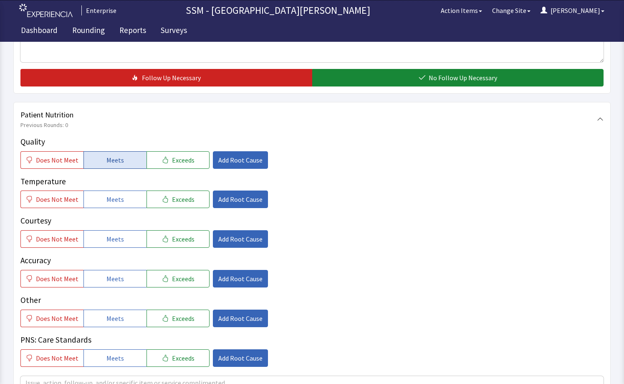
click at [124, 164] on button "Meets" at bounding box center [115, 160] width 63 height 18
click at [100, 206] on button "Meets" at bounding box center [115, 199] width 63 height 18
click at [113, 245] on button "Meets" at bounding box center [115, 239] width 63 height 18
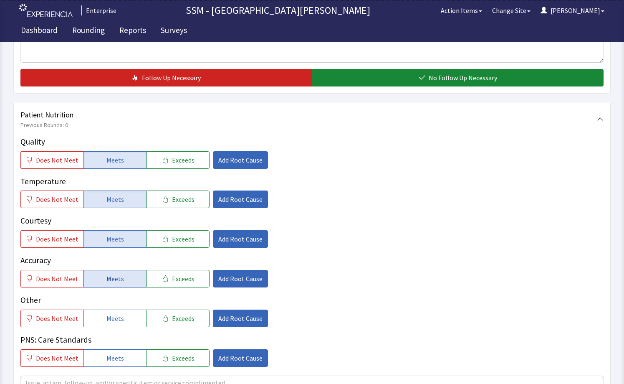
click at [116, 277] on span "Meets" at bounding box center [115, 279] width 18 height 10
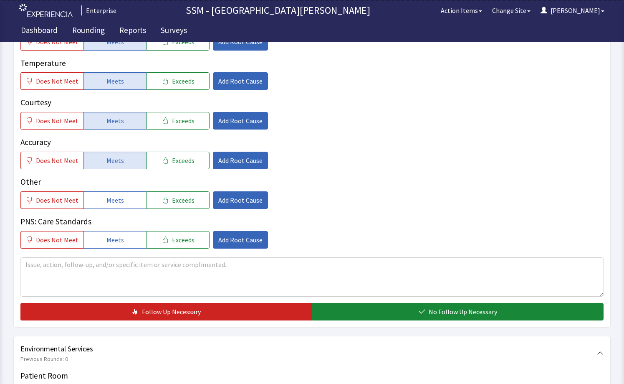
scroll to position [585, 0]
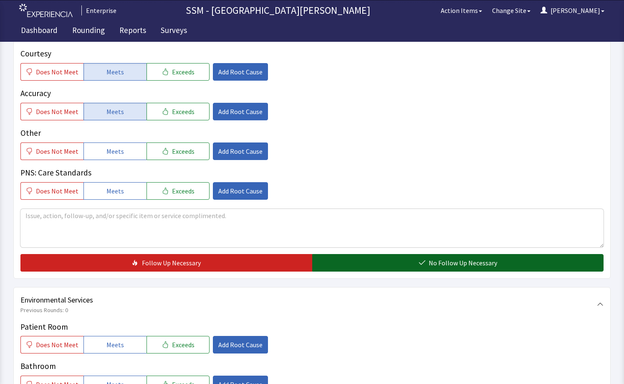
click at [375, 266] on button "No Follow Up Necessary" at bounding box center [458, 263] width 292 height 18
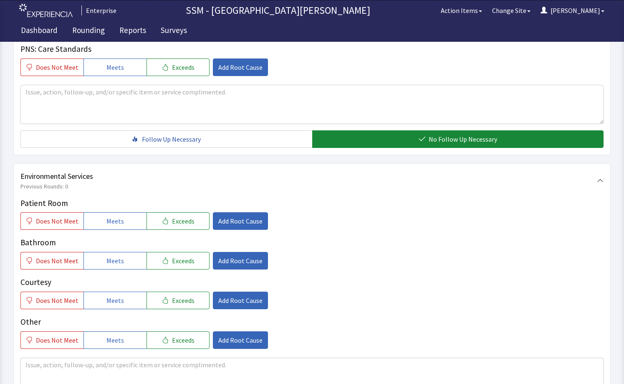
scroll to position [793, 0]
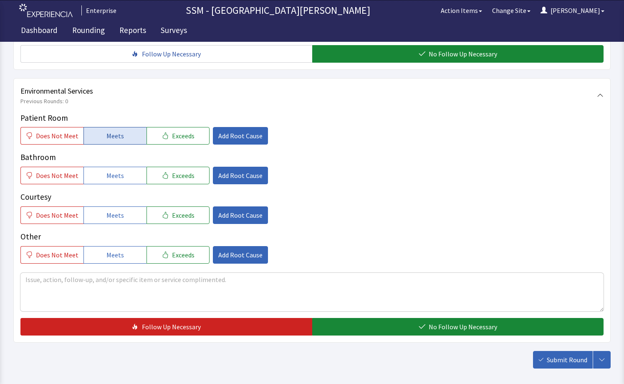
click at [107, 134] on span "Meets" at bounding box center [115, 136] width 18 height 10
click at [119, 175] on span "Meets" at bounding box center [115, 175] width 18 height 10
click at [123, 221] on button "Meets" at bounding box center [115, 215] width 63 height 18
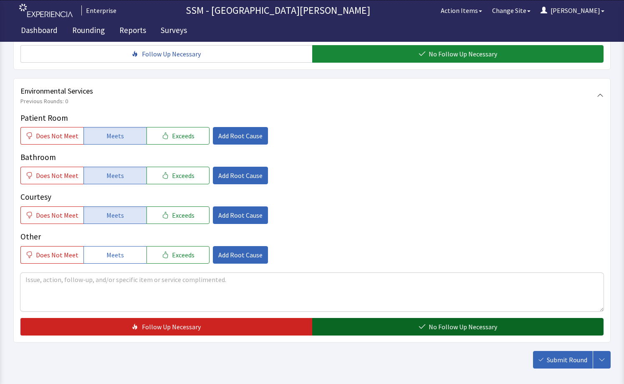
click at [472, 330] on span "No Follow Up Necessary" at bounding box center [463, 327] width 68 height 10
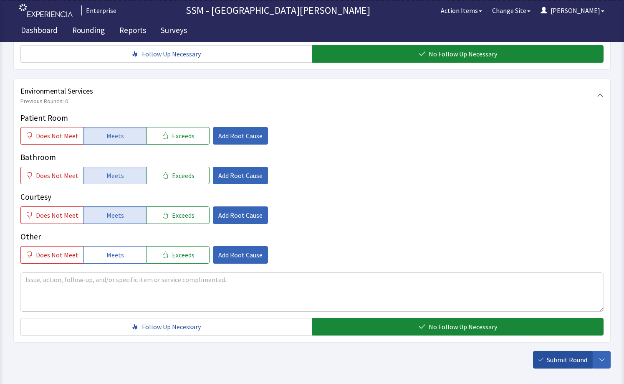
click at [543, 362] on button "Submit Round" at bounding box center [563, 360] width 60 height 18
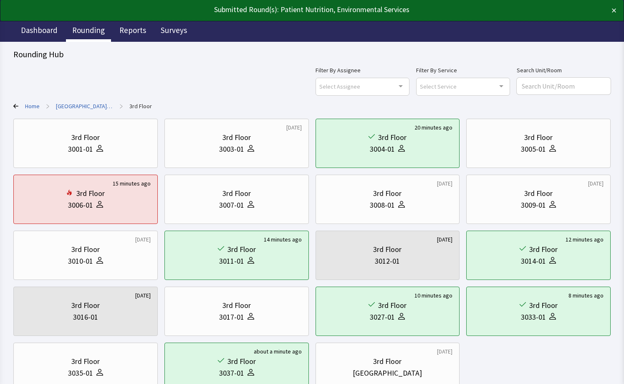
click at [88, 31] on link "Rounding" at bounding box center [88, 31] width 45 height 21
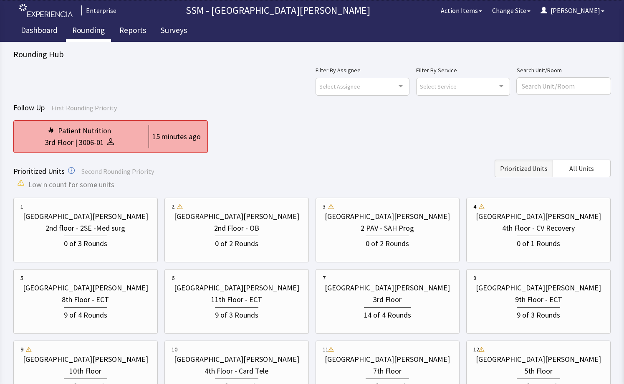
click at [96, 137] on div "3006-01" at bounding box center [91, 143] width 25 height 12
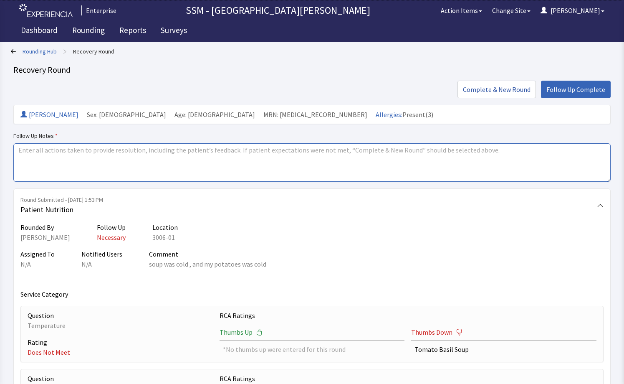
click at [287, 154] on textarea at bounding box center [312, 162] width 598 height 38
click at [147, 158] on textarea "Shelia fixed the new items had them ready" at bounding box center [312, 162] width 598 height 38
click at [332, 151] on textarea "Shelia fixed the new items had them ready for me to run up, the patient was ver…" at bounding box center [312, 162] width 598 height 38
click at [91, 147] on textarea "Shelia fixed the new items had them ready for me to run up, the patient was ver…" at bounding box center [312, 162] width 598 height 38
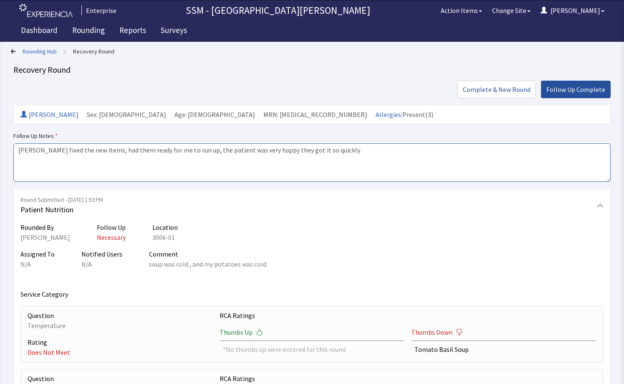
type textarea "Shelia fixed the new items, had them ready for me to run up, the patient was ve…"
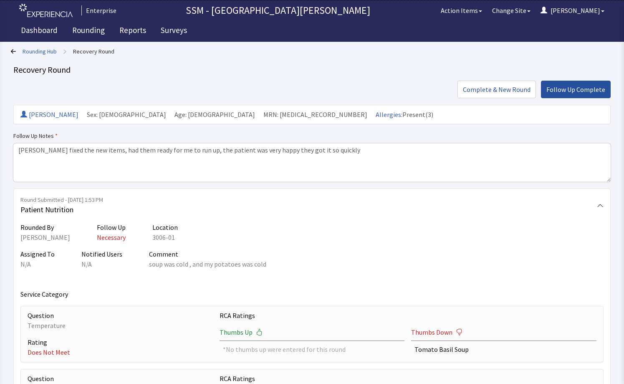
click at [579, 89] on span "Follow Up Complete" at bounding box center [576, 89] width 59 height 10
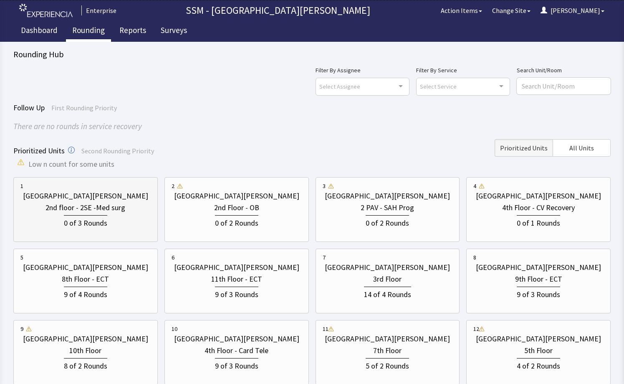
click at [110, 211] on div "2nd floor - 2SE -Med surg" at bounding box center [86, 208] width 80 height 12
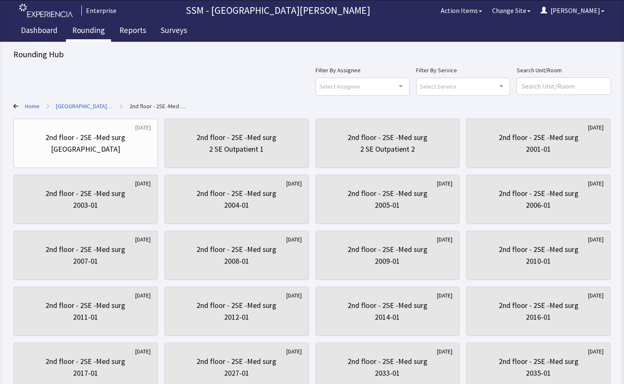
click at [85, 30] on link "Rounding" at bounding box center [88, 31] width 45 height 21
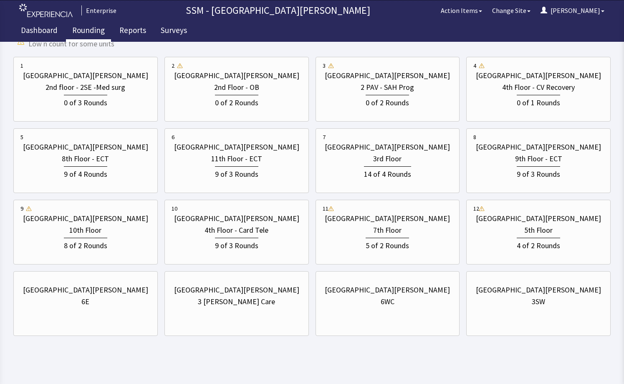
scroll to position [127, 0]
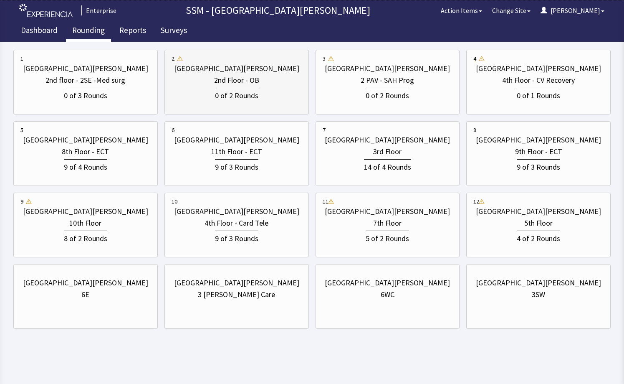
click at [221, 89] on div "0 of 2 Rounds" at bounding box center [236, 95] width 43 height 14
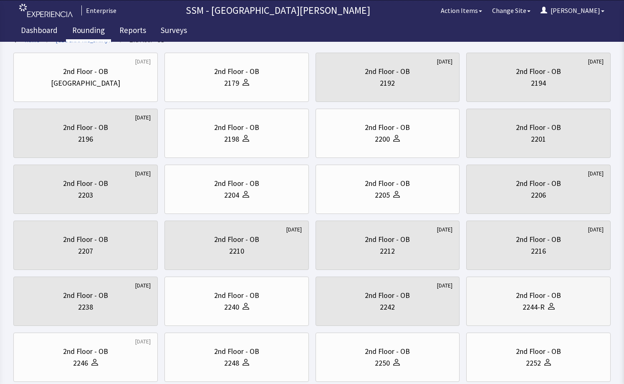
scroll to position [125, 0]
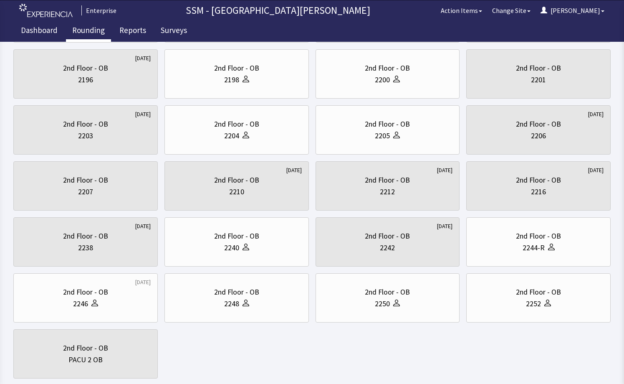
click at [346, 365] on div "10 months ago 2nd Floor - OB Nurse Station 2nd Floor - OB 2179 1 month ago 2nd …" at bounding box center [312, 185] width 598 height 385
click at [235, 348] on div "10 months ago 2nd Floor - OB Nurse Station 2nd Floor - OB 2179 1 month ago 2nd …" at bounding box center [312, 185] width 598 height 385
click at [267, 369] on div "10 months ago 2nd Floor - OB Nurse Station 2nd Floor - OB 2179 1 month ago 2nd …" at bounding box center [312, 185] width 598 height 385
click at [339, 368] on div "10 months ago 2nd Floor - OB Nurse Station 2nd Floor - OB 2179 1 month ago 2nd …" at bounding box center [312, 185] width 598 height 385
click at [288, 367] on div "10 months ago 2nd Floor - OB Nurse Station 2nd Floor - OB 2179 1 month ago 2nd …" at bounding box center [312, 185] width 598 height 385
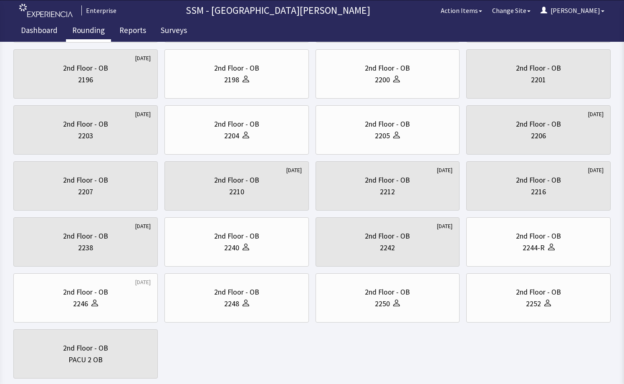
click at [298, 338] on div "10 months ago 2nd Floor - OB Nurse Station 2nd Floor - OB 2179 1 month ago 2nd …" at bounding box center [312, 185] width 598 height 385
click at [365, 303] on div "2250" at bounding box center [388, 304] width 130 height 12
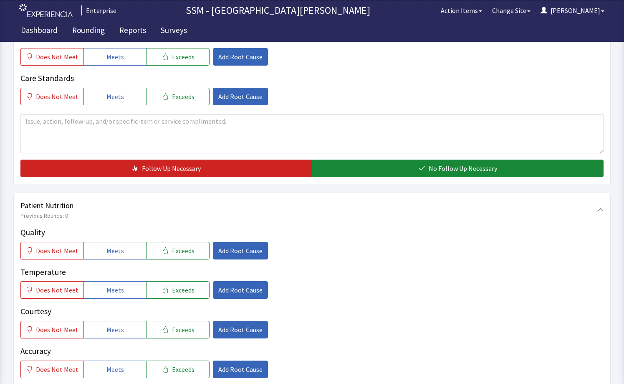
scroll to position [376, 0]
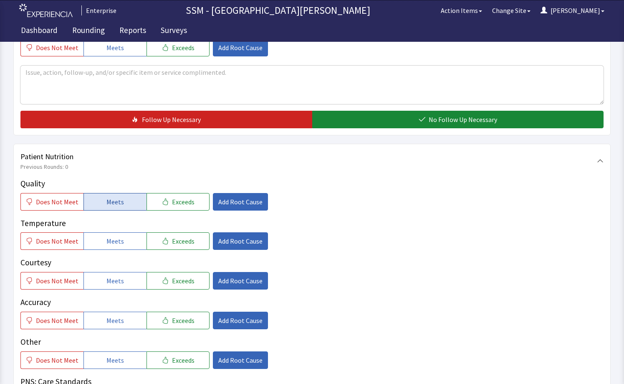
click at [94, 207] on button "Meets" at bounding box center [115, 202] width 63 height 18
click at [111, 242] on span "Meets" at bounding box center [115, 241] width 18 height 10
click at [119, 283] on span "Meets" at bounding box center [115, 281] width 18 height 10
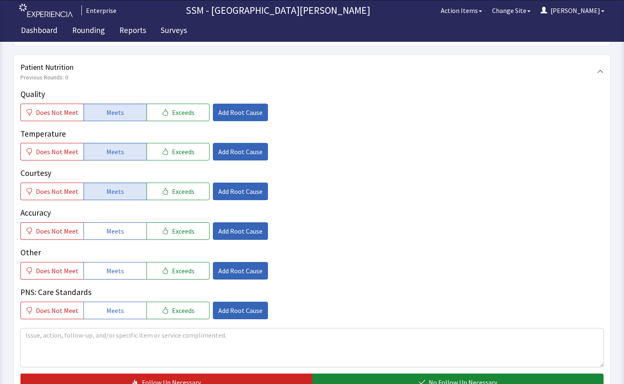
scroll to position [585, 0]
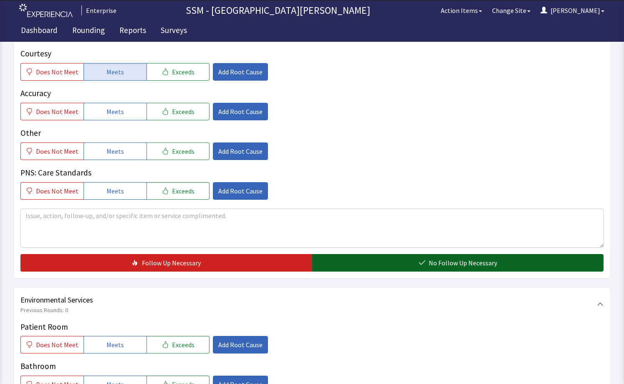
click at [426, 261] on icon "button" at bounding box center [422, 262] width 7 height 7
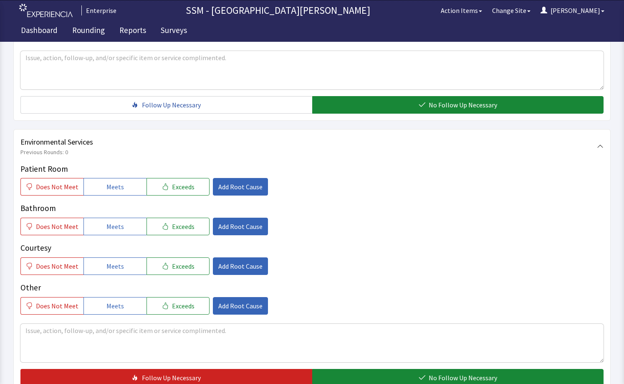
scroll to position [793, 0]
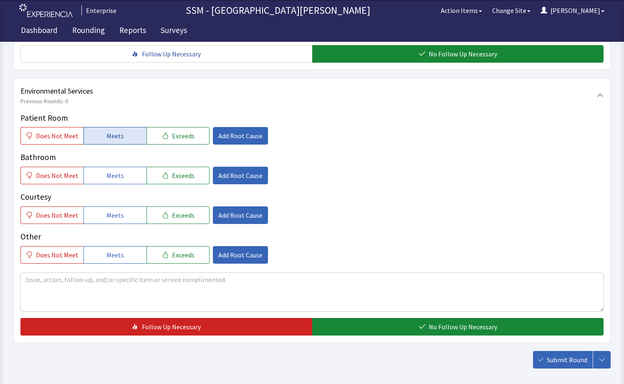
click at [95, 142] on button "Meets" at bounding box center [115, 136] width 63 height 18
click at [115, 179] on span "Meets" at bounding box center [115, 175] width 18 height 10
click at [119, 210] on span "Meets" at bounding box center [115, 215] width 18 height 10
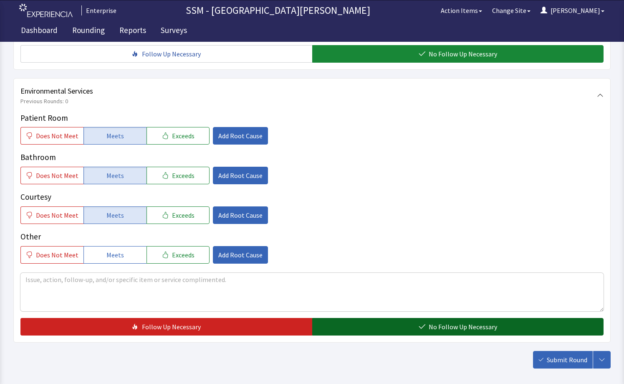
click at [492, 319] on button "No Follow Up Necessary" at bounding box center [458, 327] width 292 height 18
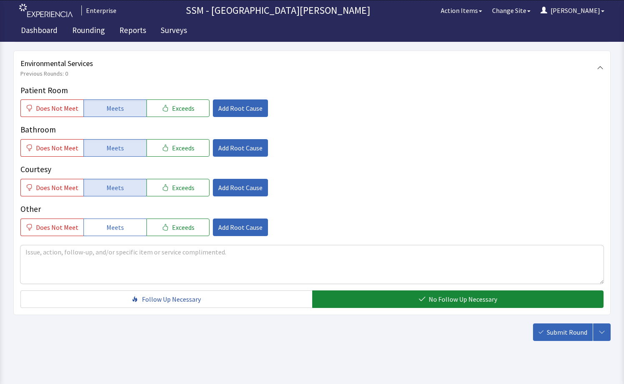
scroll to position [833, 0]
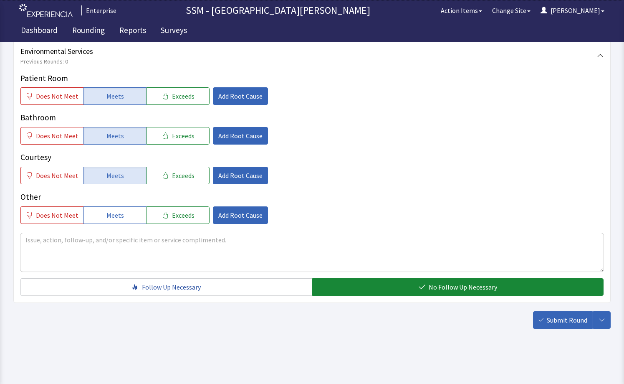
click at [560, 322] on span "Submit Round" at bounding box center [567, 320] width 41 height 10
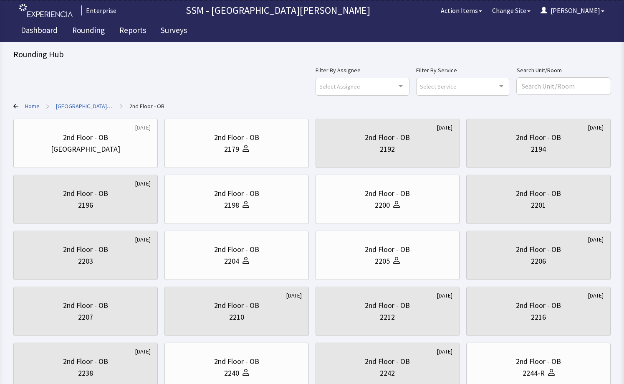
click at [170, 71] on div "Filter By Assignee Select Assignee Clear Selection [PERSON_NAME] [PERSON_NAME] …" at bounding box center [312, 80] width 598 height 30
click at [592, 9] on button "[PERSON_NAME]" at bounding box center [573, 10] width 74 height 17
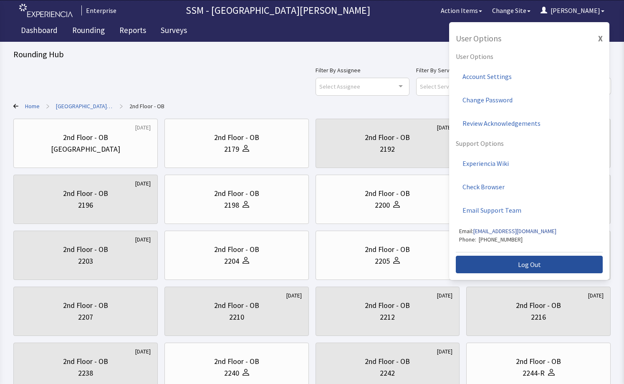
click at [548, 269] on button "Log Out" at bounding box center [529, 265] width 147 height 18
